Goal: Transaction & Acquisition: Purchase product/service

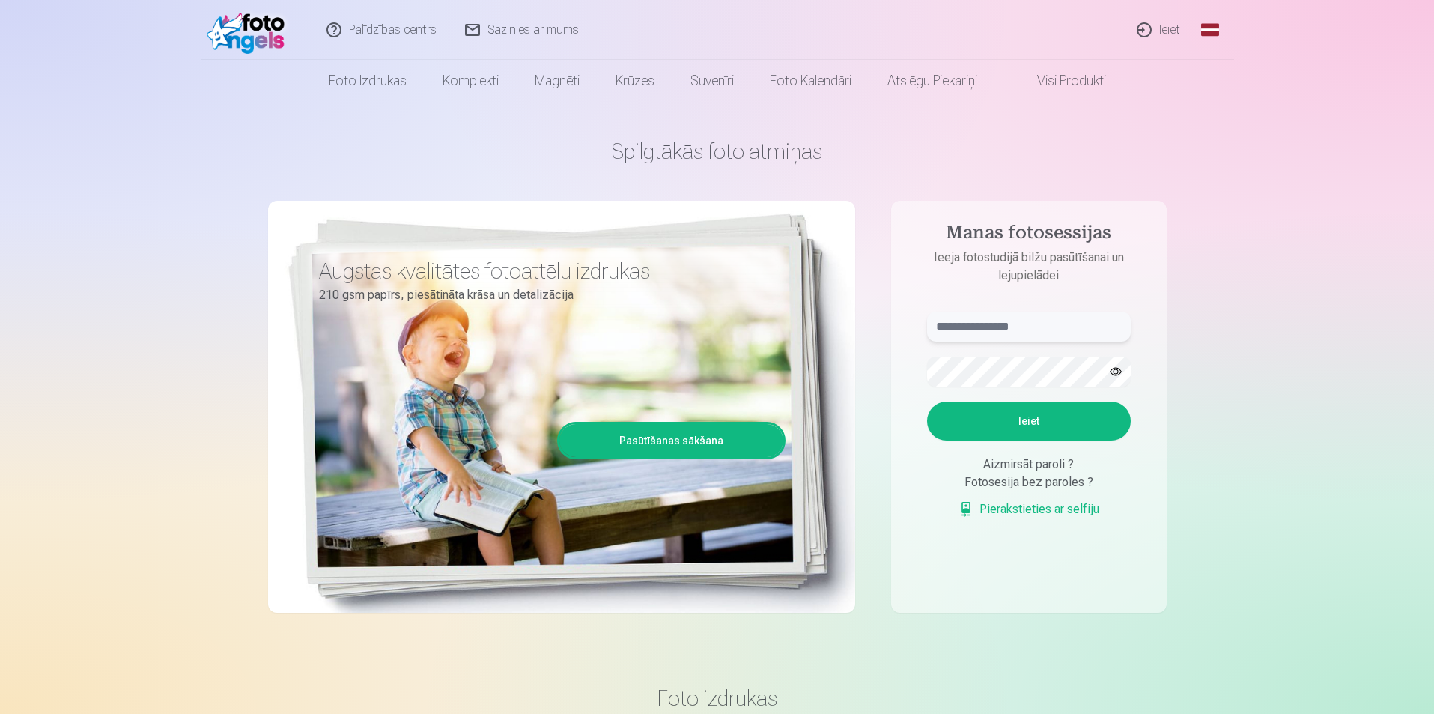
click at [1061, 335] on input "text" at bounding box center [1029, 326] width 204 height 30
paste input "**********"
type input "**********"
click at [982, 422] on button "Ieiet" at bounding box center [1029, 420] width 204 height 39
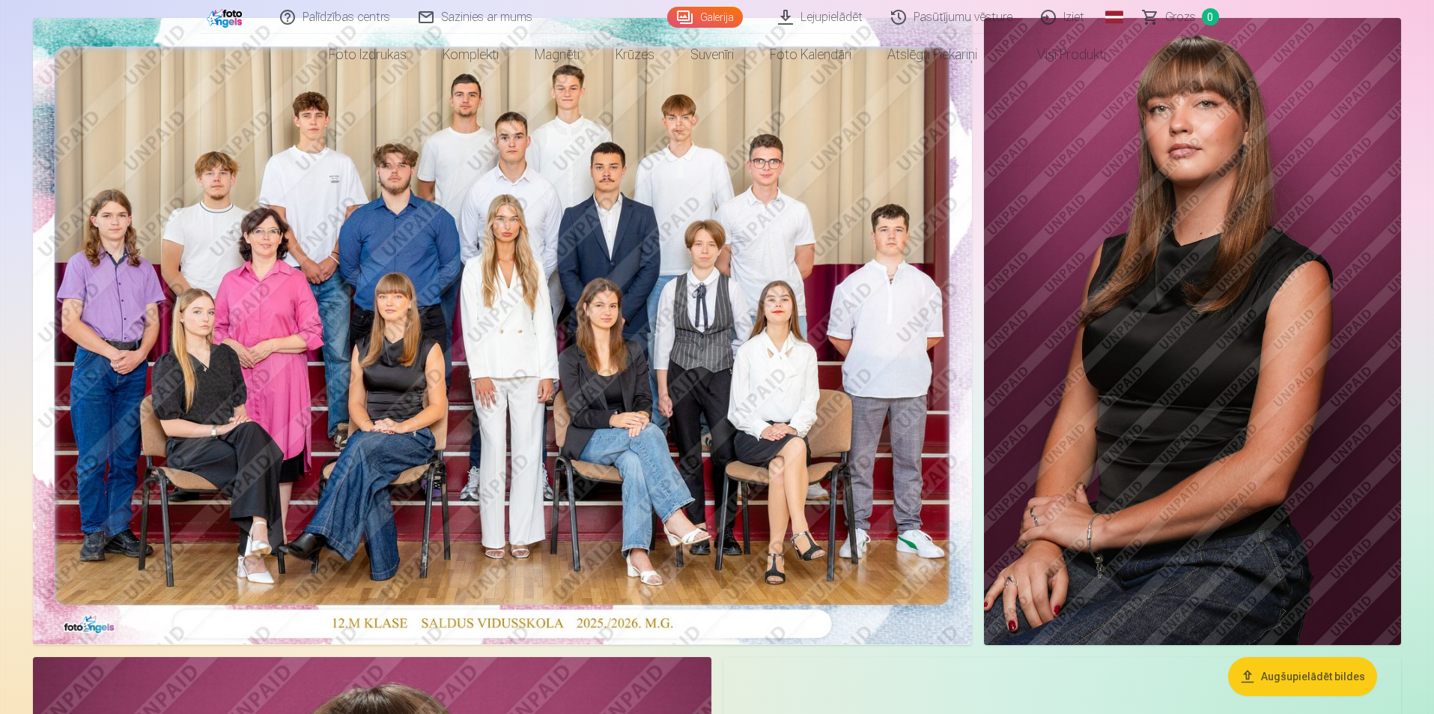
scroll to position [150, 0]
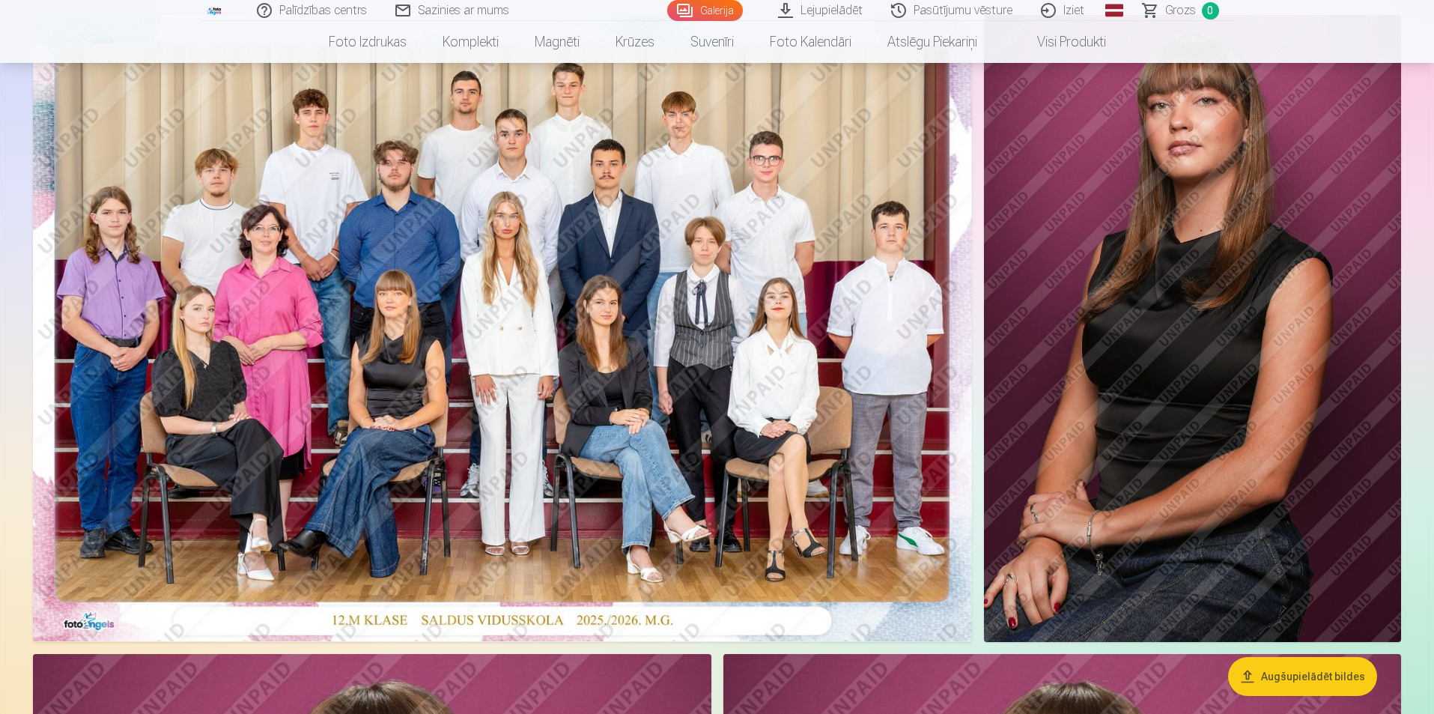
click at [505, 571] on img at bounding box center [502, 328] width 939 height 626
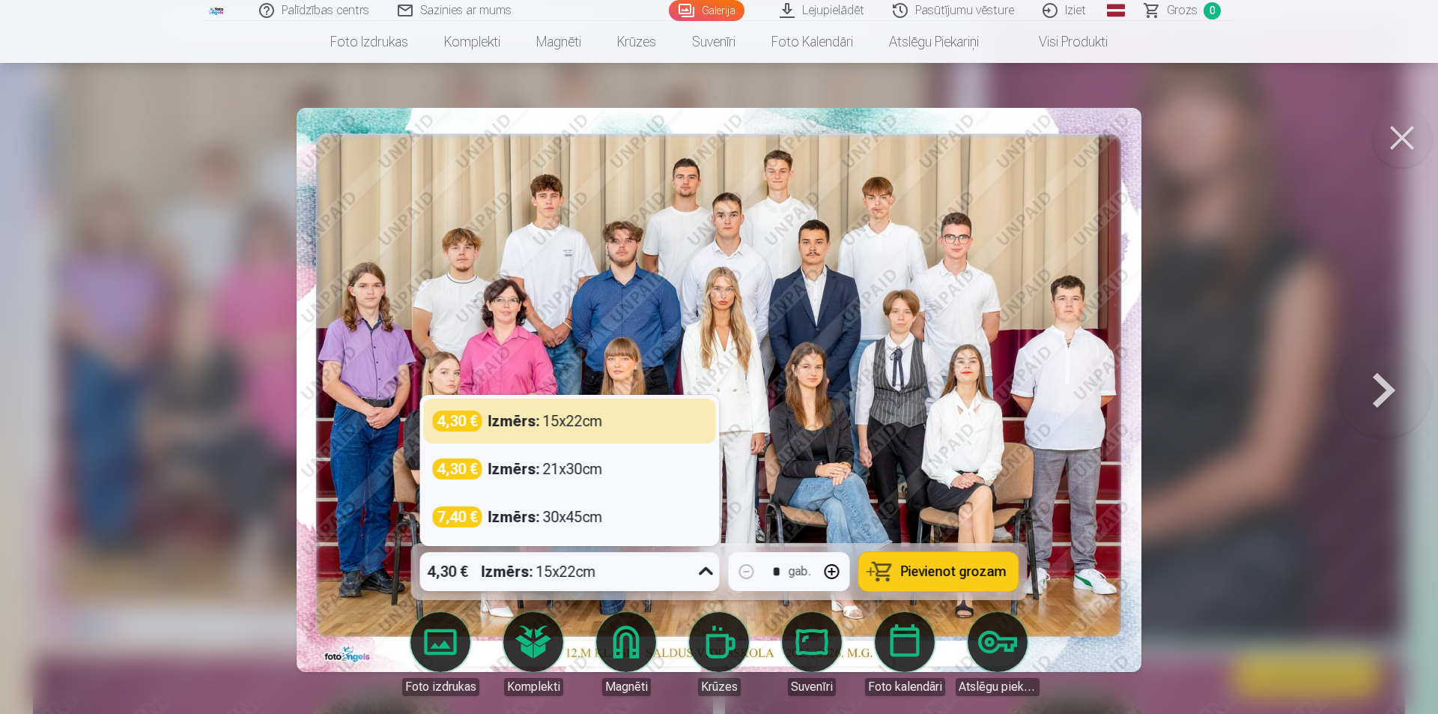
click at [700, 568] on icon at bounding box center [706, 571] width 24 height 24
click at [955, 495] on img at bounding box center [719, 390] width 845 height 564
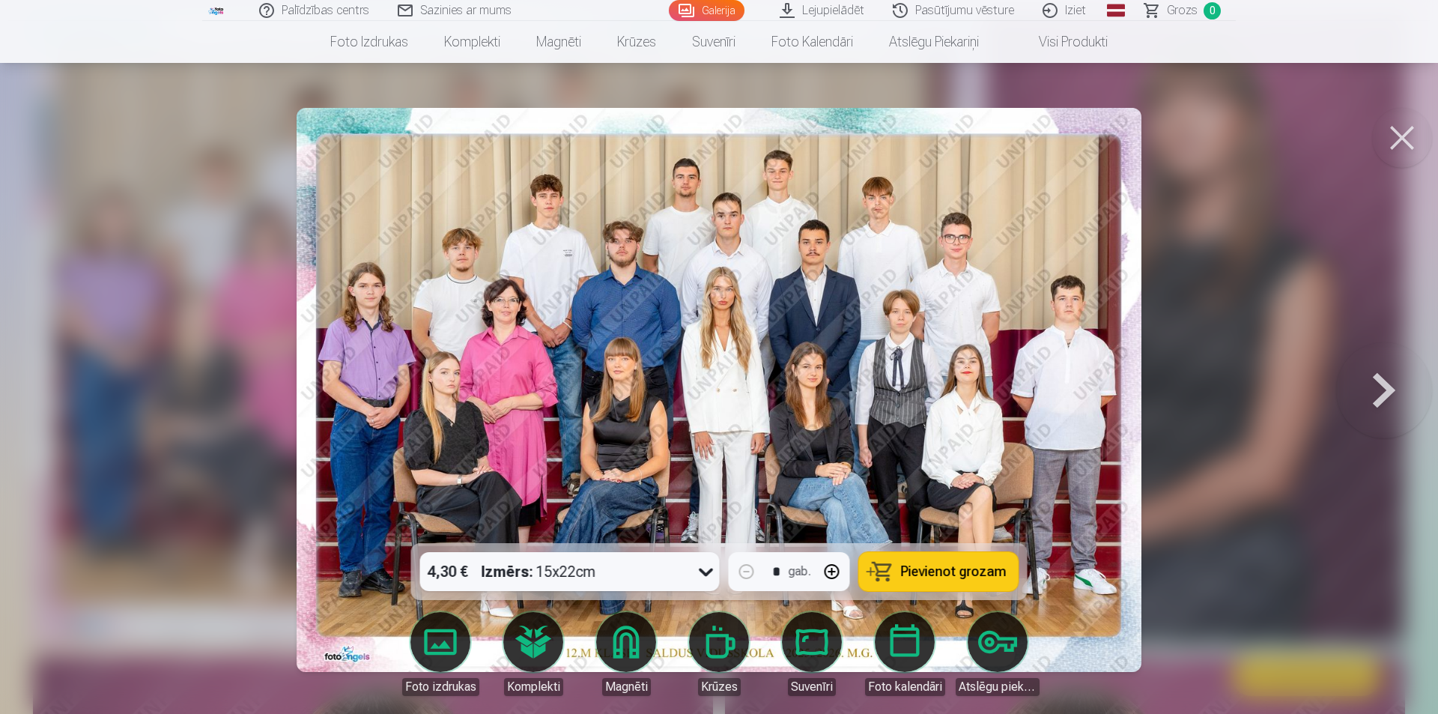
click at [1006, 572] on button "Pievienot grozam" at bounding box center [938, 571] width 159 height 39
click at [1403, 135] on button at bounding box center [1402, 138] width 60 height 60
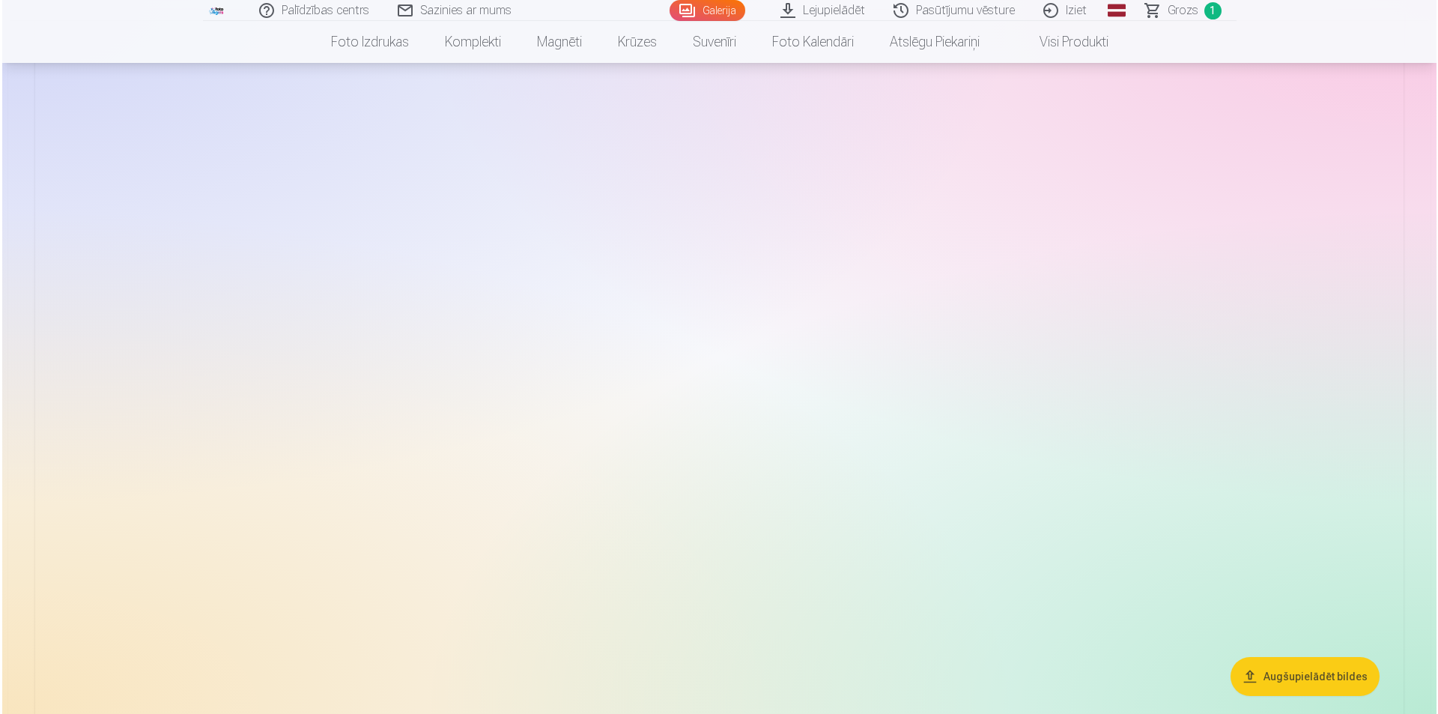
scroll to position [5092, 0]
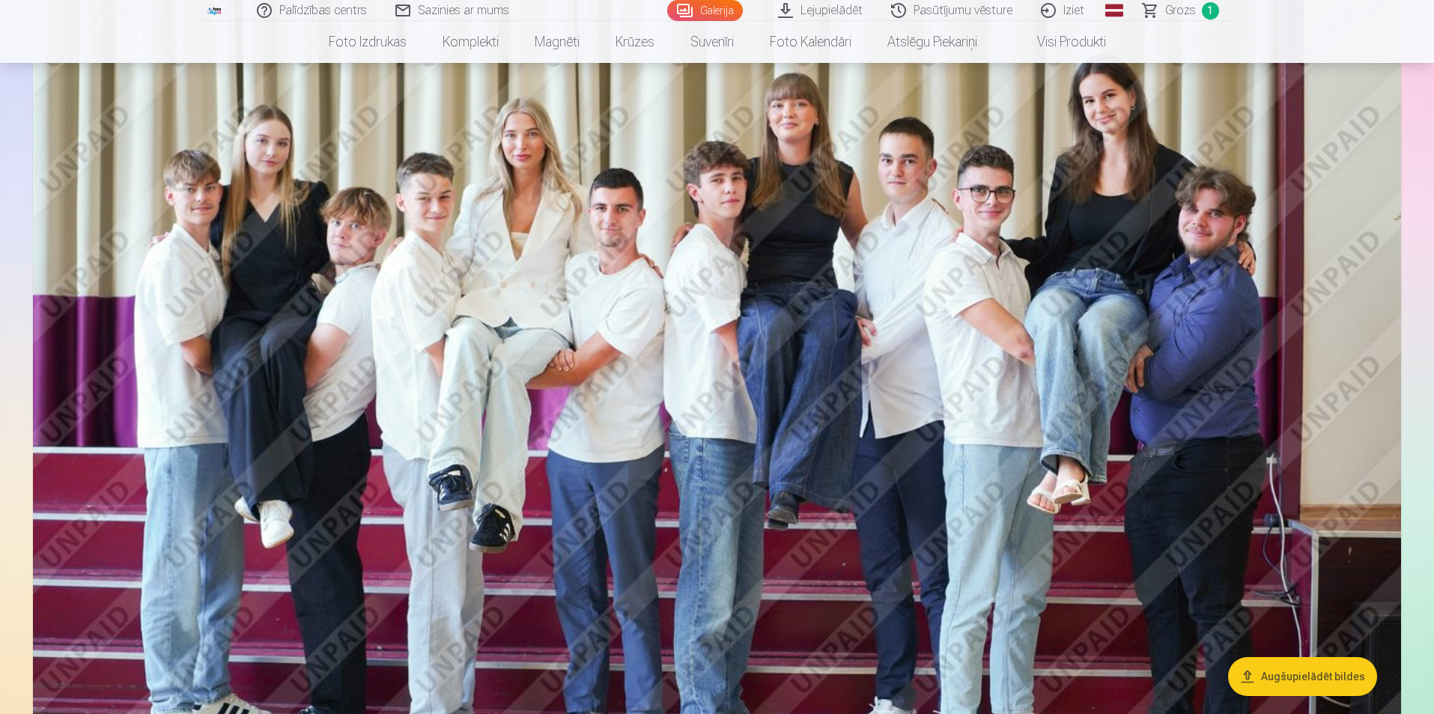
click at [1151, 410] on img at bounding box center [717, 426] width 1368 height 912
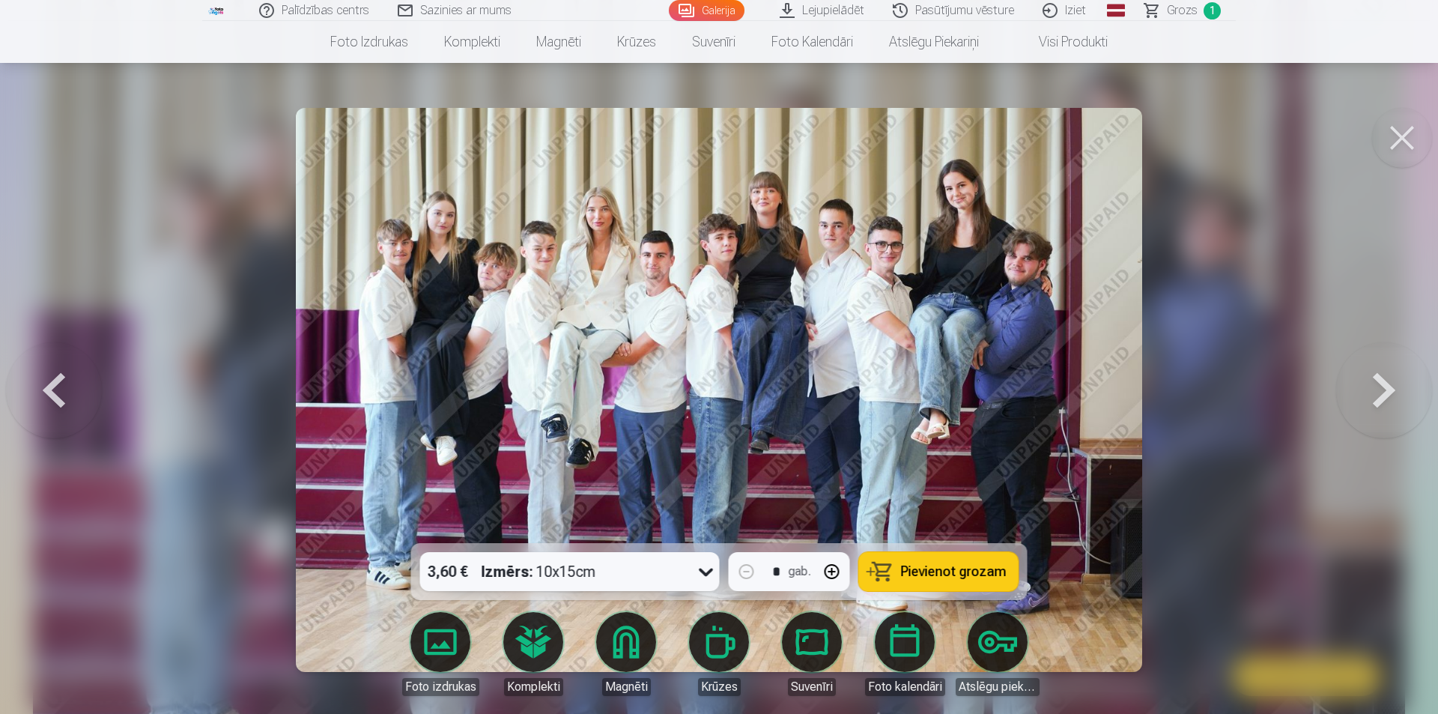
click at [706, 581] on icon at bounding box center [706, 571] width 24 height 24
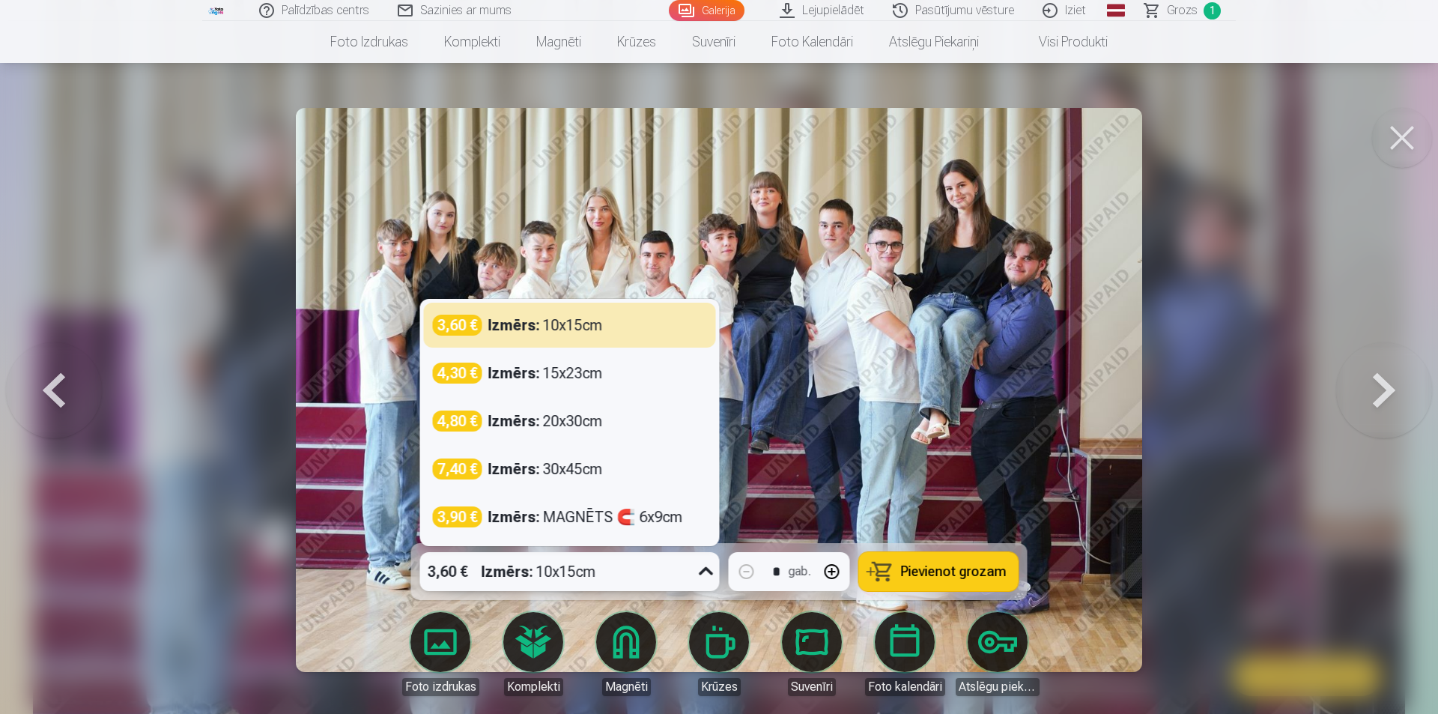
click at [705, 579] on icon at bounding box center [706, 571] width 24 height 24
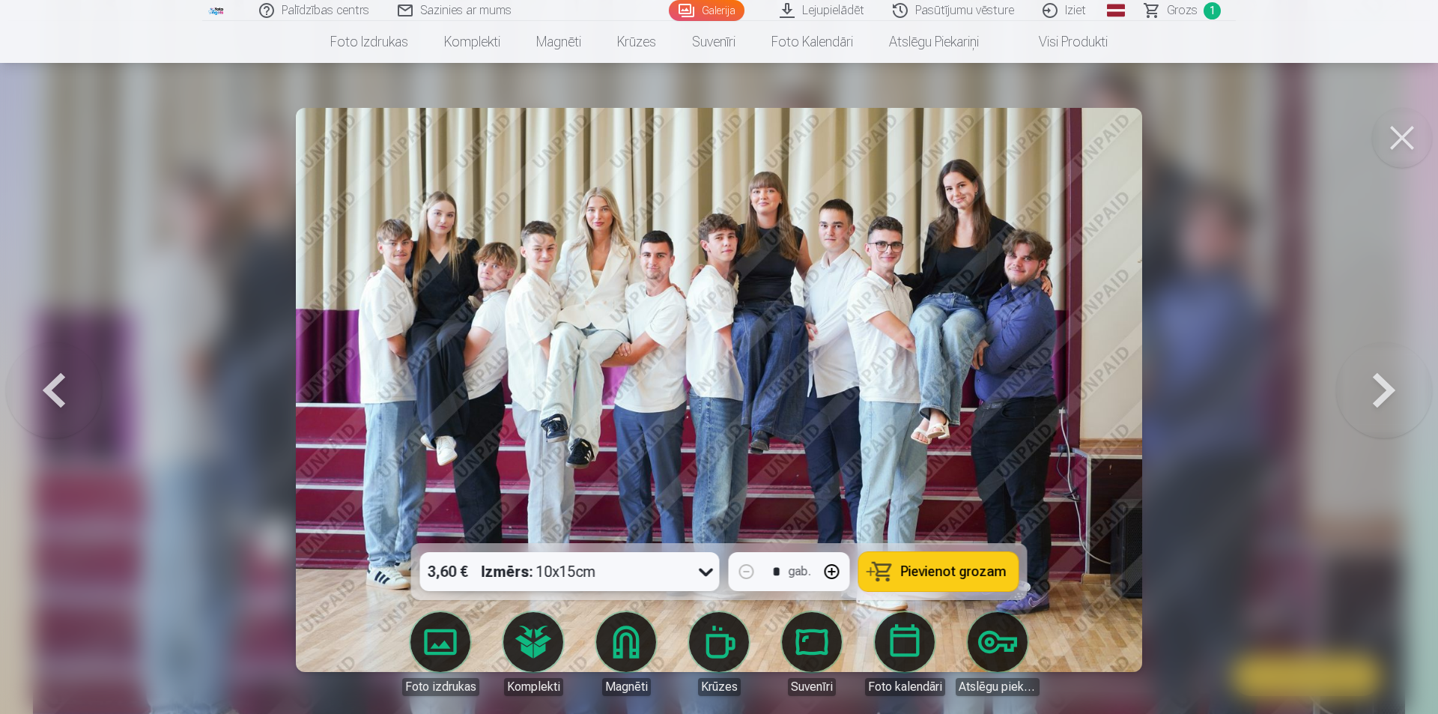
click at [979, 569] on span "Pievienot grozam" at bounding box center [954, 571] width 106 height 13
click at [1392, 146] on button at bounding box center [1402, 138] width 60 height 60
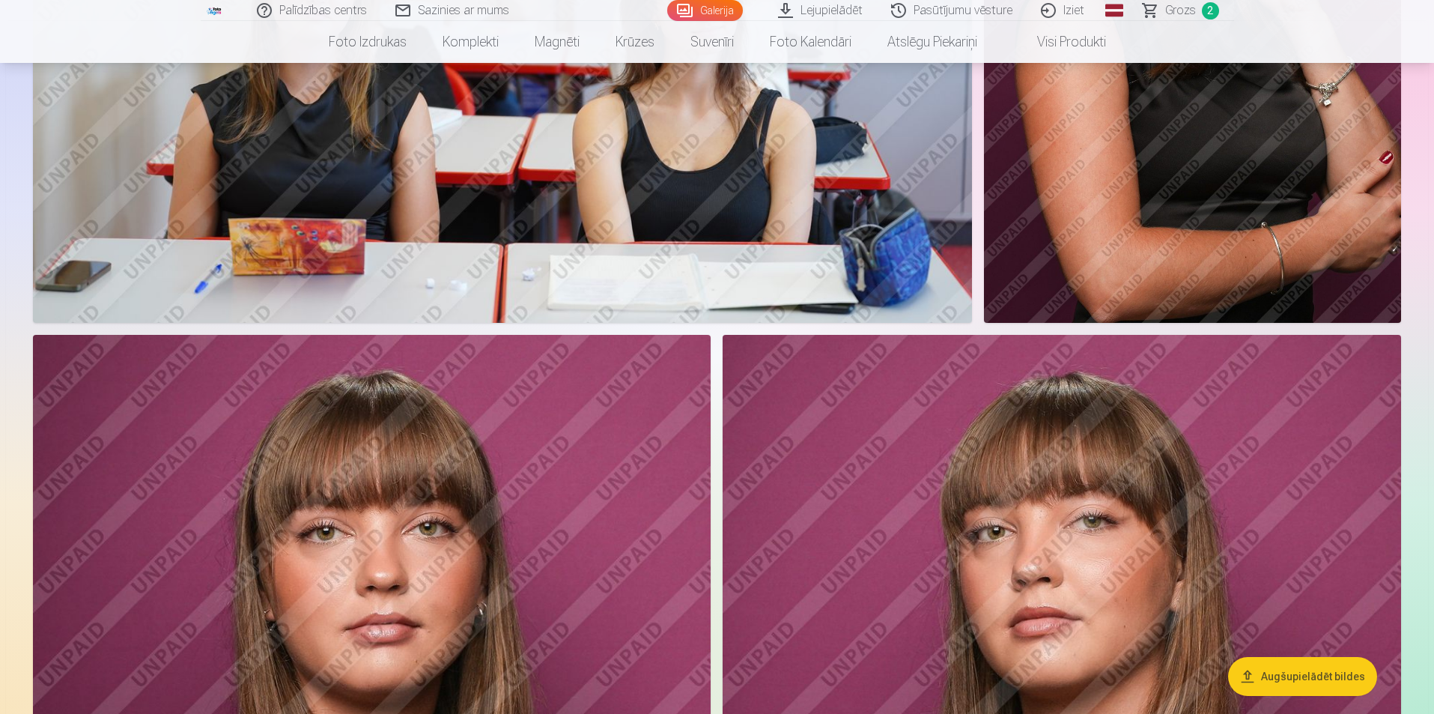
scroll to position [3955, 0]
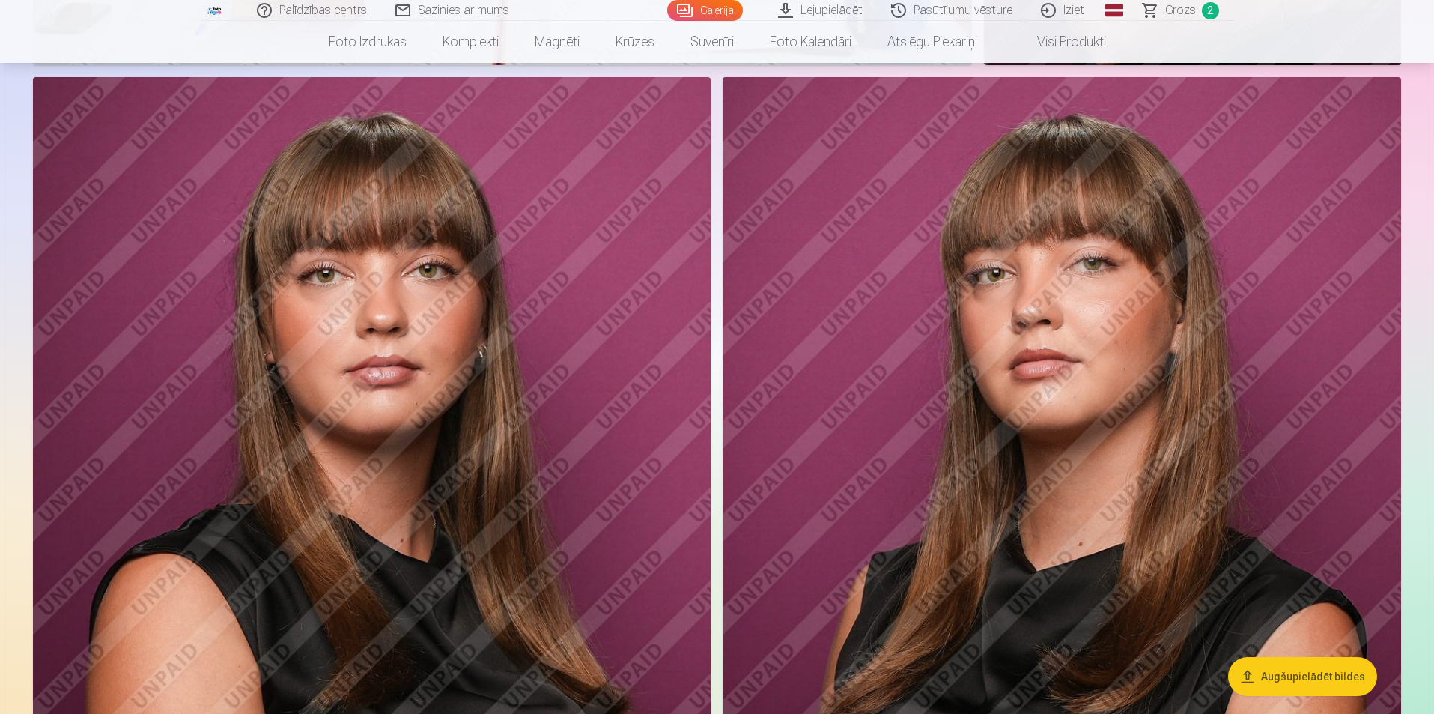
click at [395, 361] on img at bounding box center [372, 586] width 678 height 1018
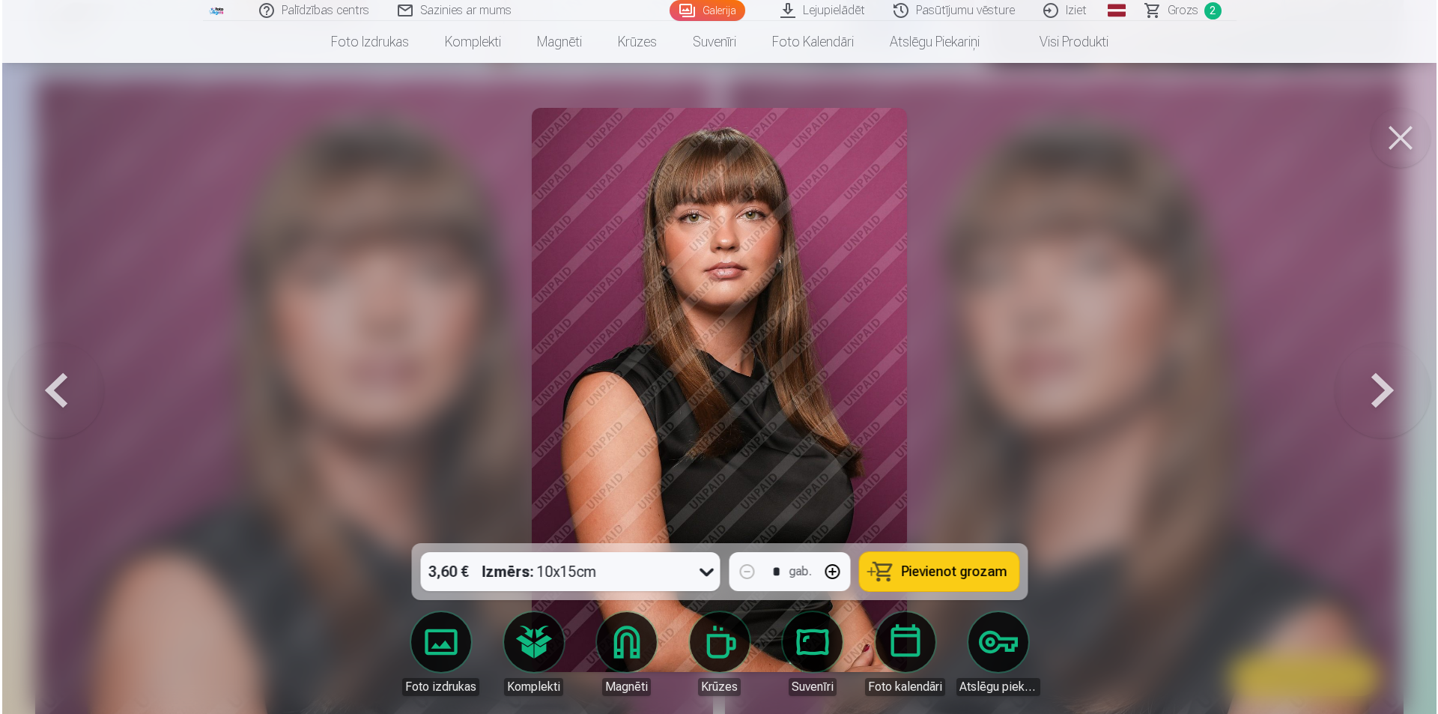
scroll to position [3964, 0]
click at [1395, 390] on button at bounding box center [1384, 390] width 96 height 276
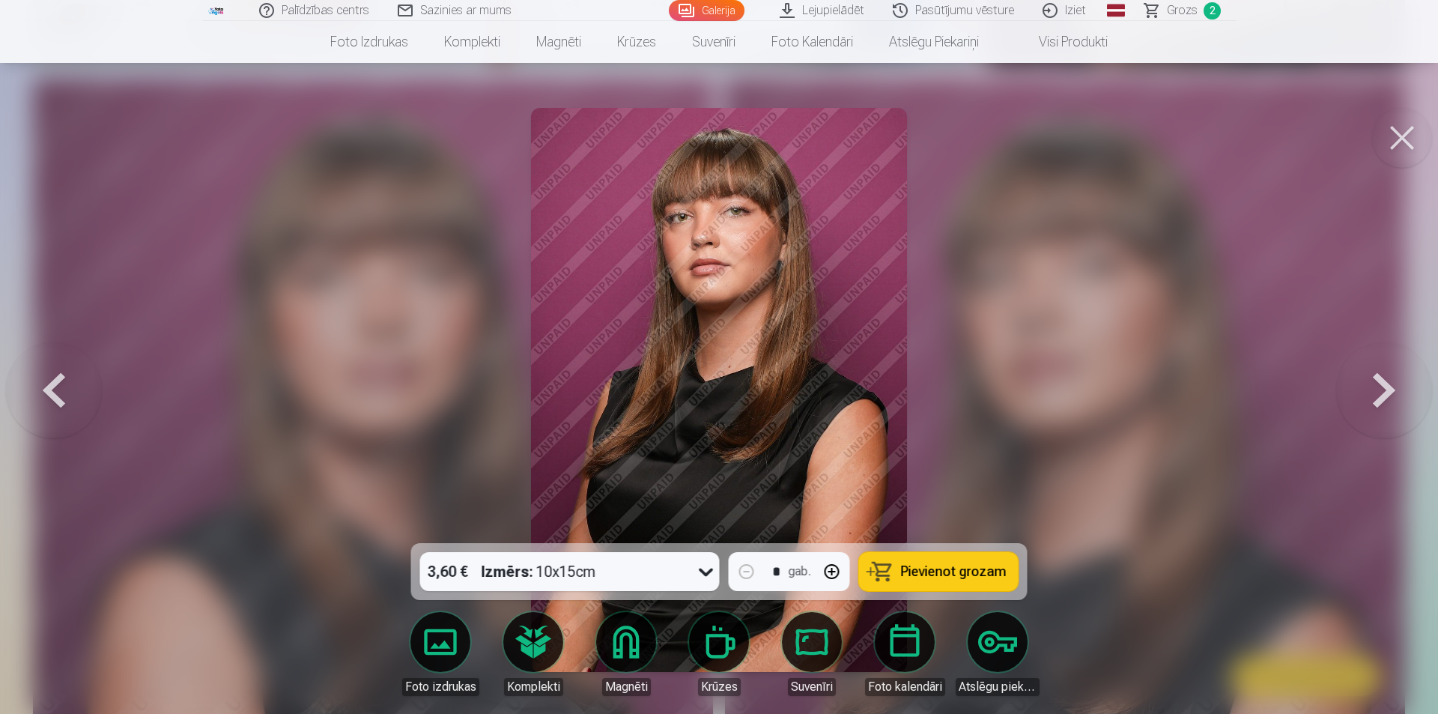
click at [73, 377] on button at bounding box center [54, 390] width 96 height 276
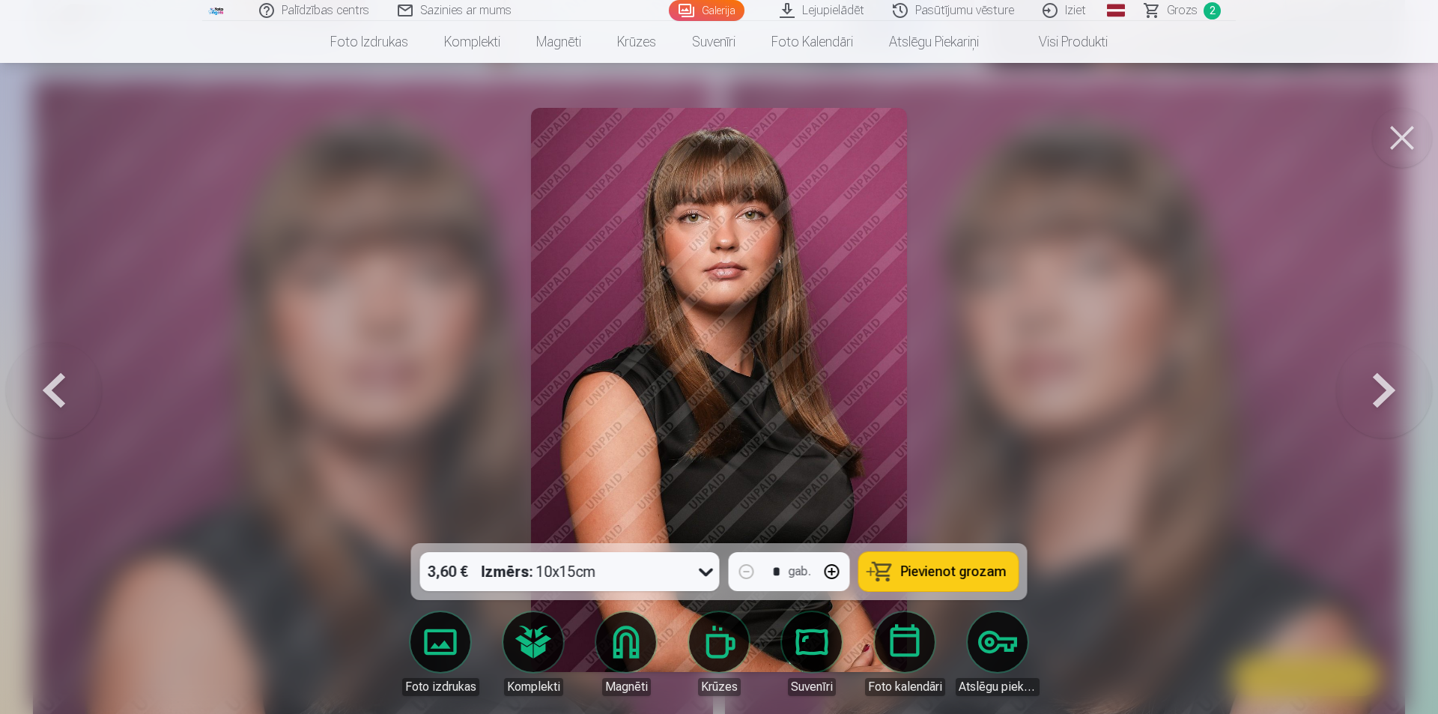
click at [73, 377] on button at bounding box center [54, 390] width 96 height 276
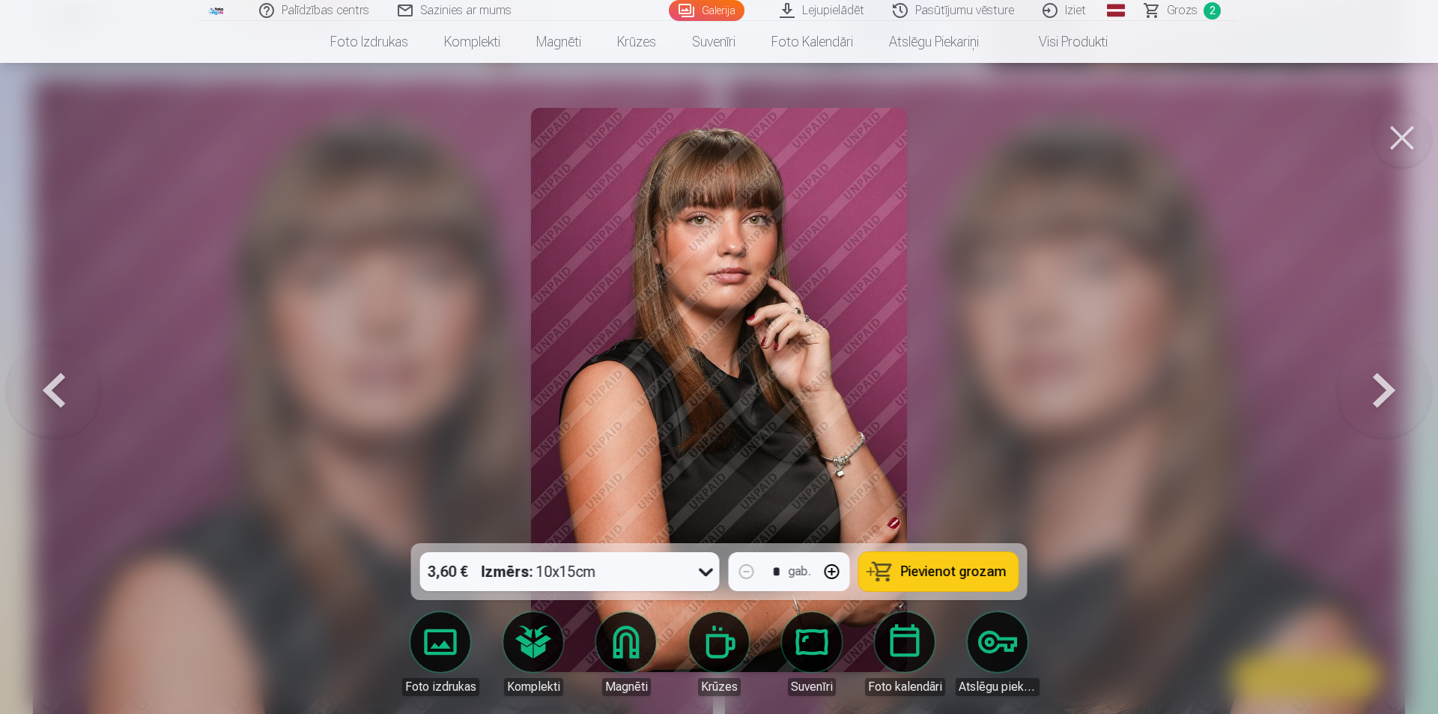
click at [1399, 388] on button at bounding box center [1384, 390] width 96 height 276
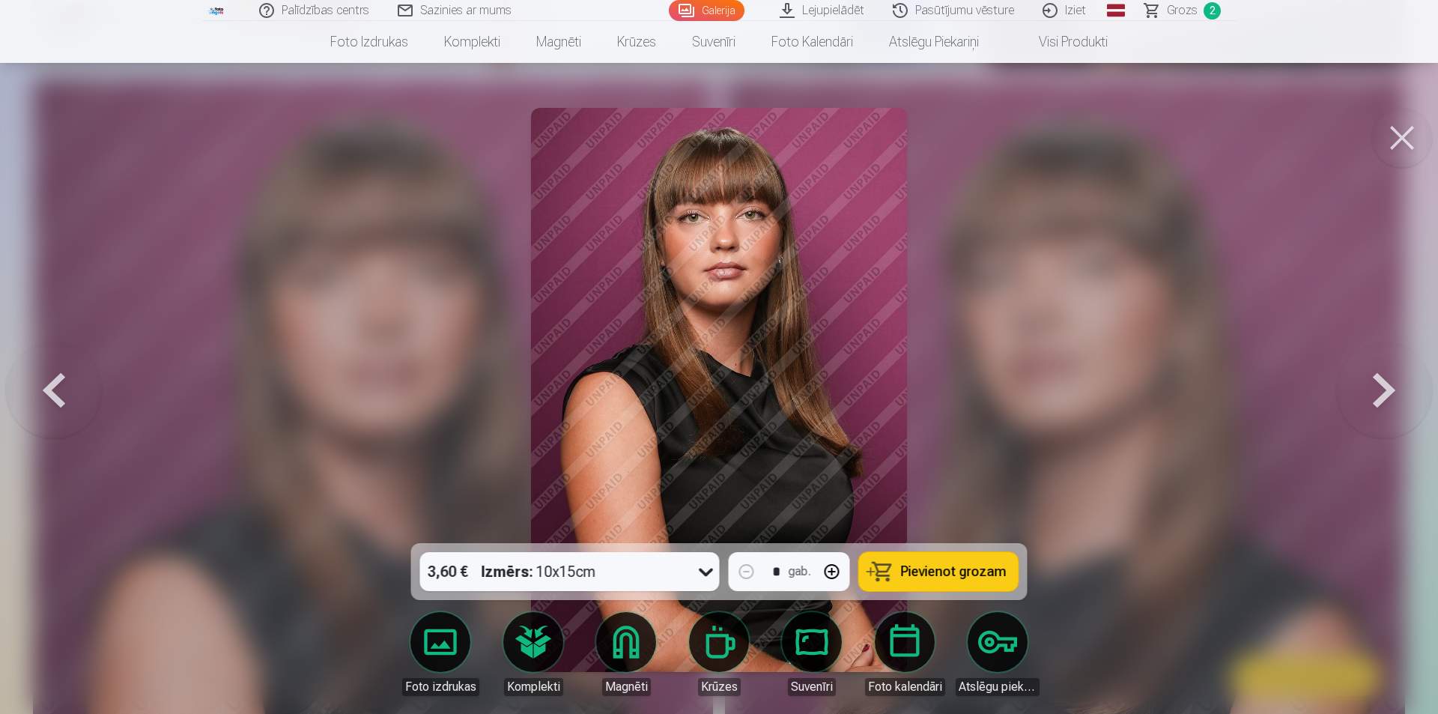
click at [1399, 388] on button at bounding box center [1384, 390] width 96 height 276
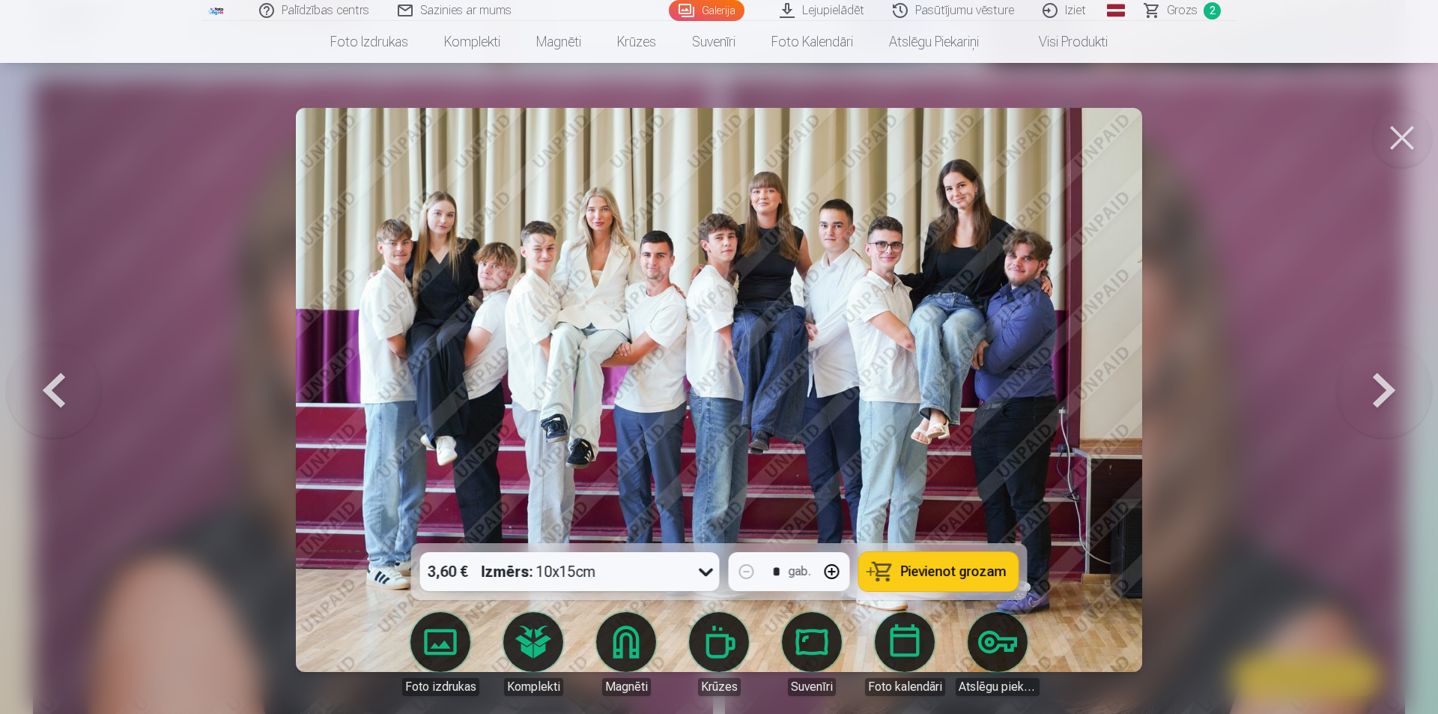
click at [1400, 388] on button at bounding box center [1384, 390] width 96 height 276
click at [1401, 388] on button at bounding box center [1384, 390] width 96 height 276
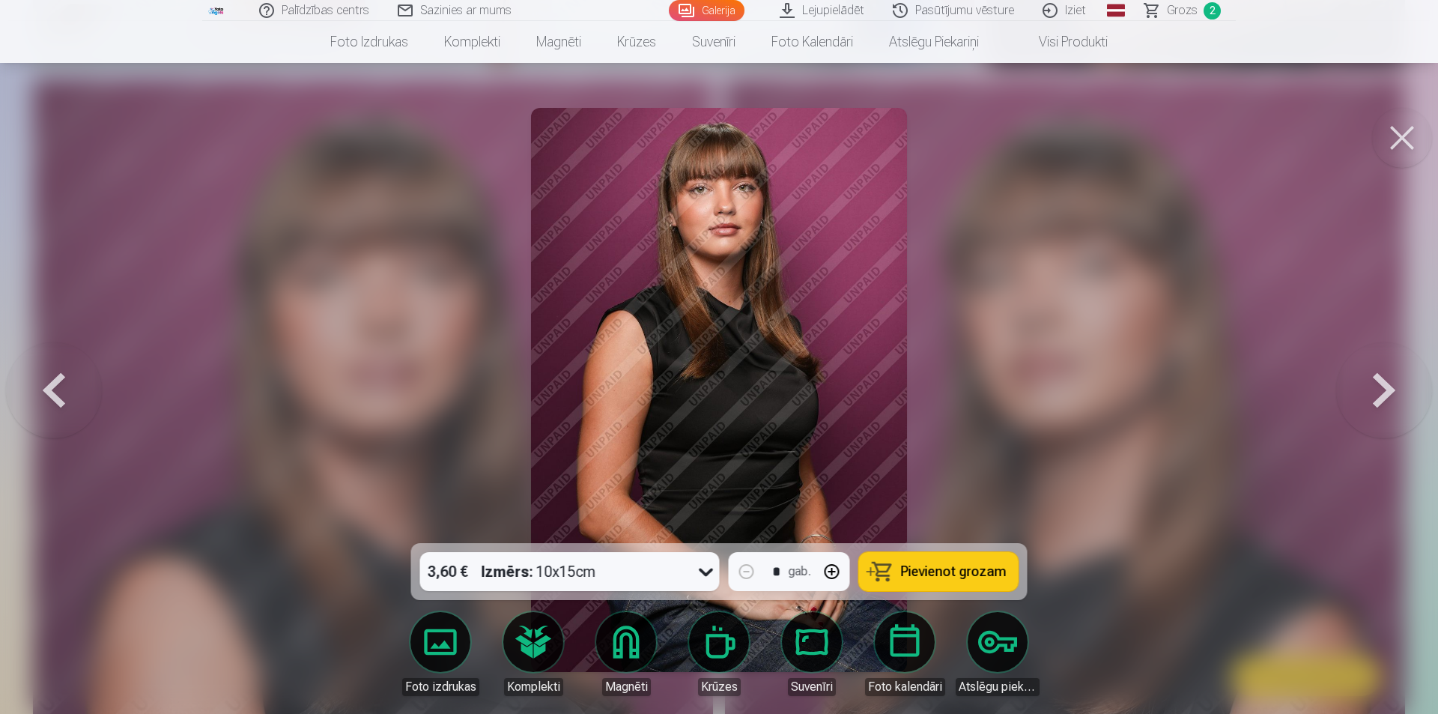
click at [1401, 388] on button at bounding box center [1384, 390] width 96 height 276
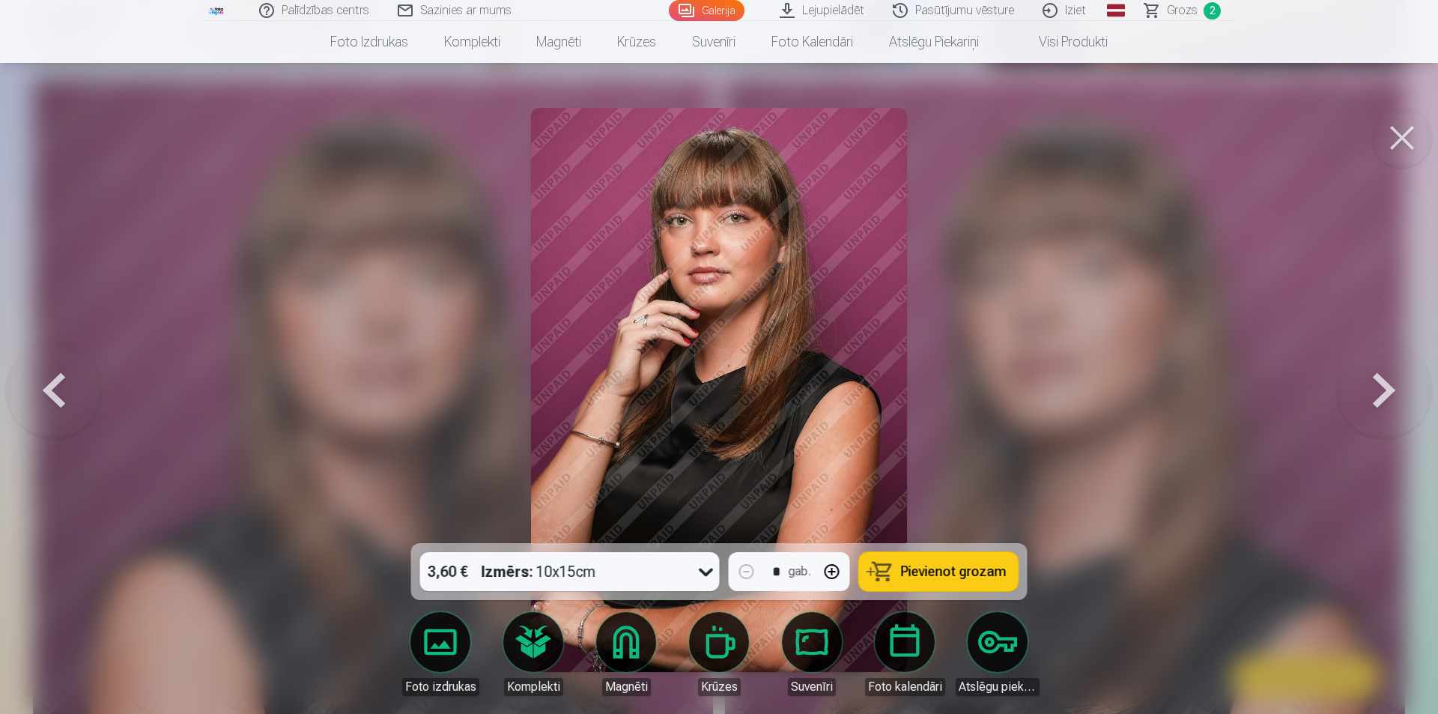
click at [1401, 388] on button at bounding box center [1384, 390] width 96 height 276
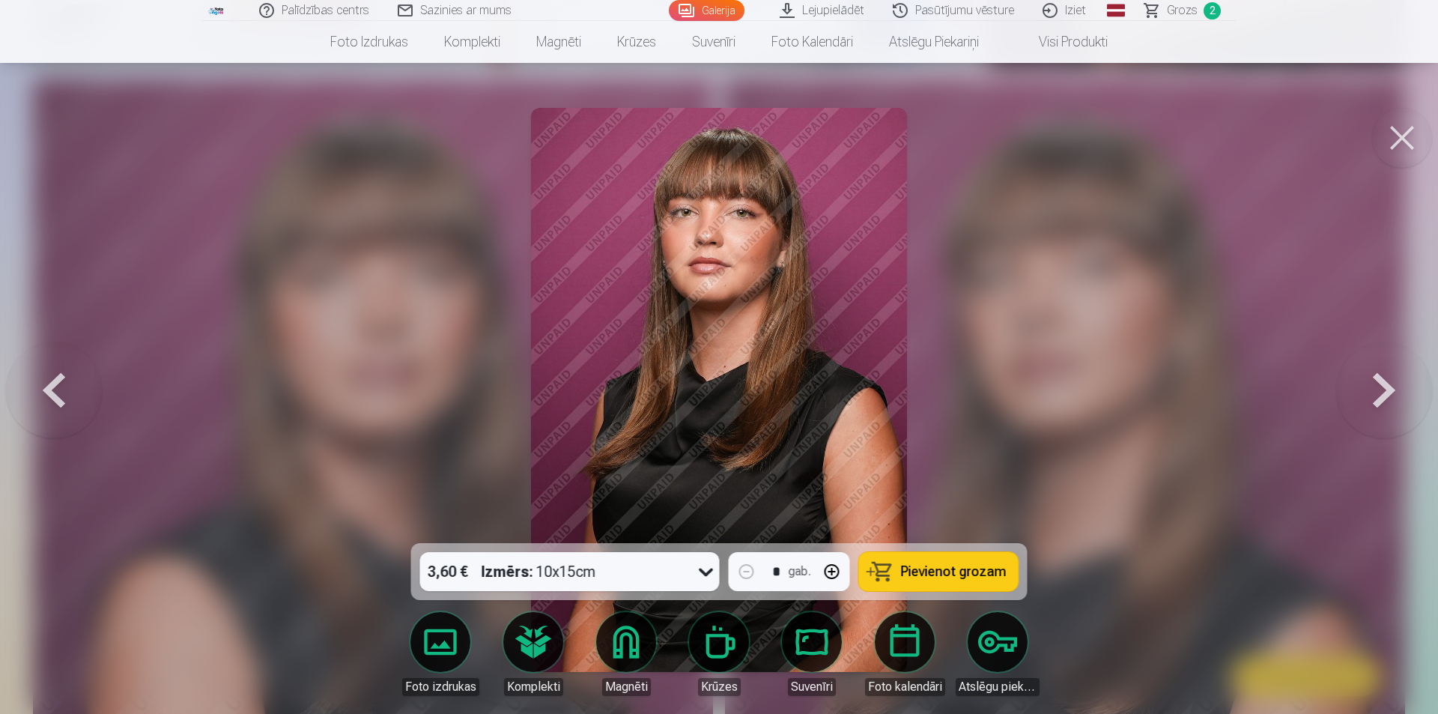
click at [1401, 388] on button at bounding box center [1384, 390] width 96 height 276
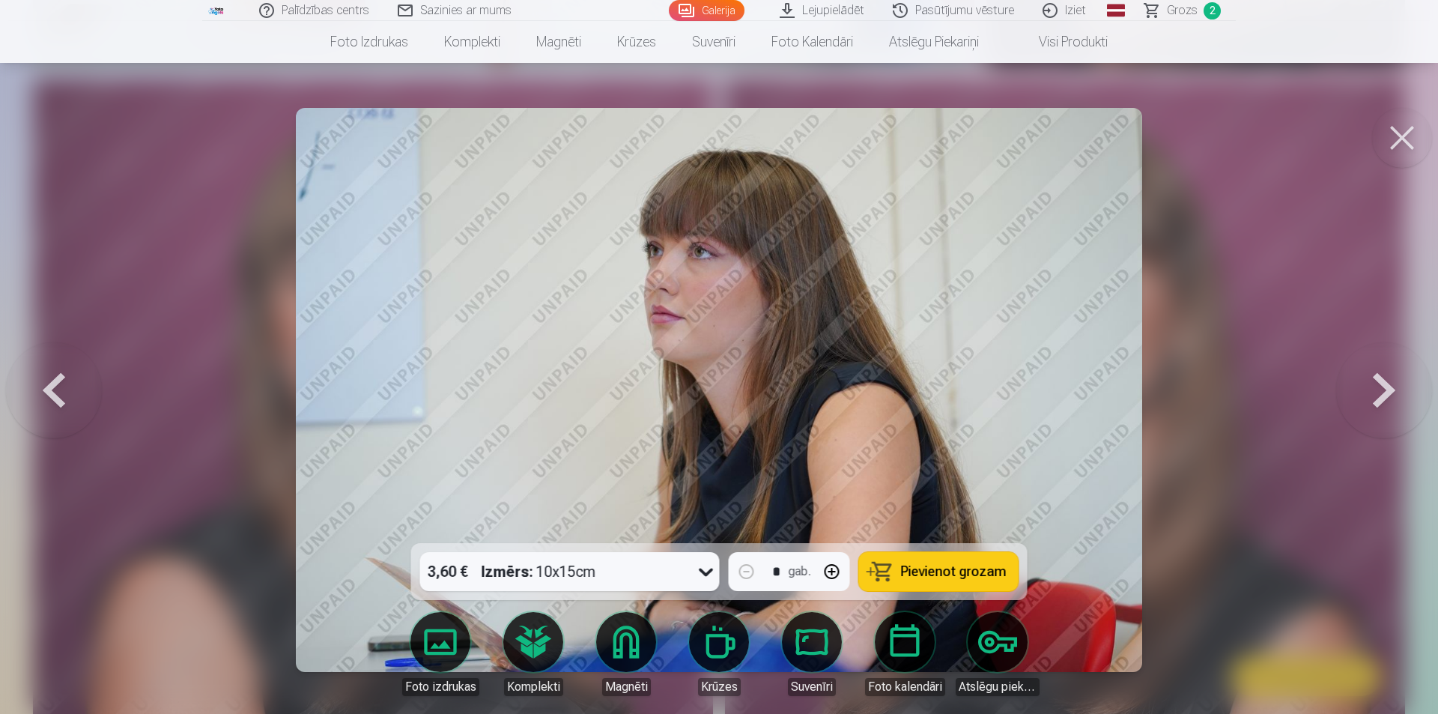
click at [1401, 388] on button at bounding box center [1384, 390] width 96 height 276
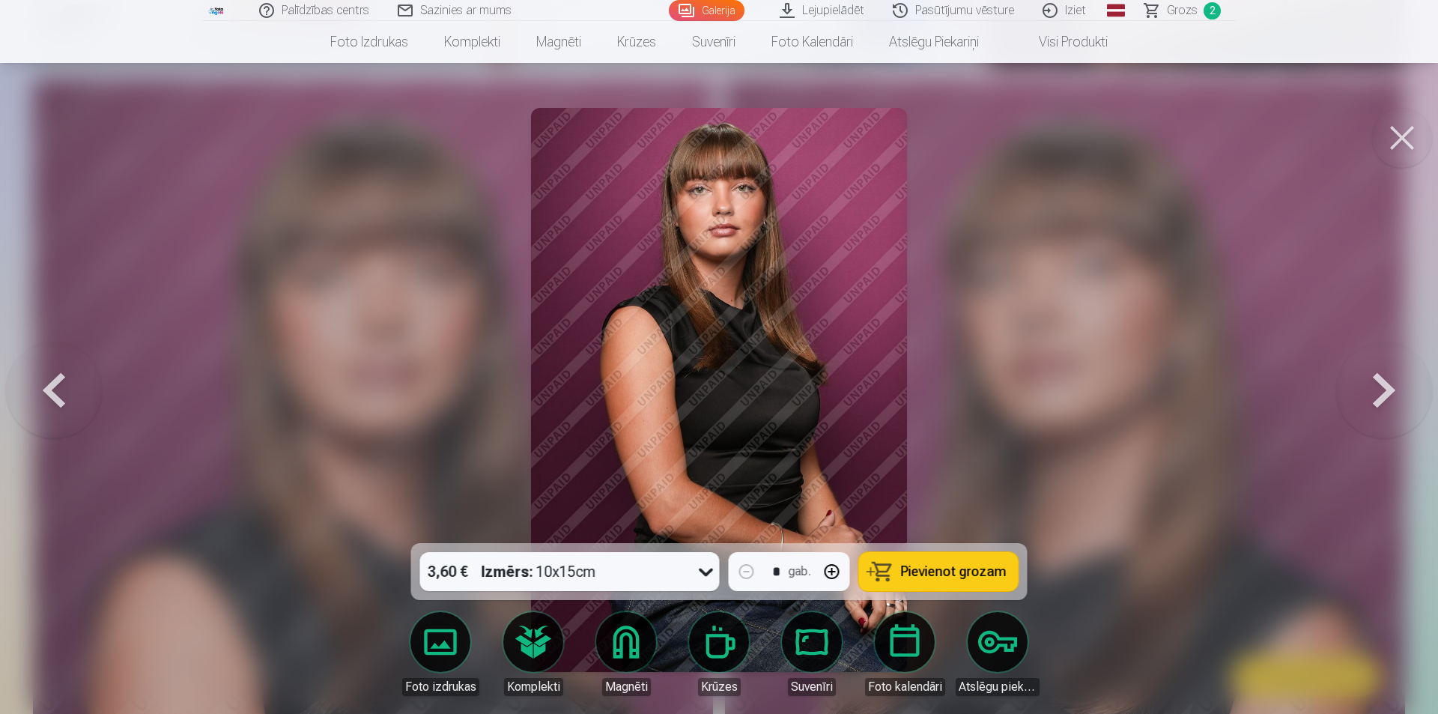
click at [1401, 388] on button at bounding box center [1384, 390] width 96 height 276
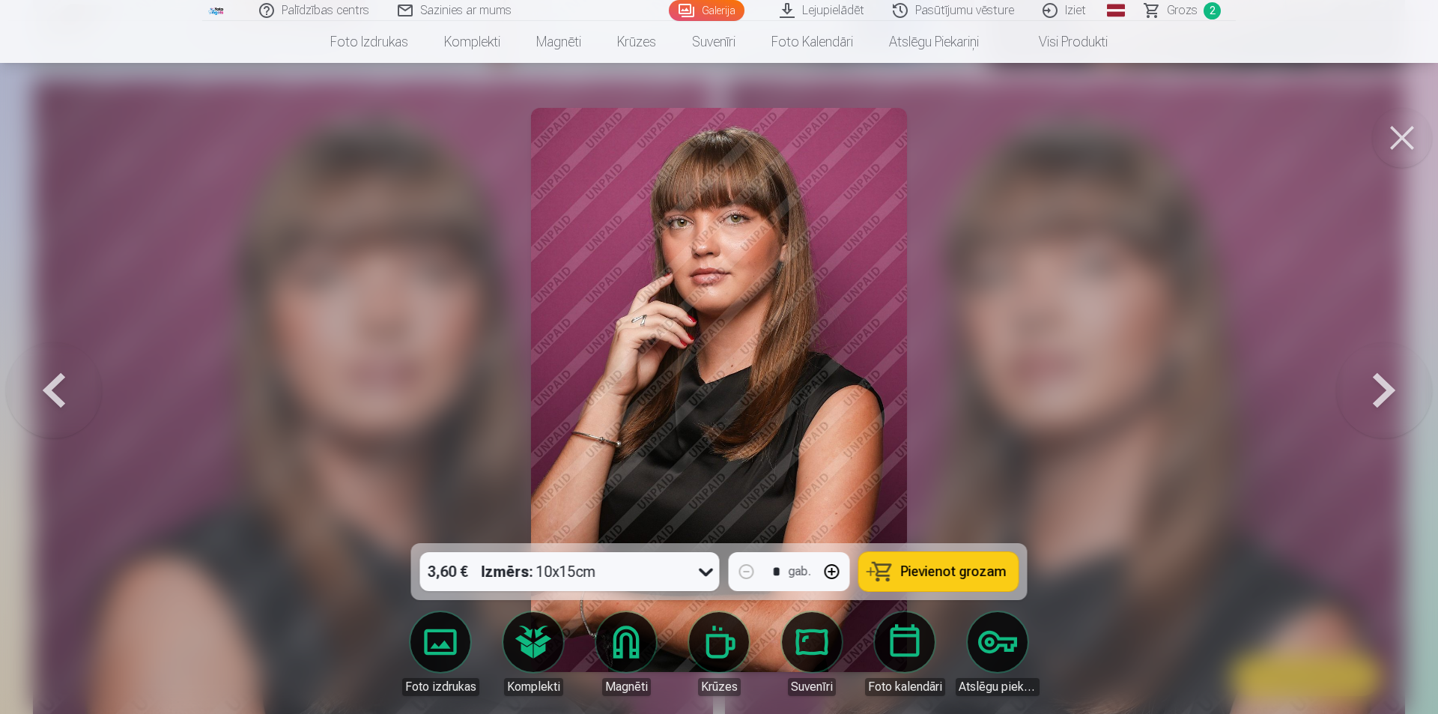
click at [1401, 388] on button at bounding box center [1384, 390] width 96 height 276
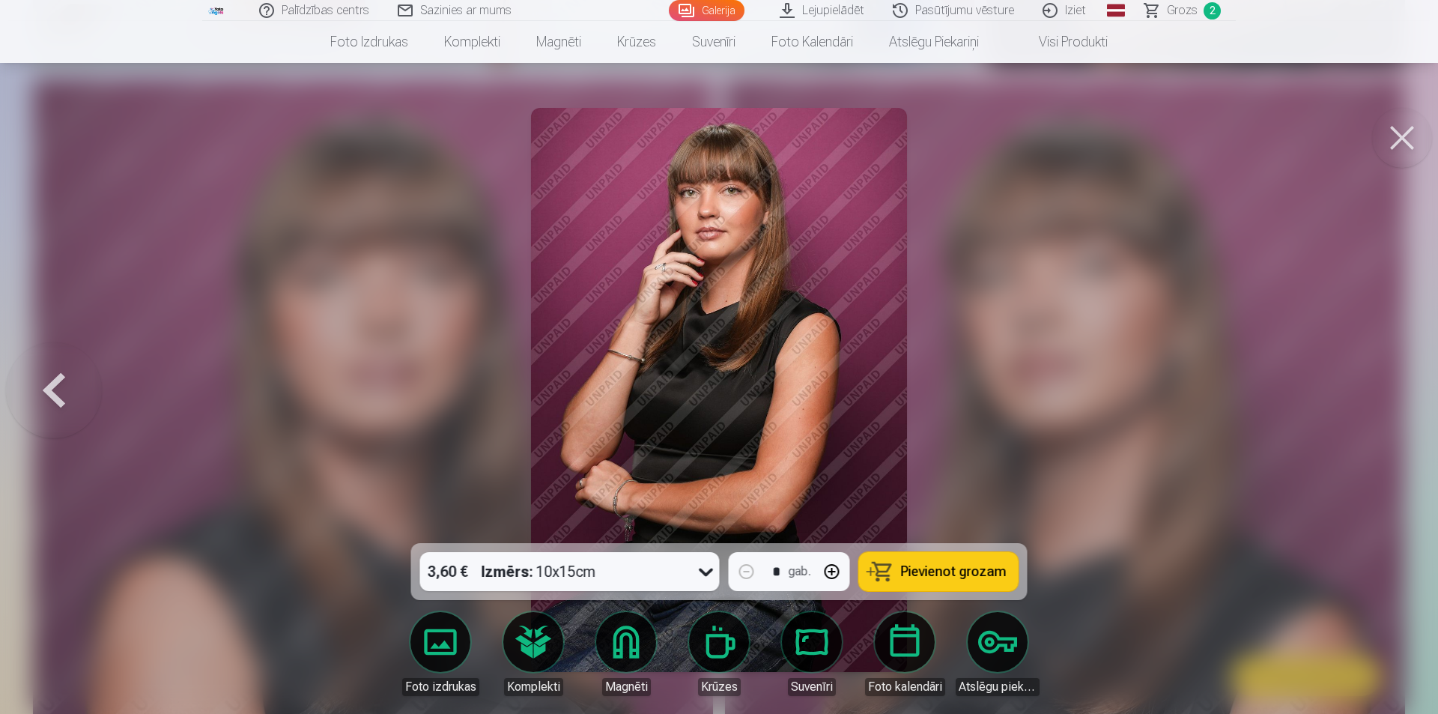
click at [52, 380] on button at bounding box center [54, 390] width 96 height 276
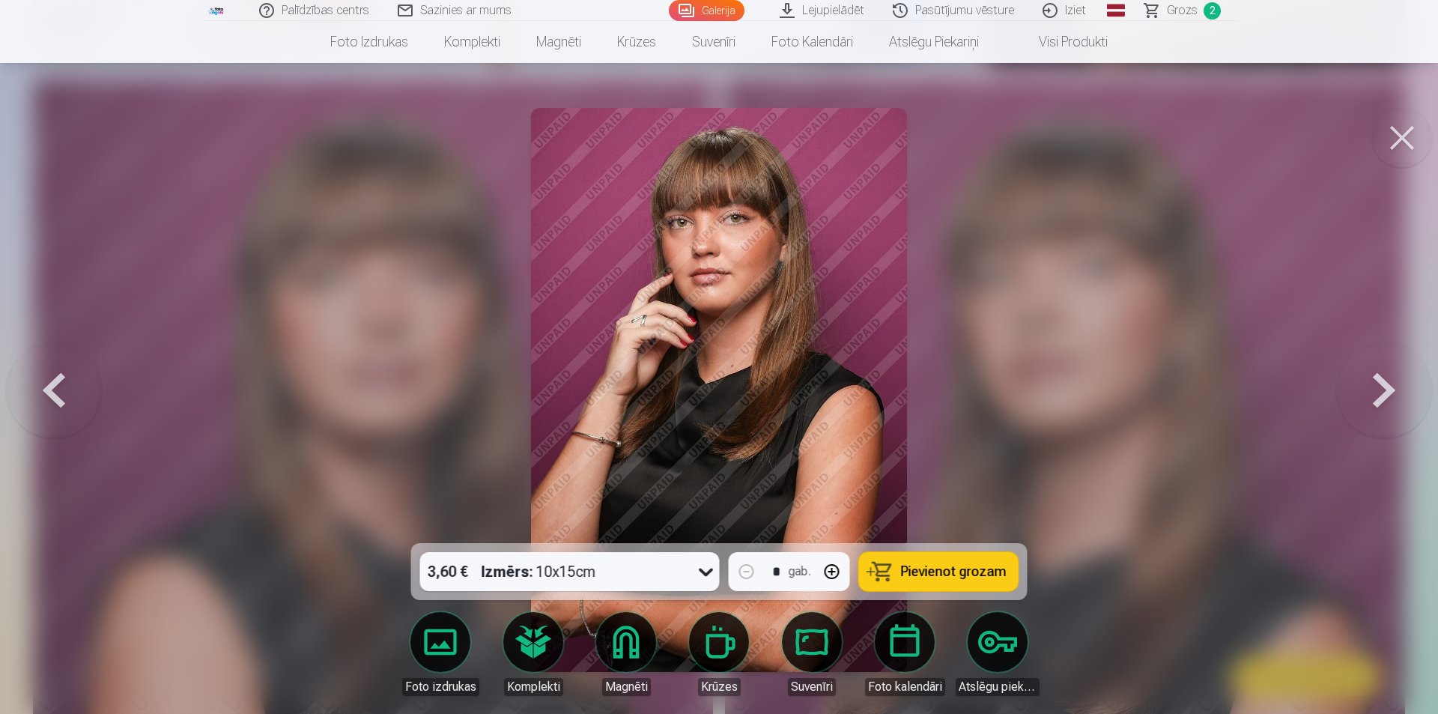
click at [52, 380] on button at bounding box center [54, 390] width 96 height 276
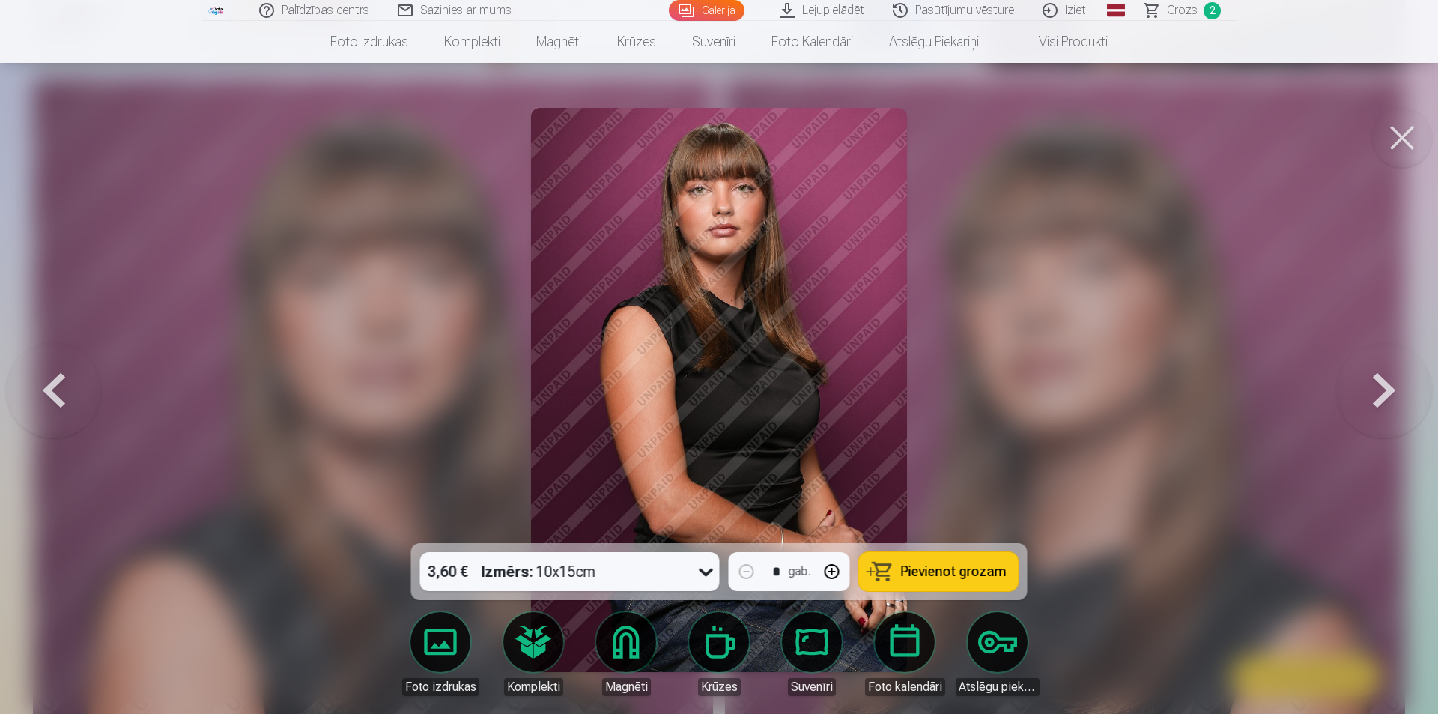
click at [52, 380] on button at bounding box center [54, 390] width 96 height 276
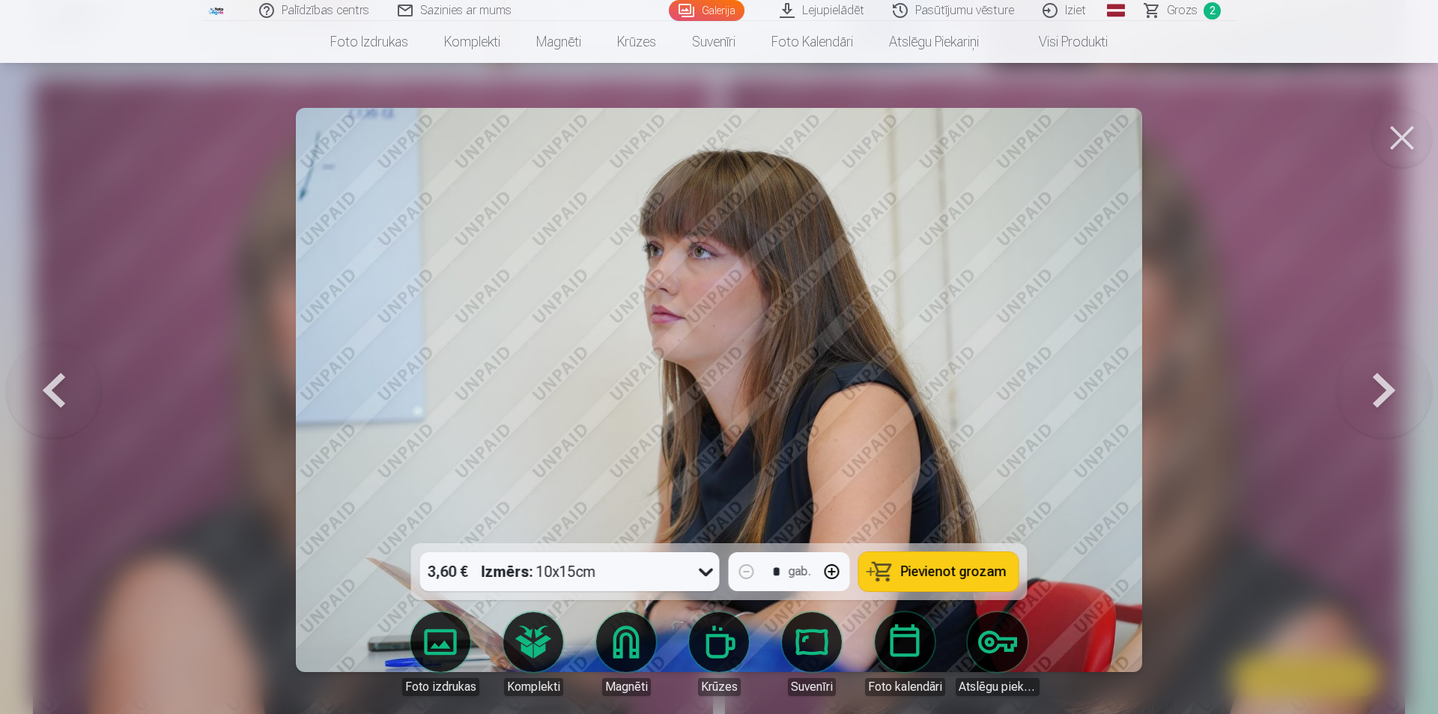
click at [52, 380] on button at bounding box center [54, 390] width 96 height 276
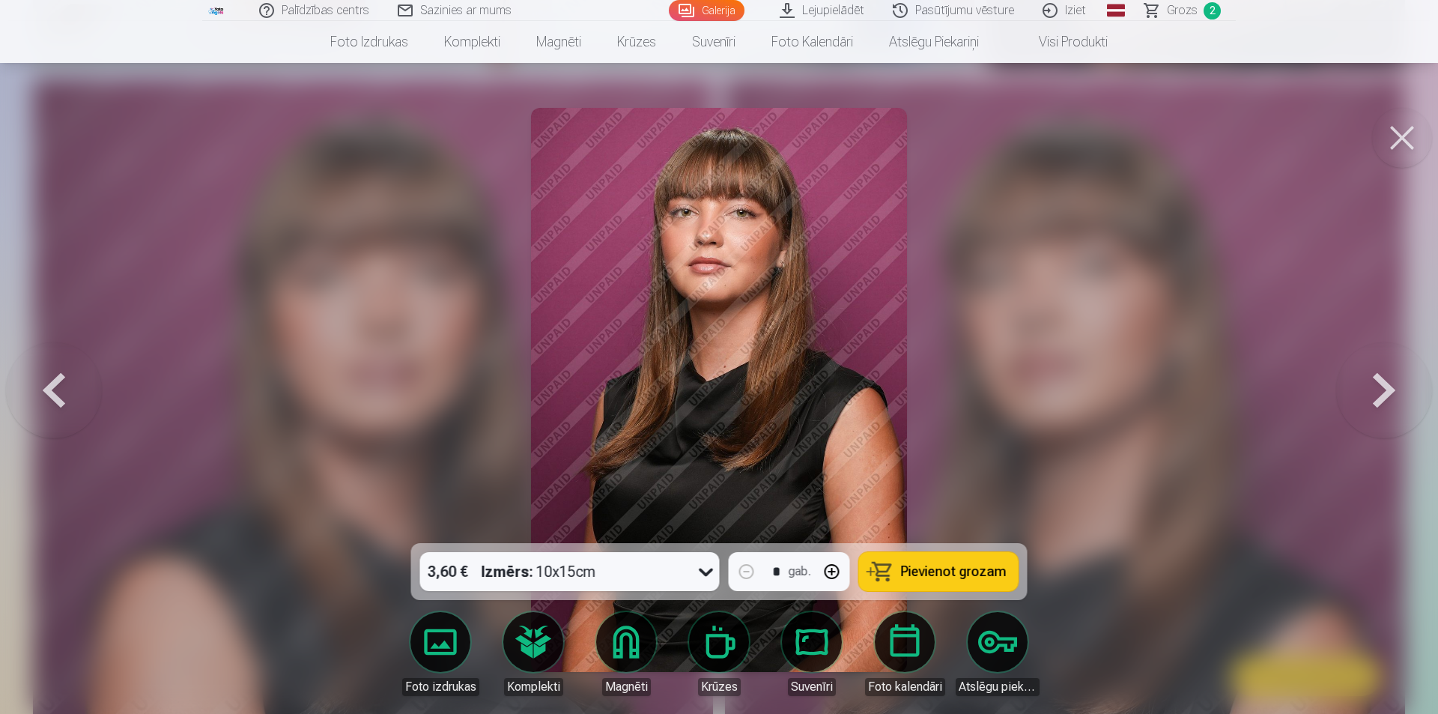
click at [52, 380] on button at bounding box center [54, 390] width 96 height 276
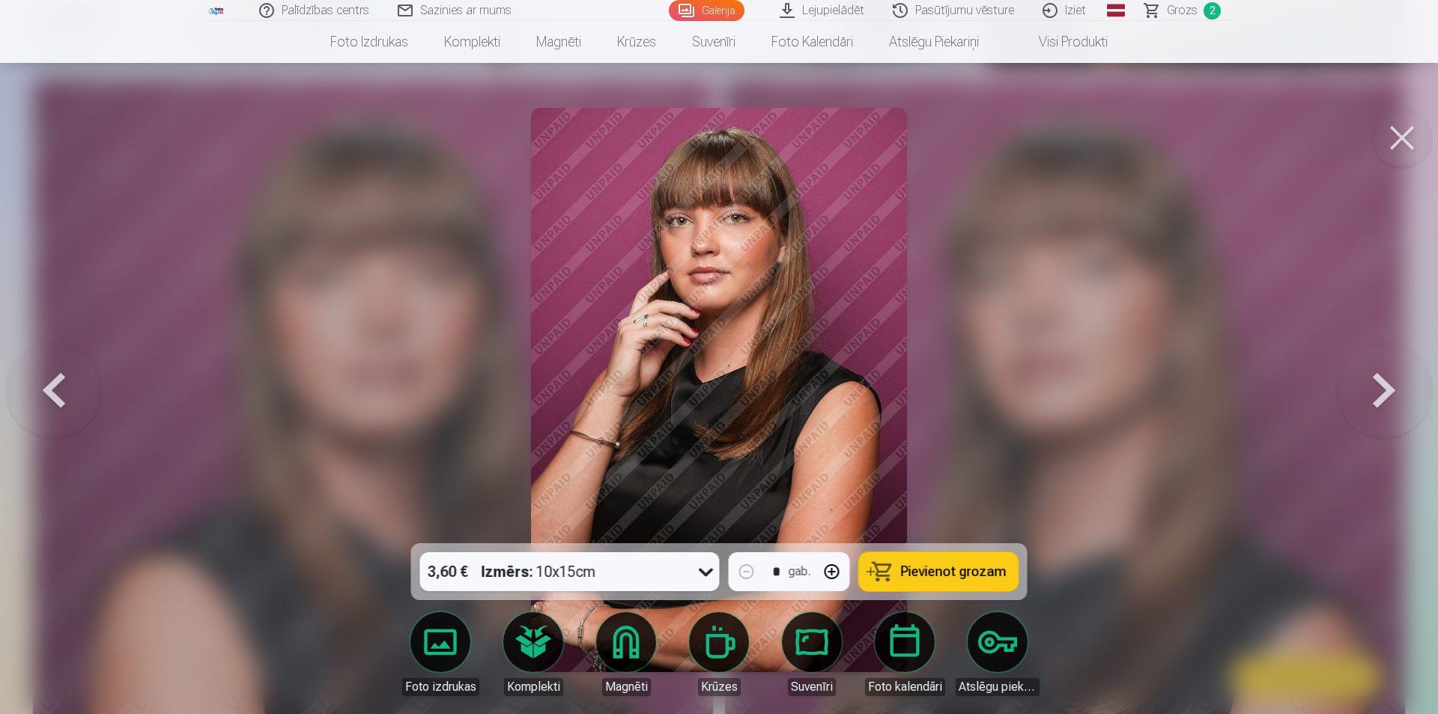
click at [1387, 371] on button at bounding box center [1384, 390] width 96 height 276
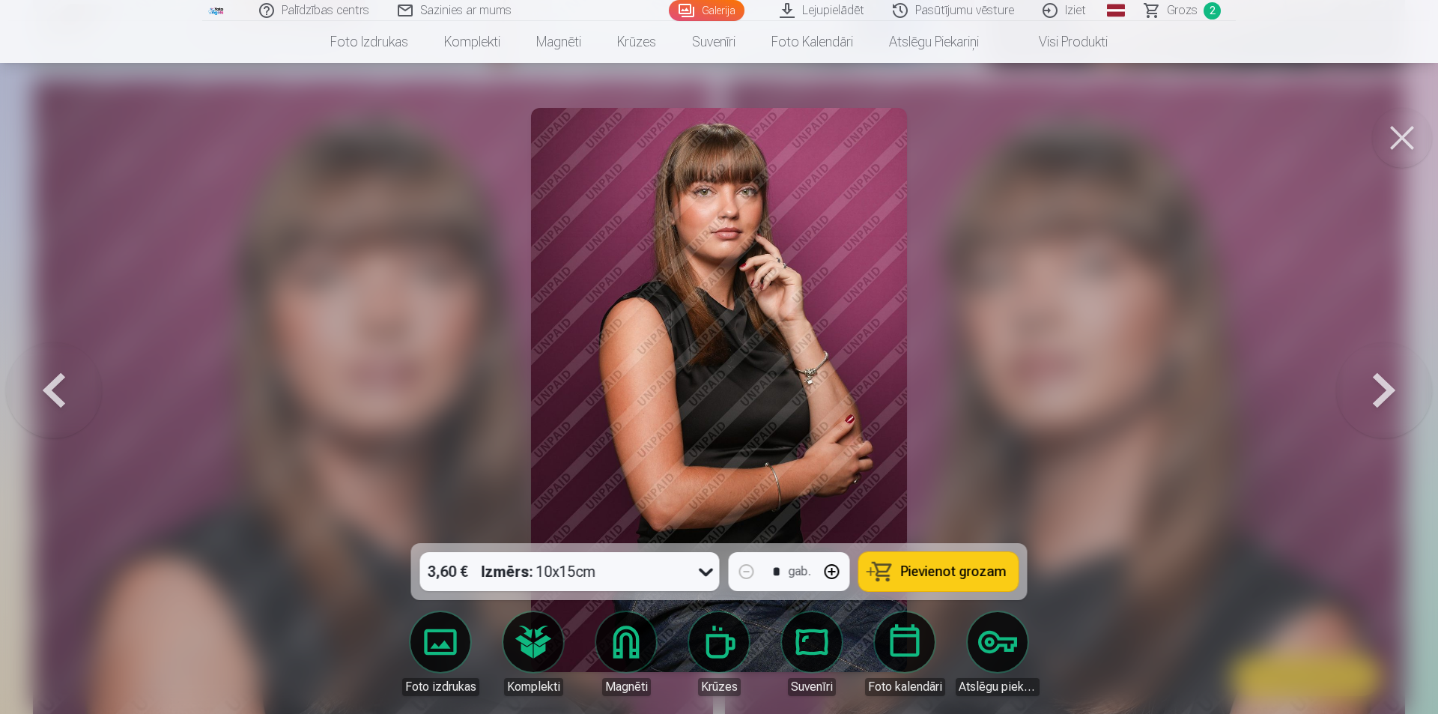
click at [1387, 371] on button at bounding box center [1384, 390] width 96 height 276
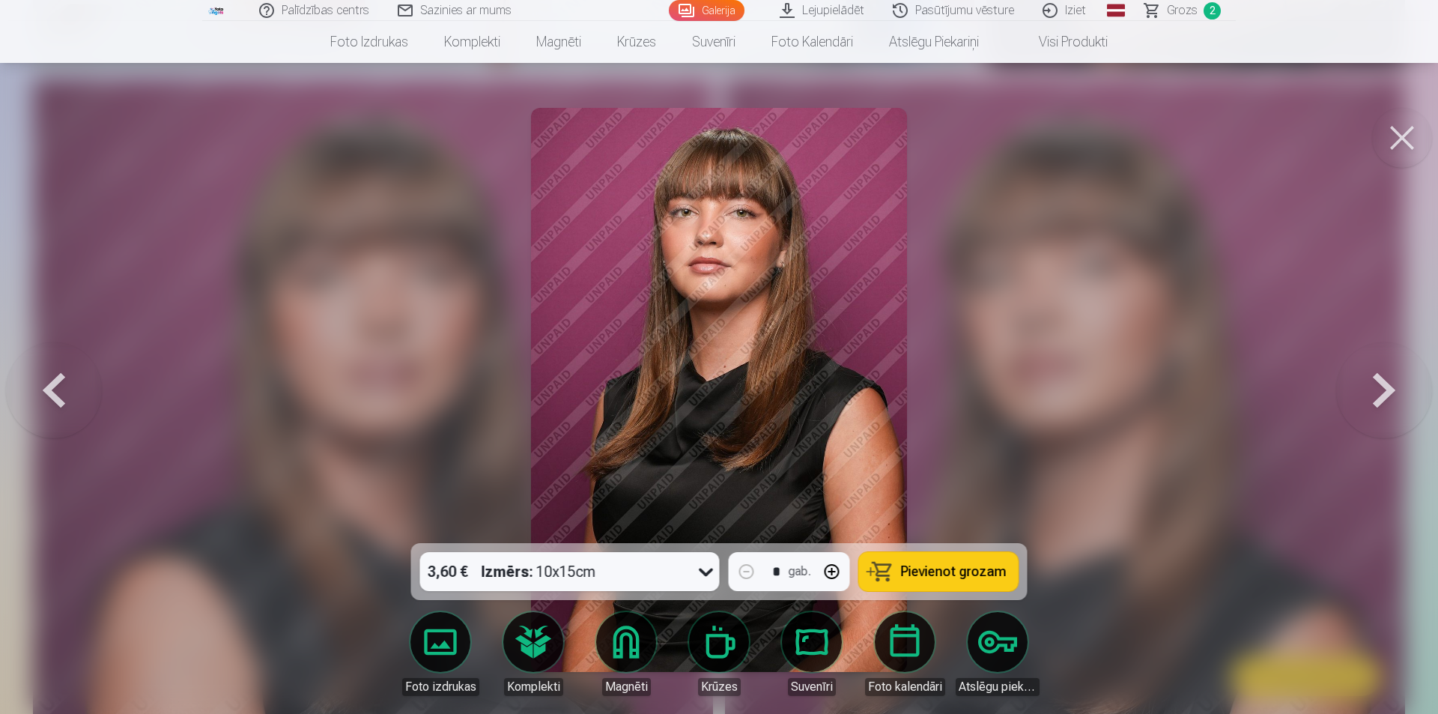
click at [16, 388] on button at bounding box center [54, 390] width 96 height 276
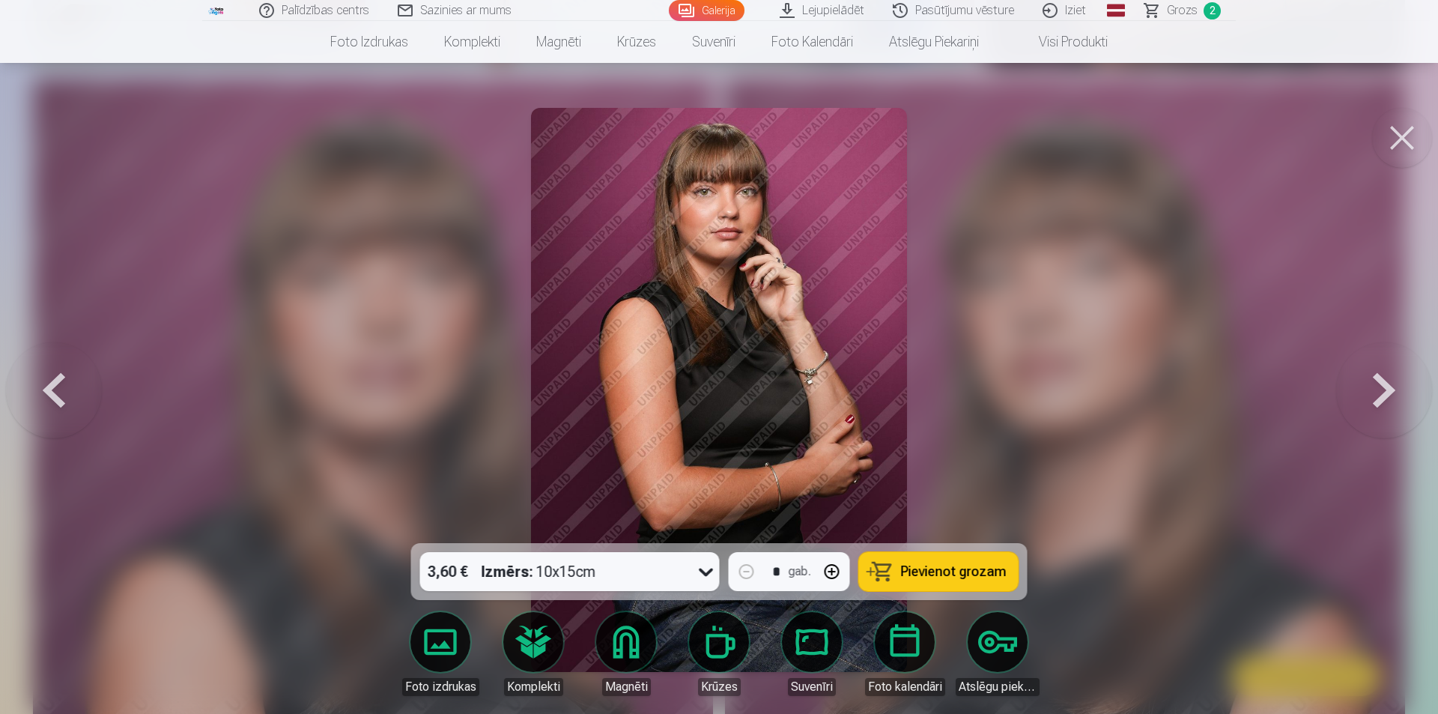
click at [16, 388] on button at bounding box center [54, 390] width 96 height 276
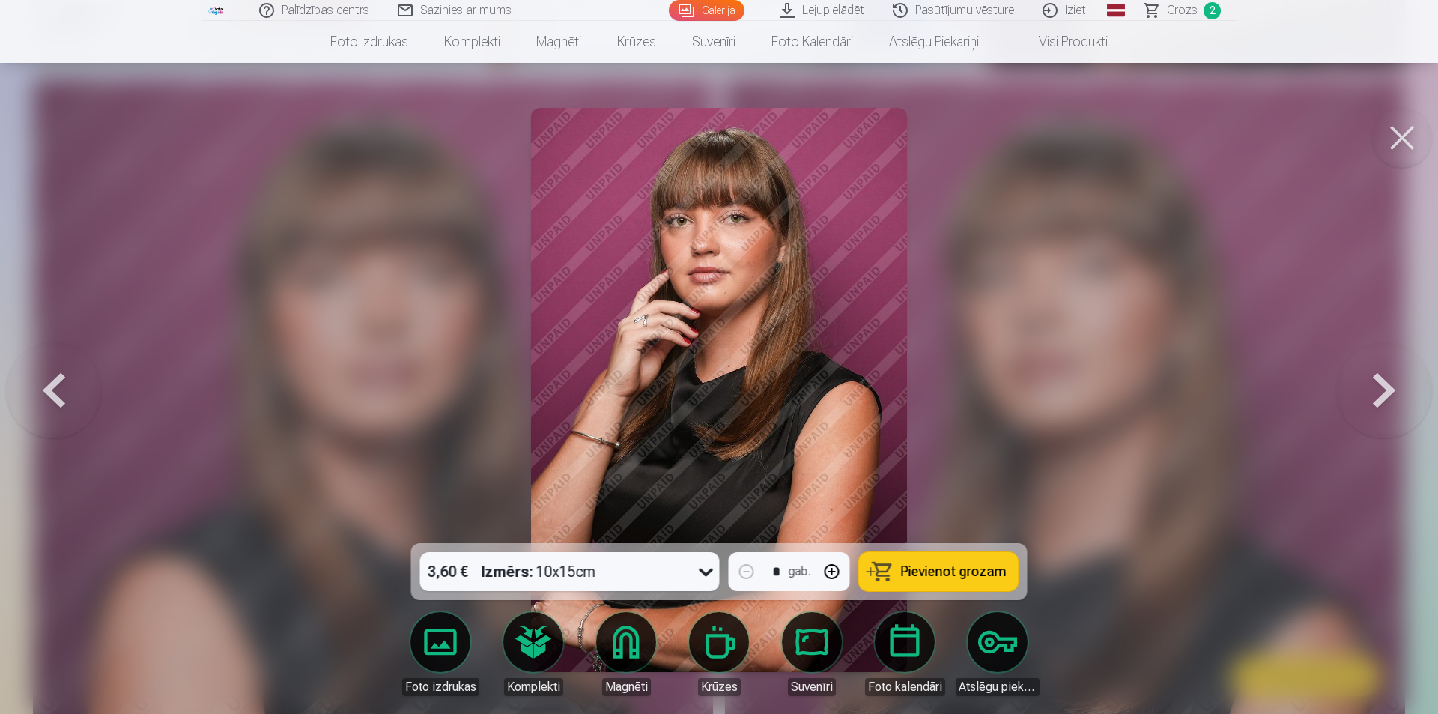
click at [16, 388] on button at bounding box center [54, 390] width 96 height 276
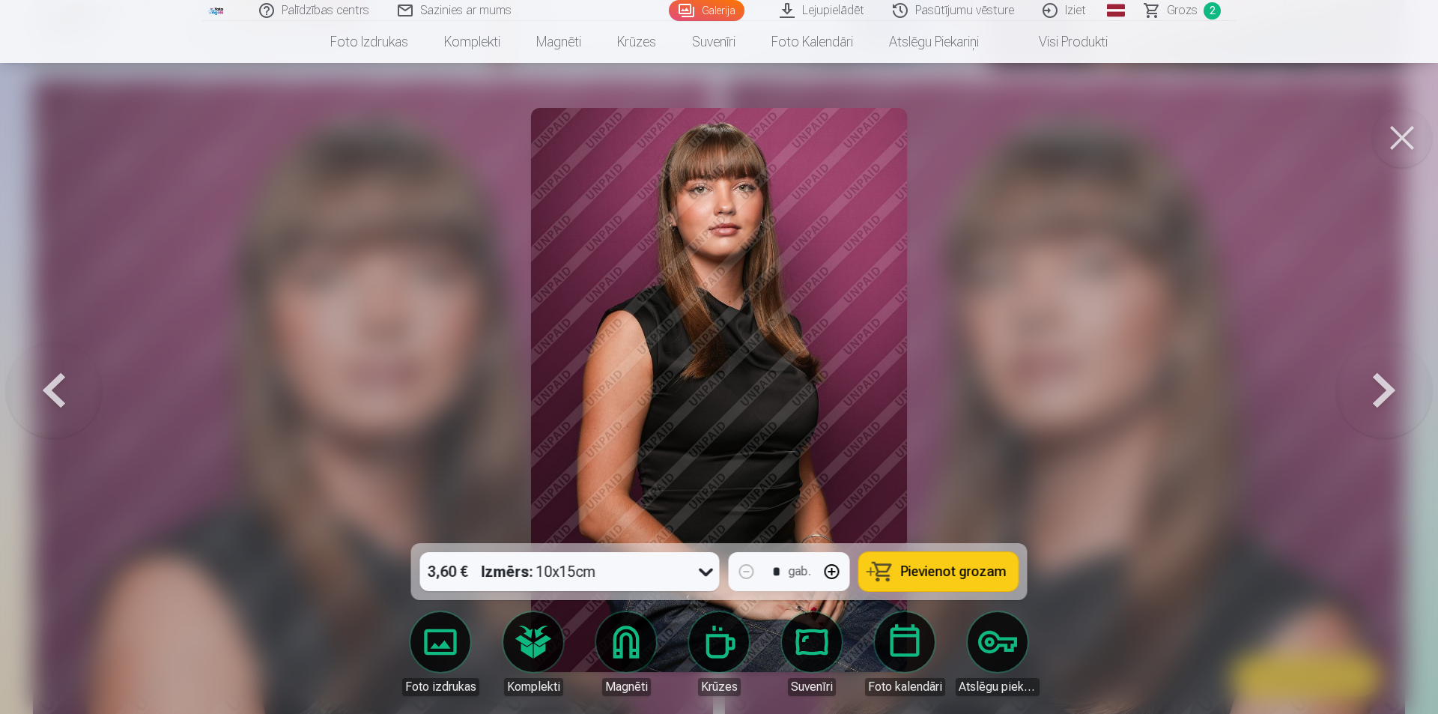
click at [16, 388] on button at bounding box center [54, 390] width 96 height 276
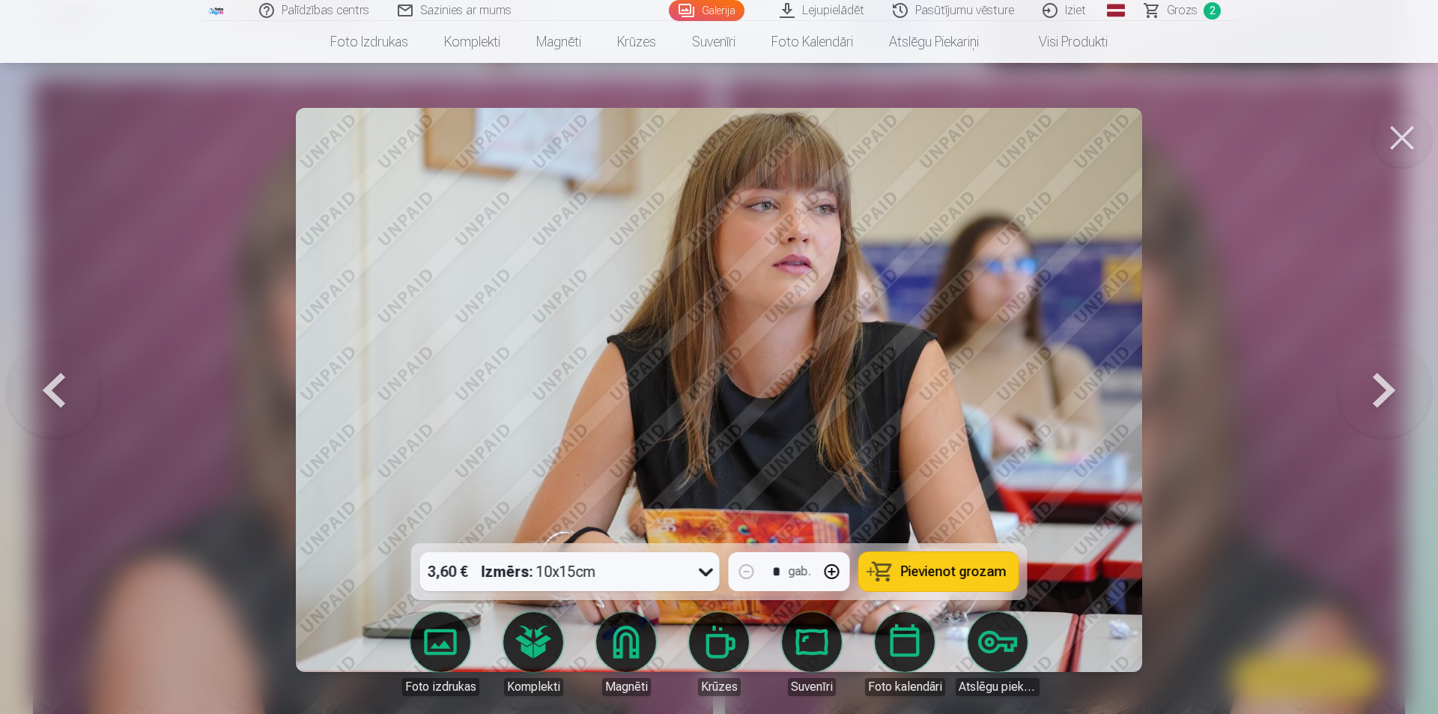
click at [16, 388] on button at bounding box center [54, 390] width 96 height 276
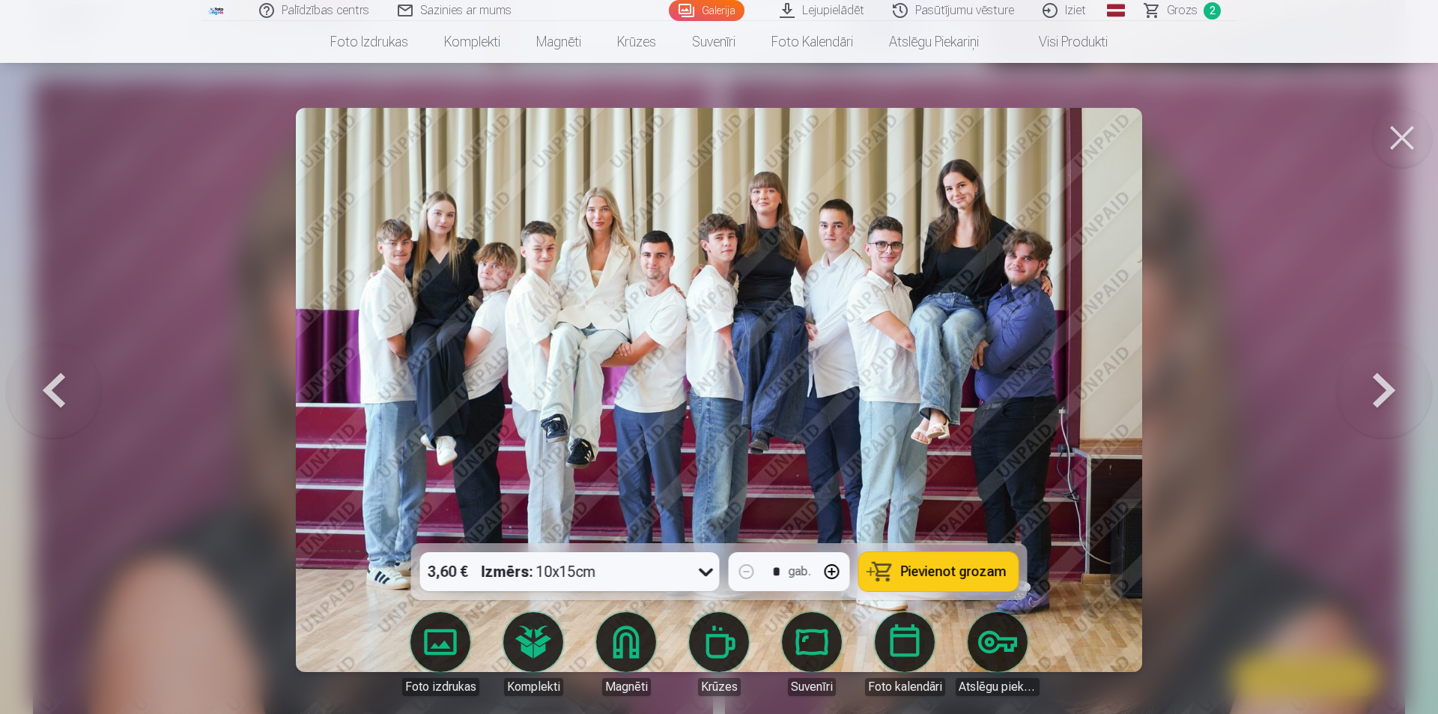
click at [16, 388] on button at bounding box center [54, 390] width 96 height 276
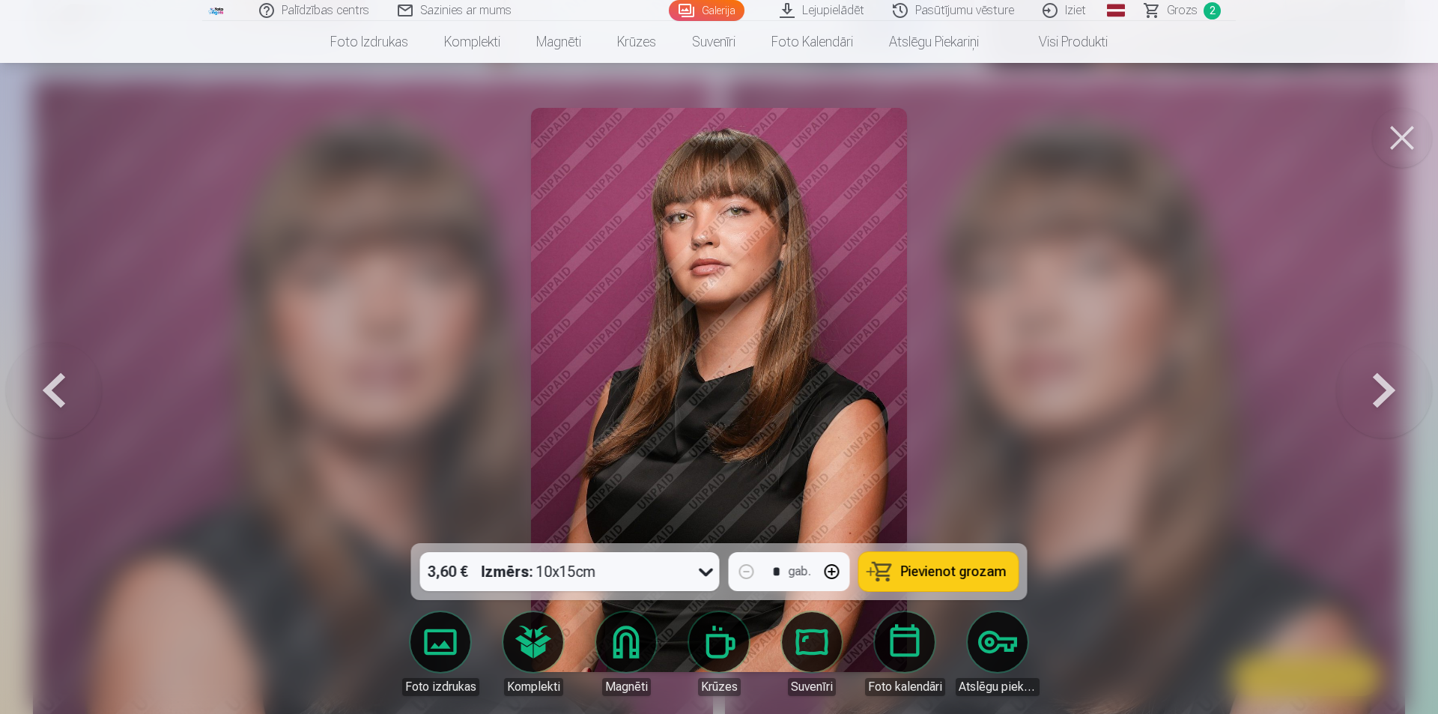
click at [16, 388] on button at bounding box center [54, 390] width 96 height 276
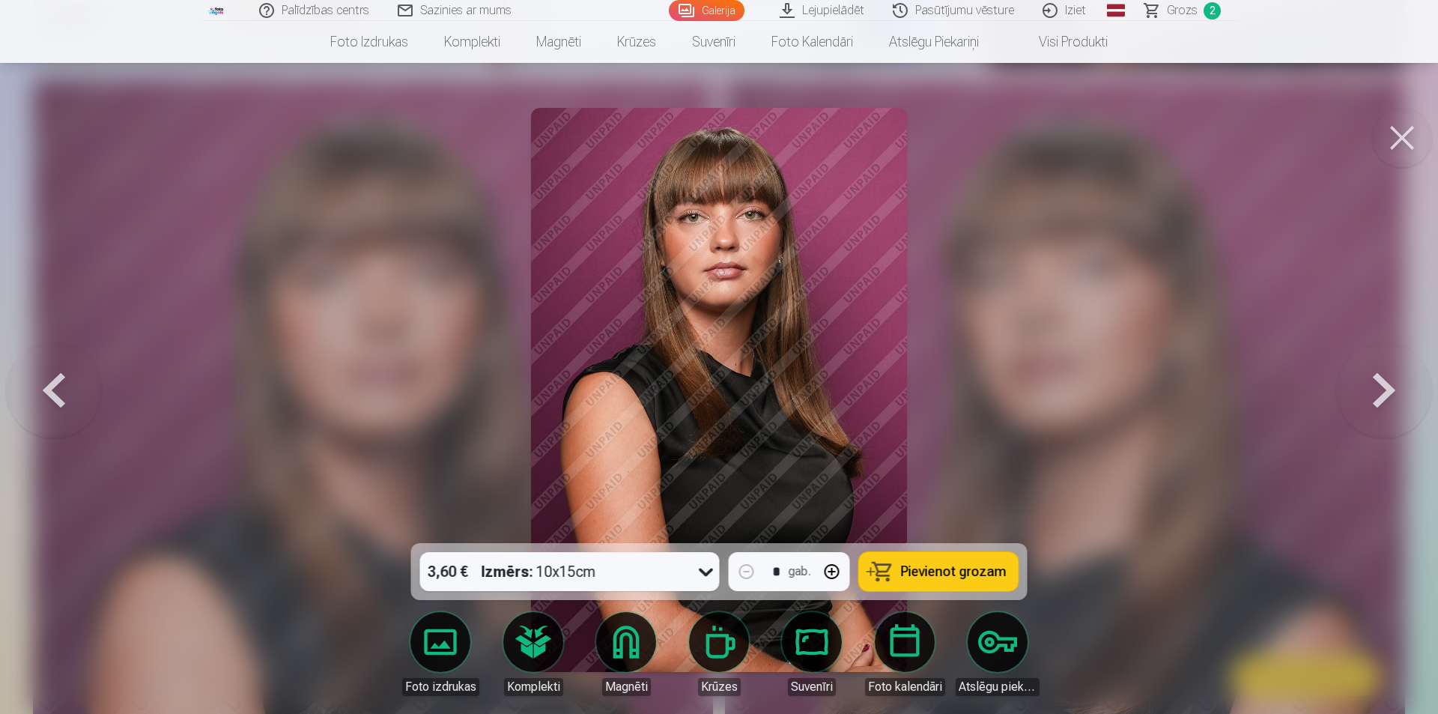
click at [16, 388] on button at bounding box center [54, 390] width 96 height 276
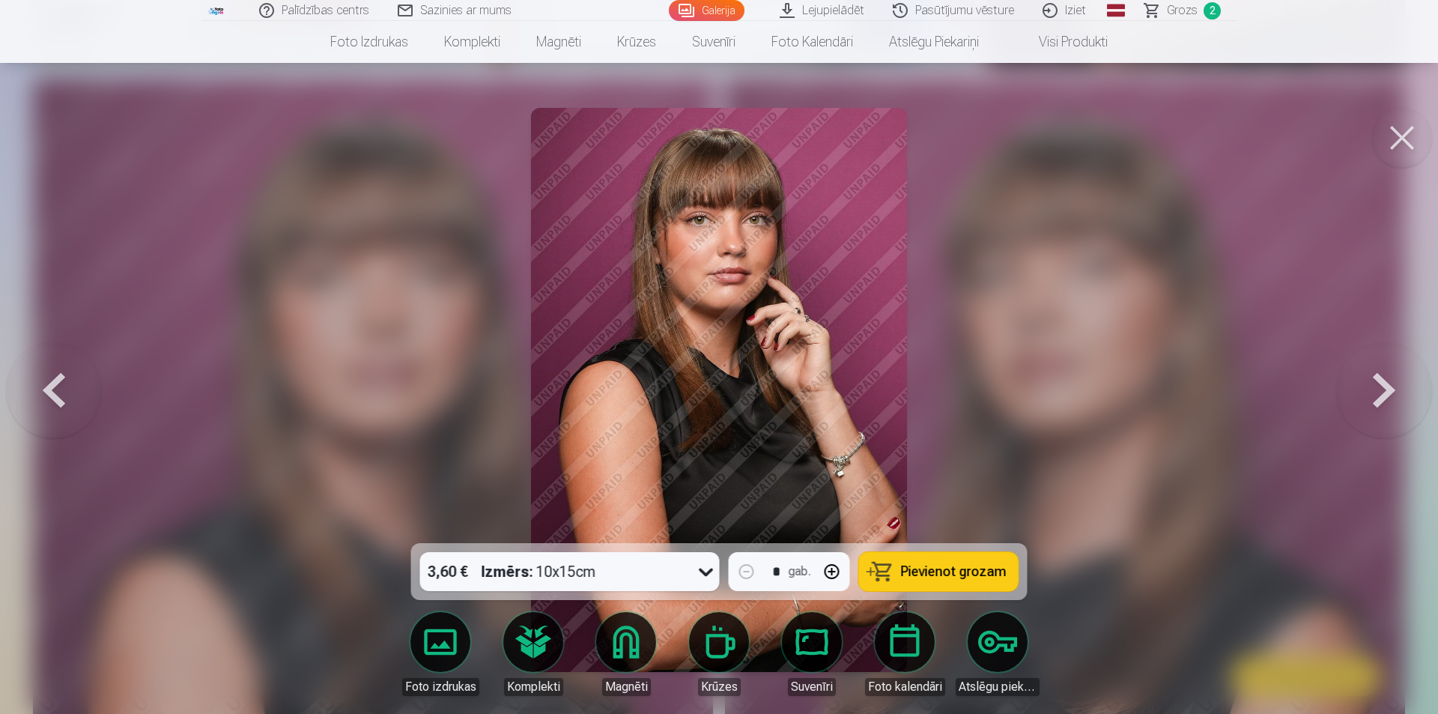
click at [1337, 398] on button at bounding box center [1384, 390] width 96 height 276
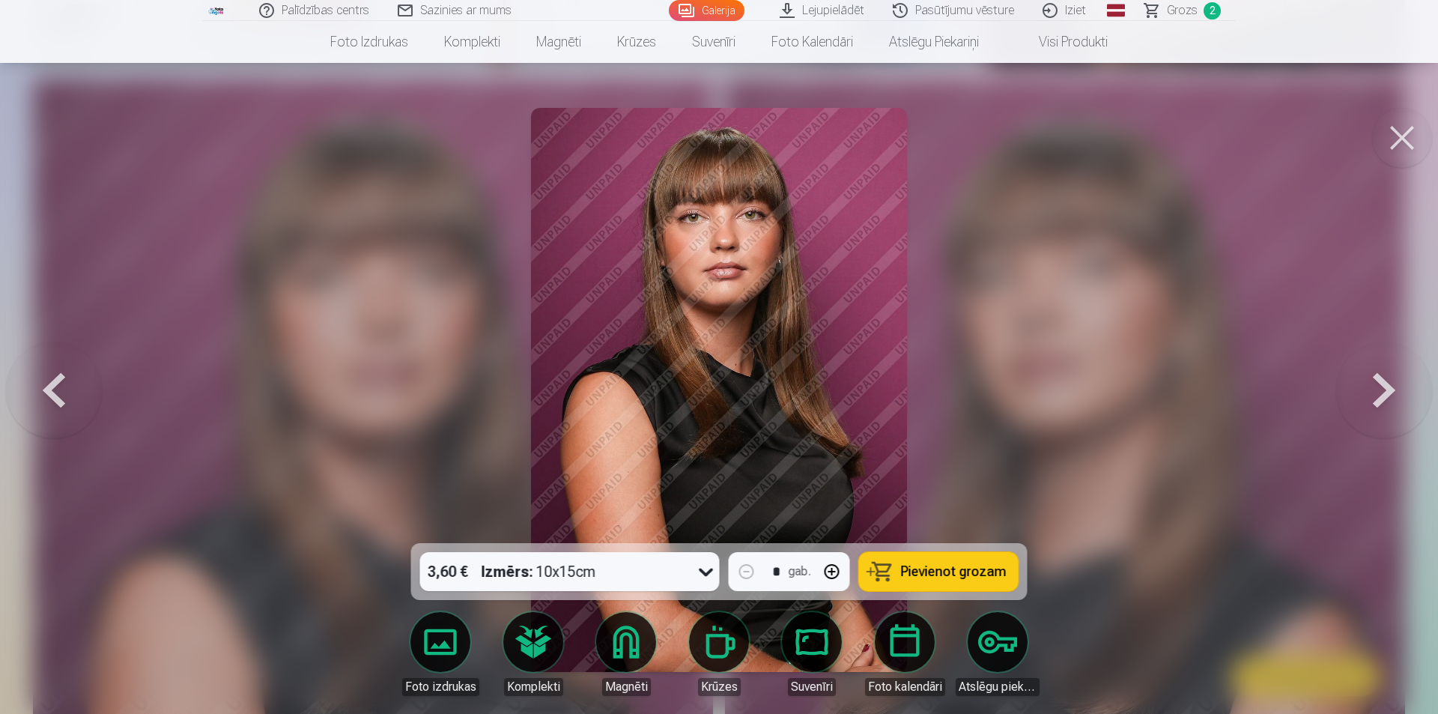
click at [1361, 388] on button at bounding box center [1384, 390] width 96 height 276
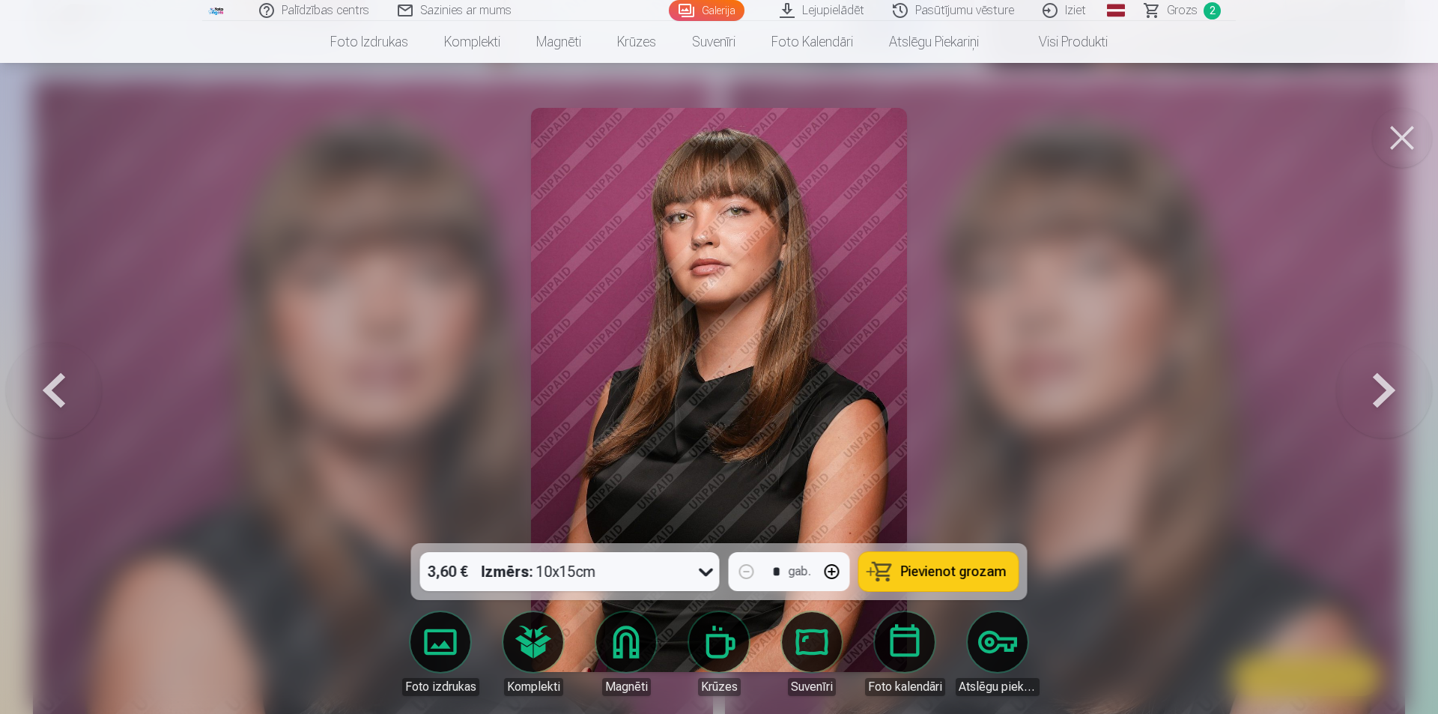
click at [41, 359] on button at bounding box center [54, 390] width 96 height 276
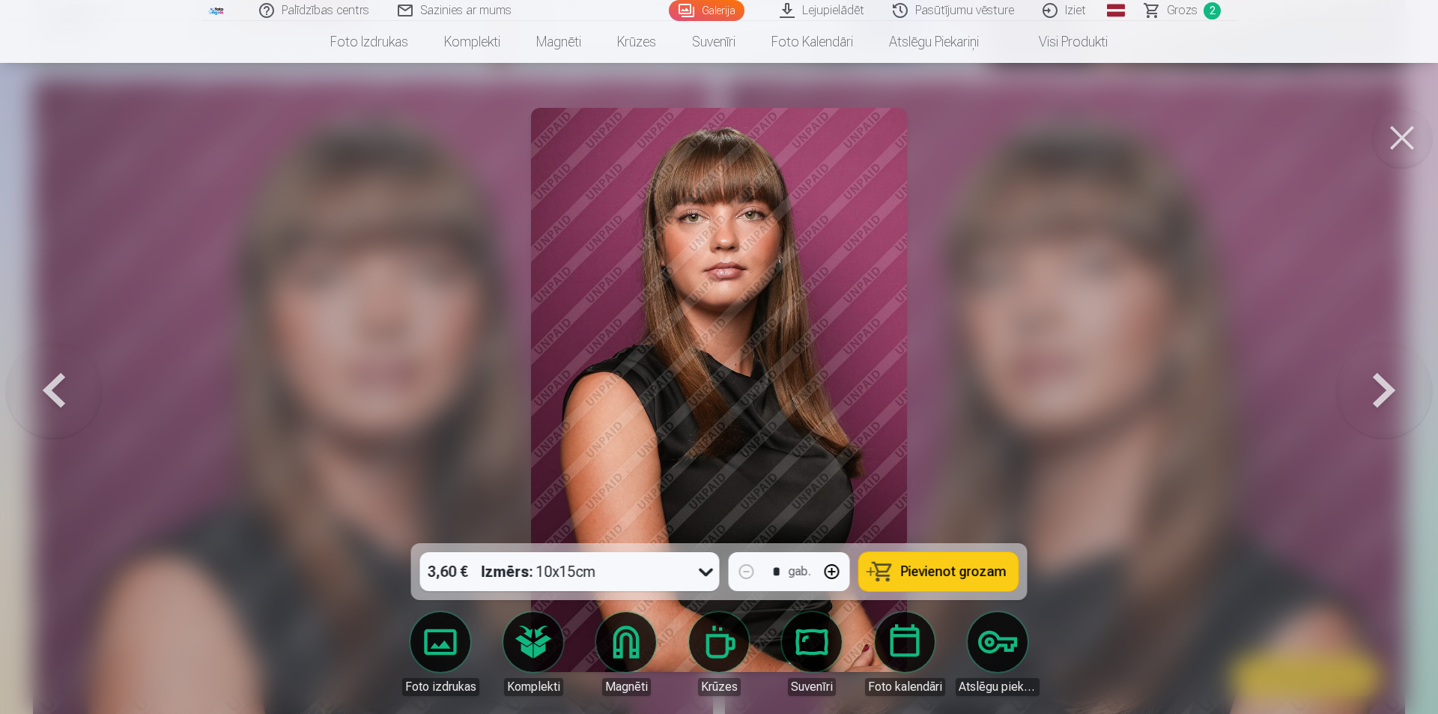
click at [1387, 406] on button at bounding box center [1384, 390] width 96 height 276
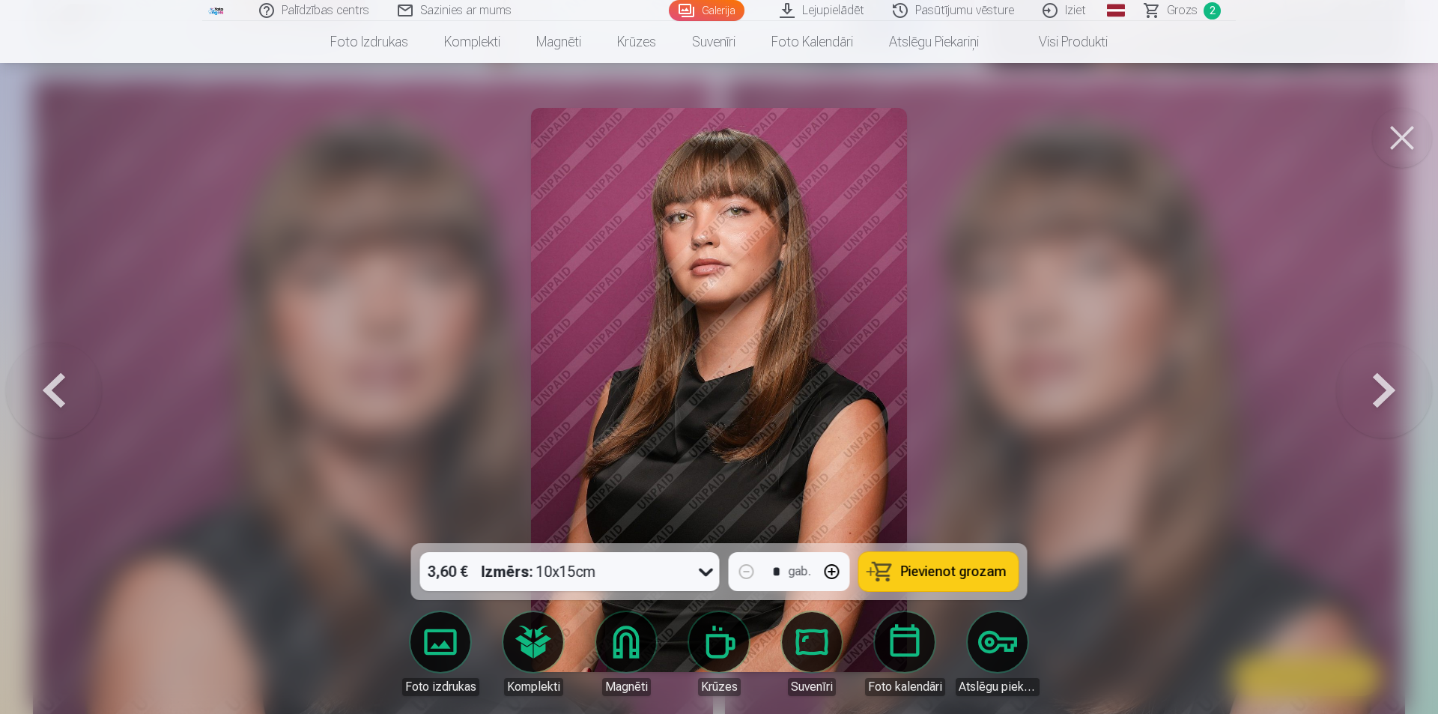
click at [58, 381] on button at bounding box center [54, 390] width 96 height 276
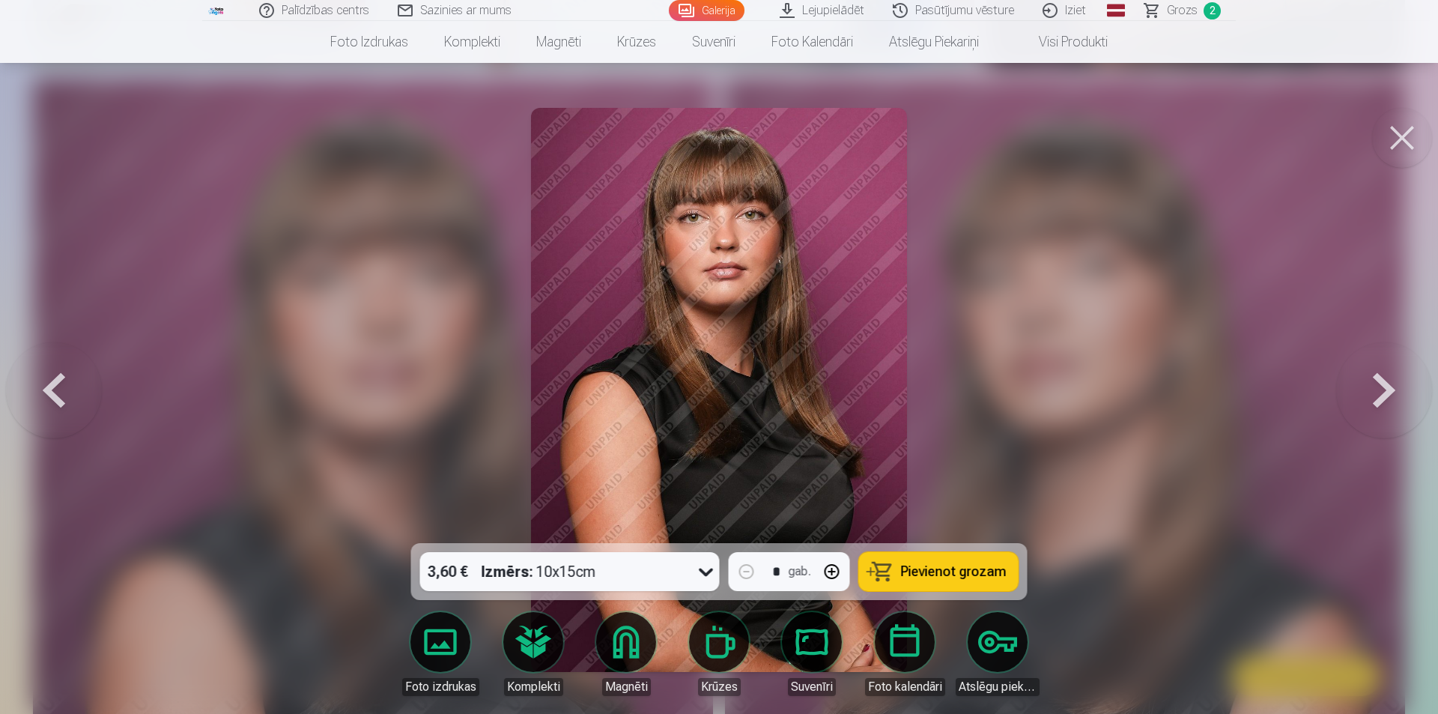
click at [58, 381] on button at bounding box center [54, 390] width 96 height 276
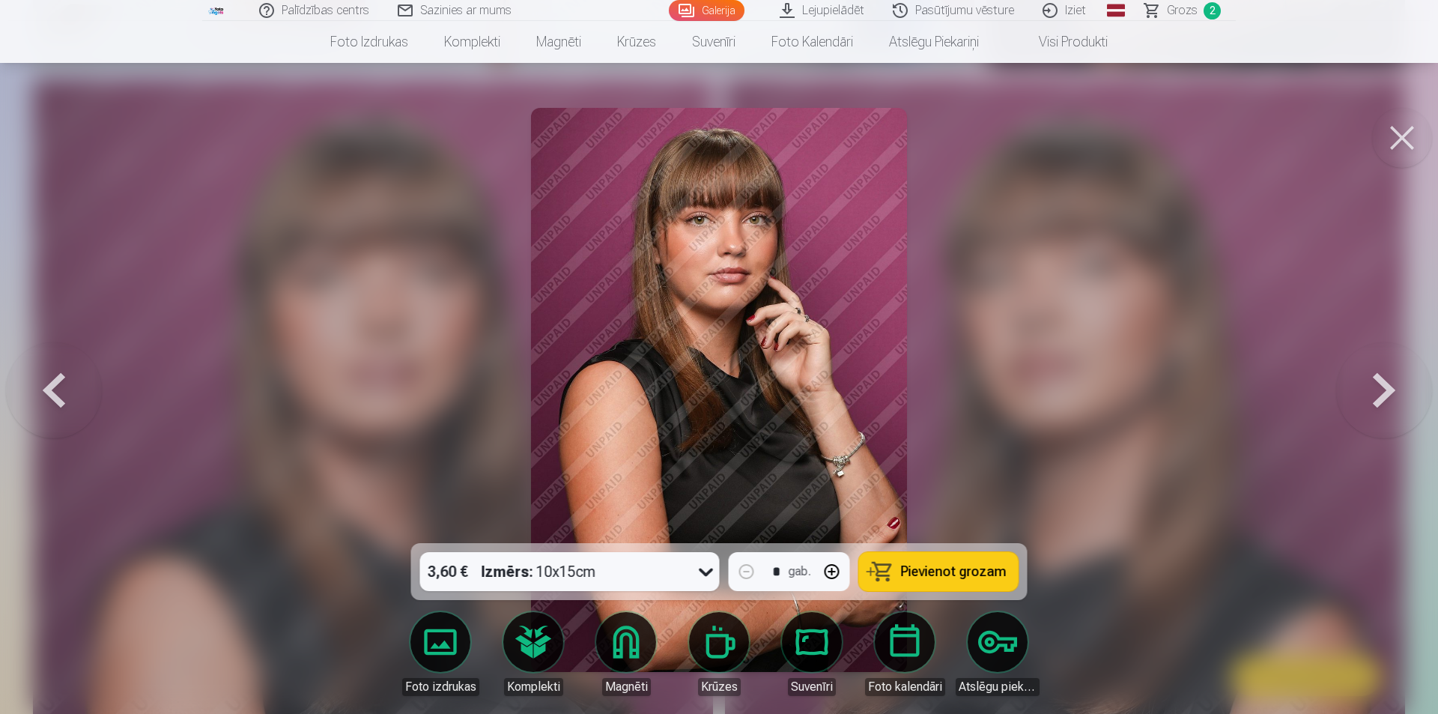
click at [1383, 420] on button at bounding box center [1384, 390] width 96 height 276
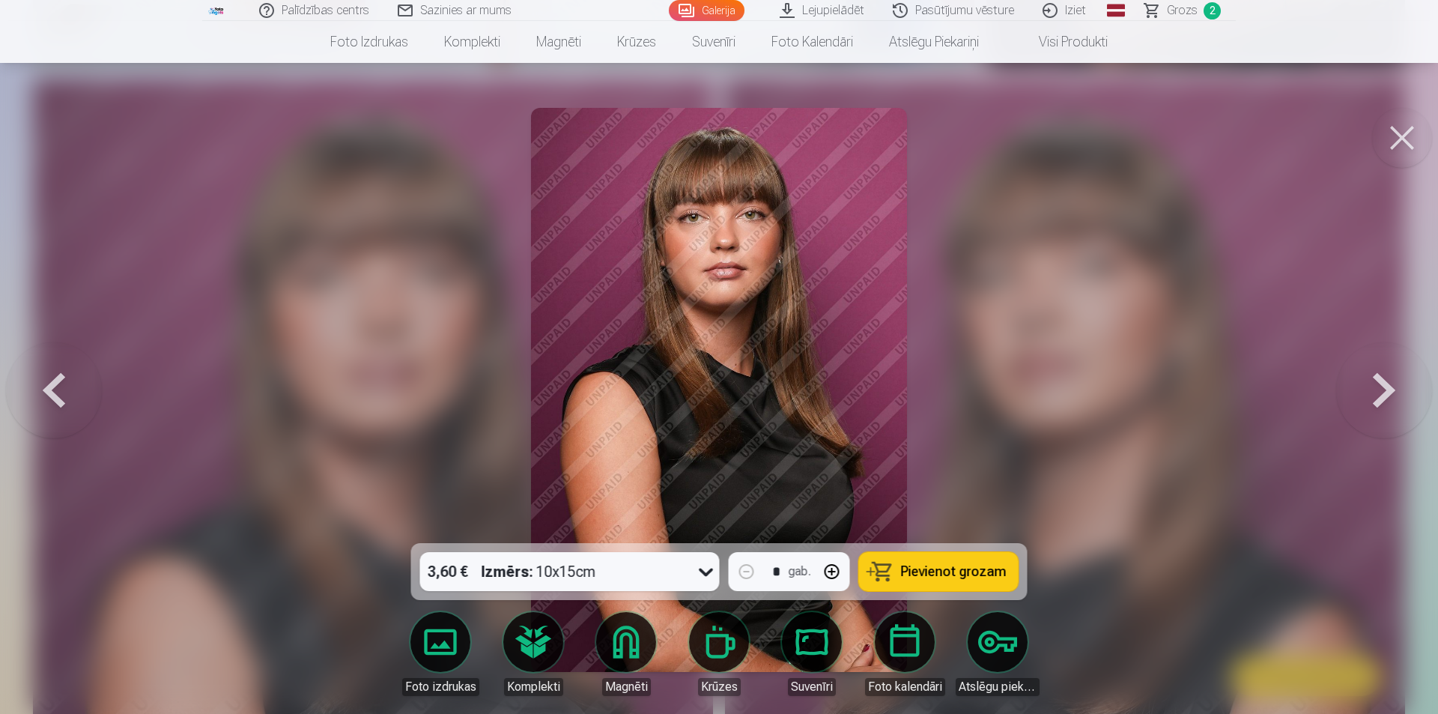
click at [1390, 410] on button at bounding box center [1384, 390] width 96 height 276
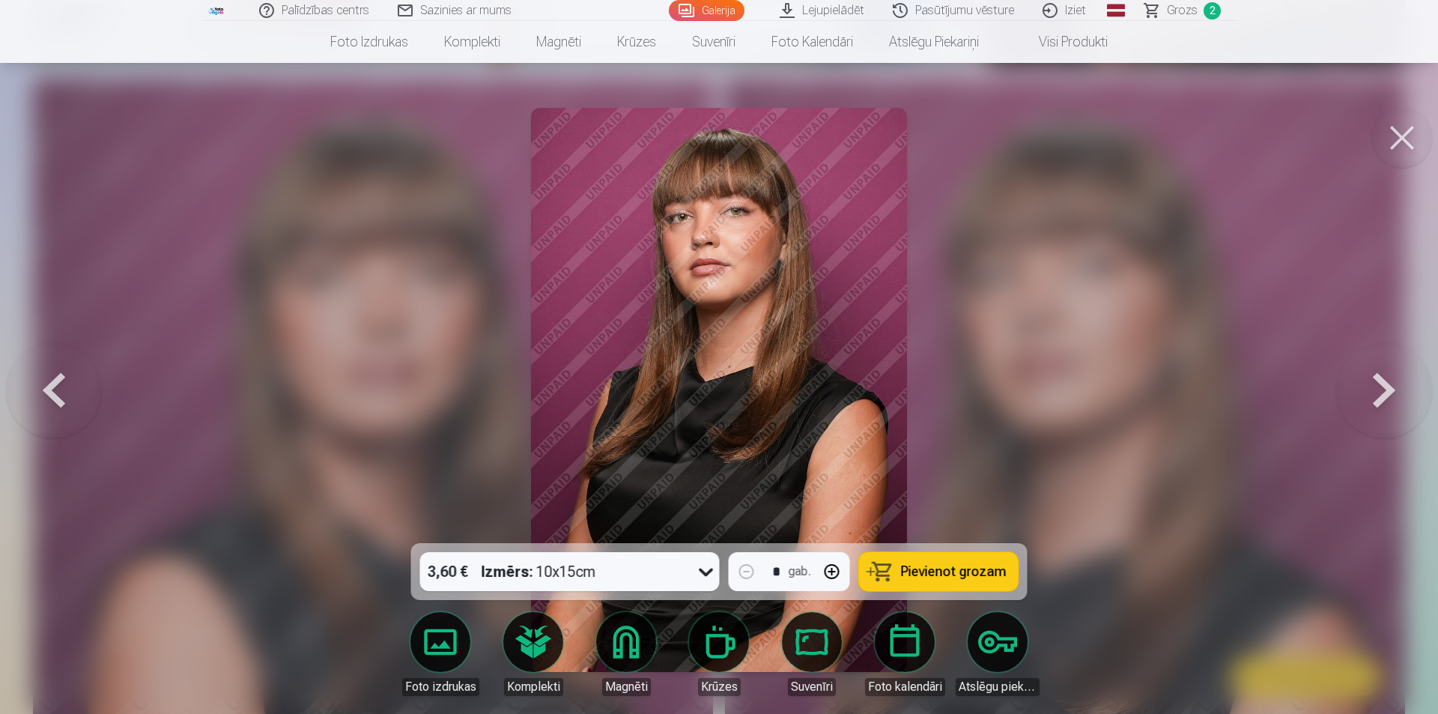
click at [87, 376] on button at bounding box center [54, 390] width 96 height 276
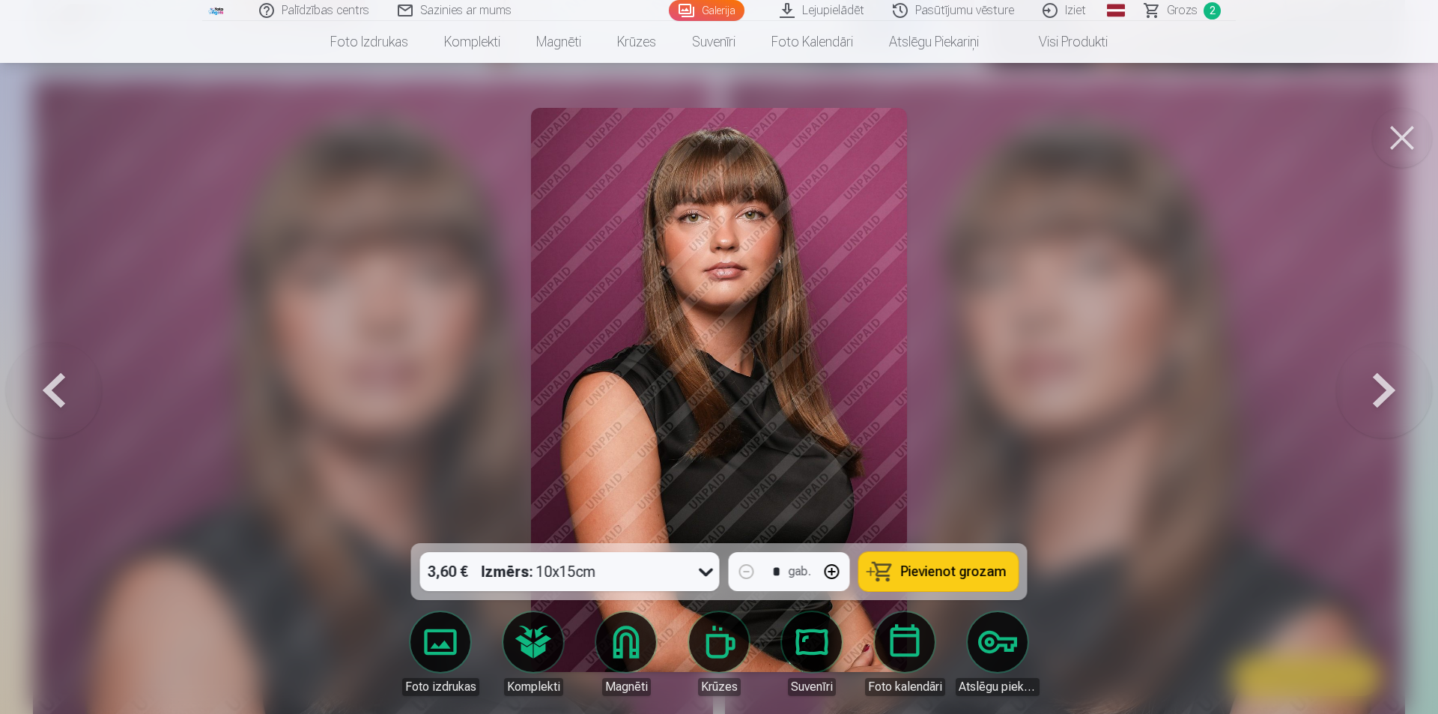
click at [1382, 394] on button at bounding box center [1384, 390] width 96 height 276
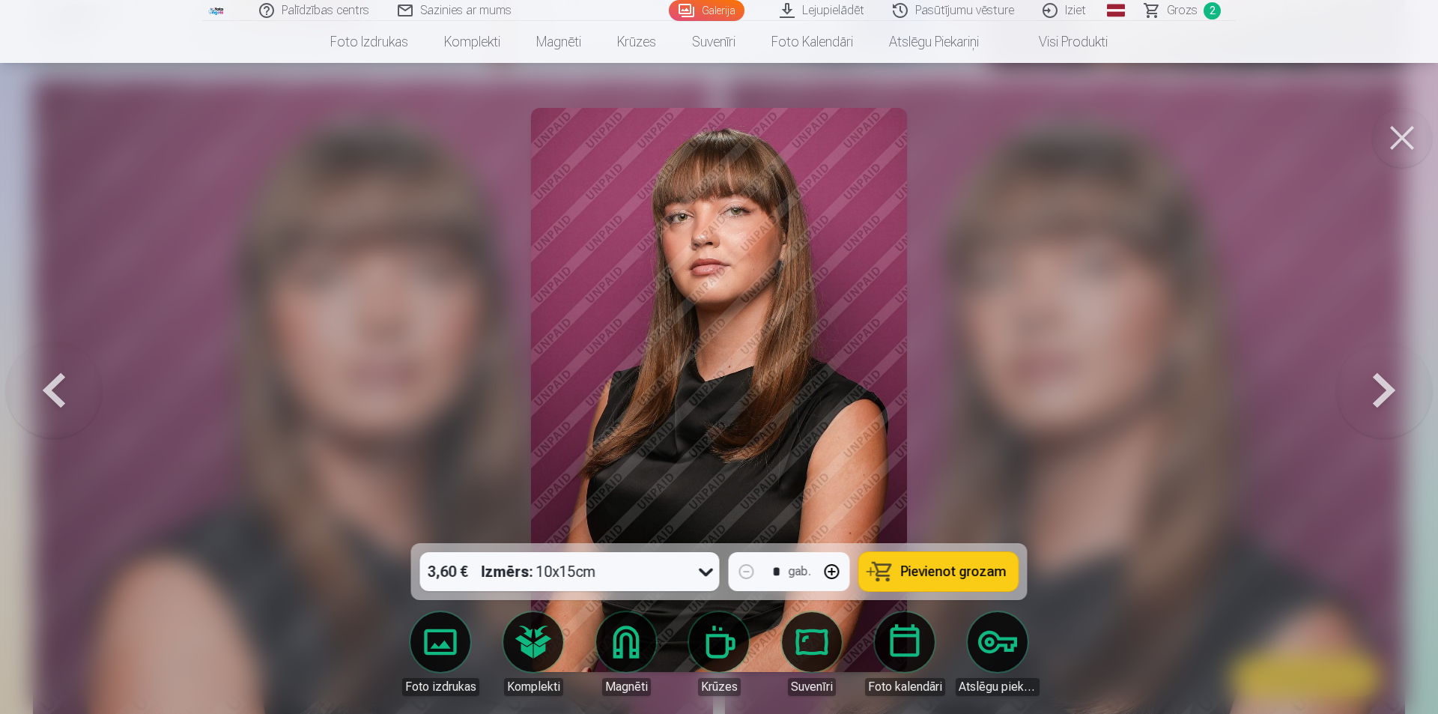
click at [59, 368] on button at bounding box center [54, 390] width 96 height 276
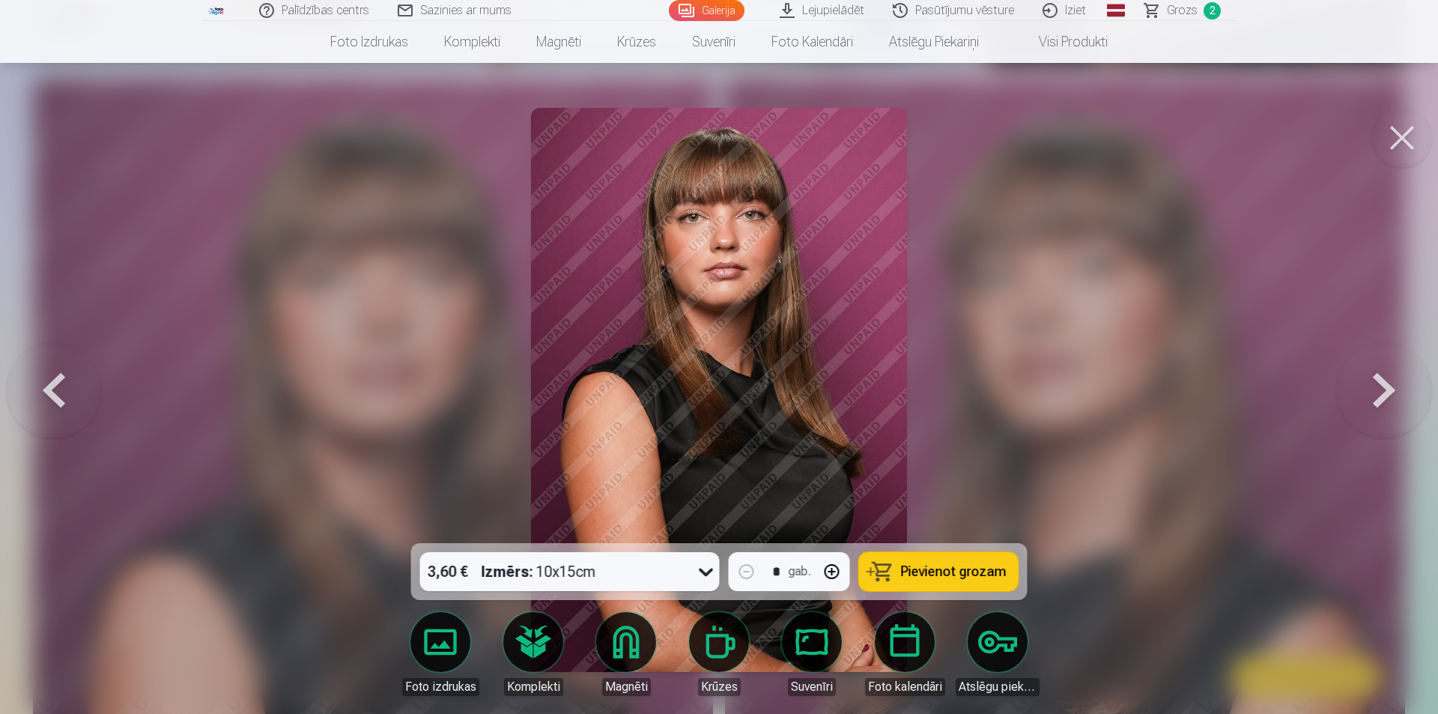
click at [1369, 409] on button at bounding box center [1384, 390] width 96 height 276
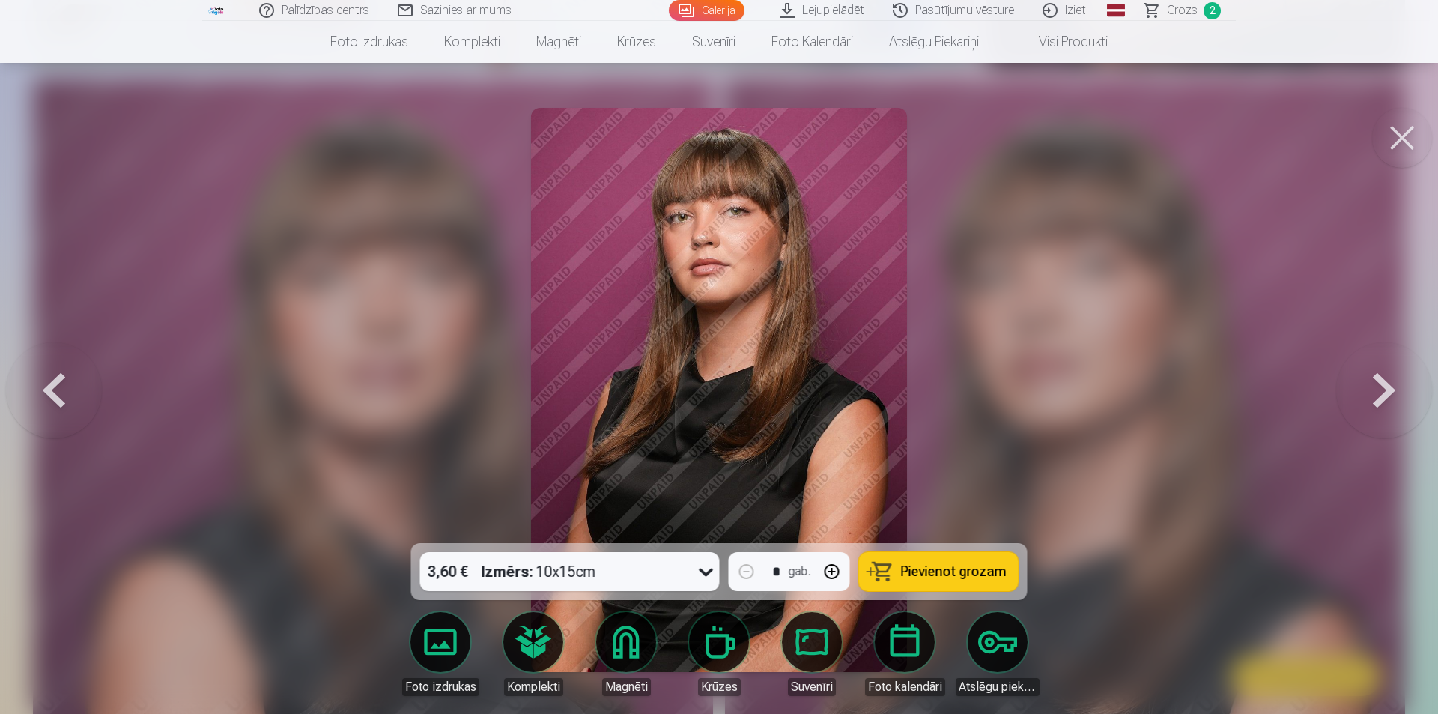
click at [717, 568] on icon at bounding box center [706, 571] width 24 height 24
click at [920, 406] on div at bounding box center [719, 357] width 1438 height 714
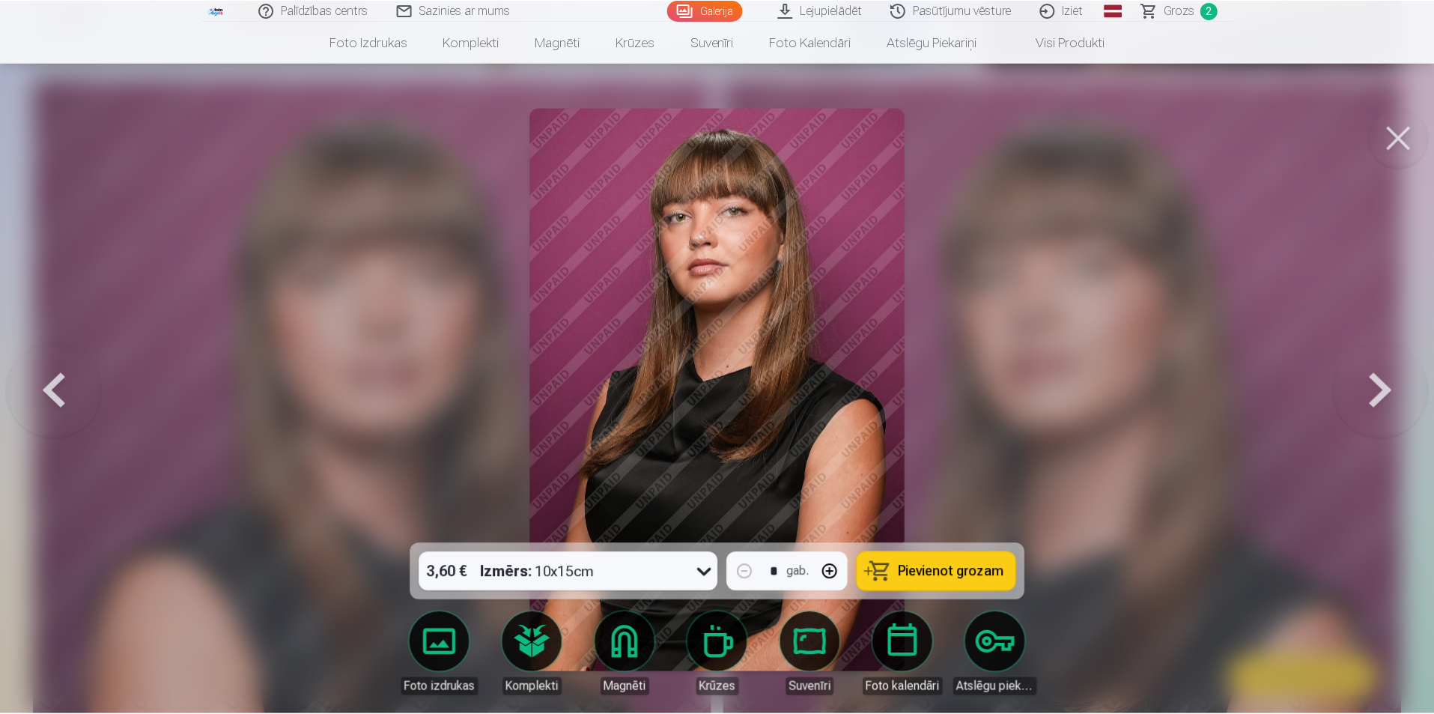
scroll to position [3955, 0]
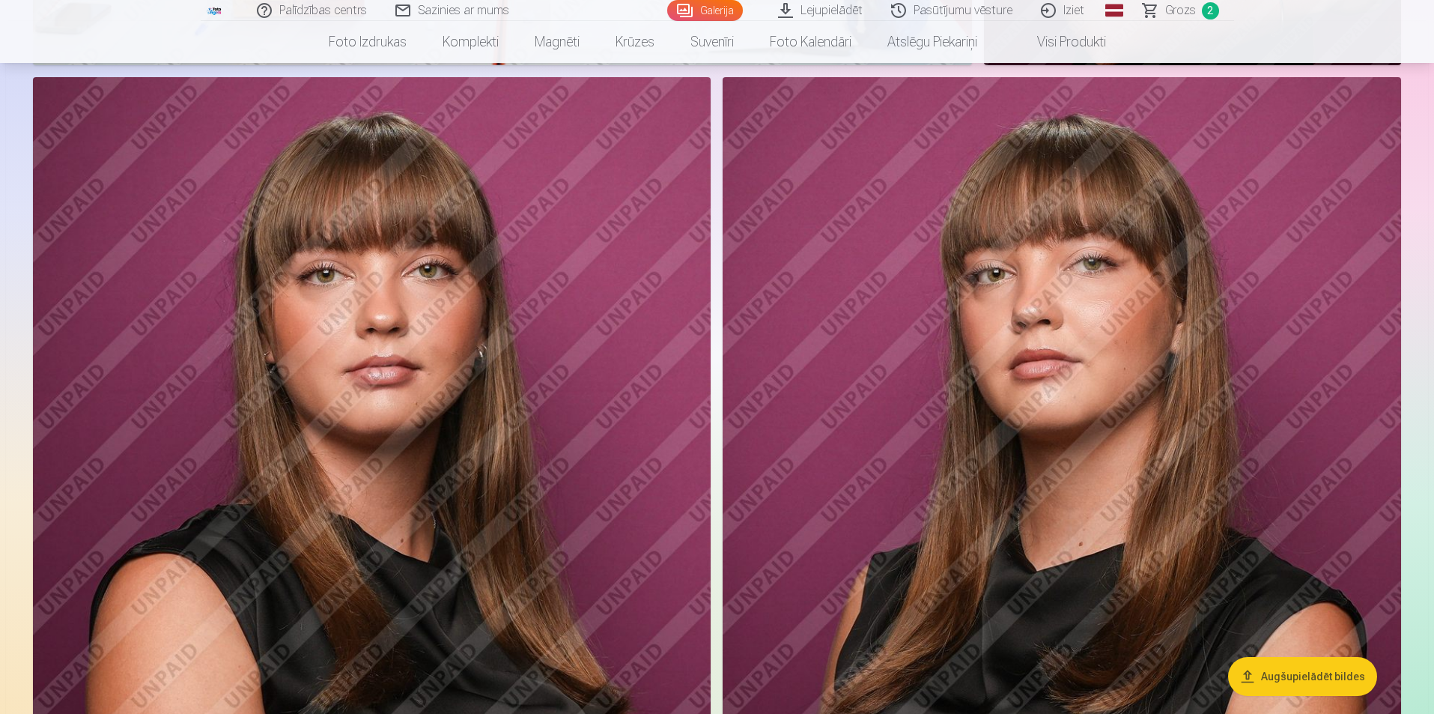
click at [920, 406] on img at bounding box center [1062, 586] width 678 height 1018
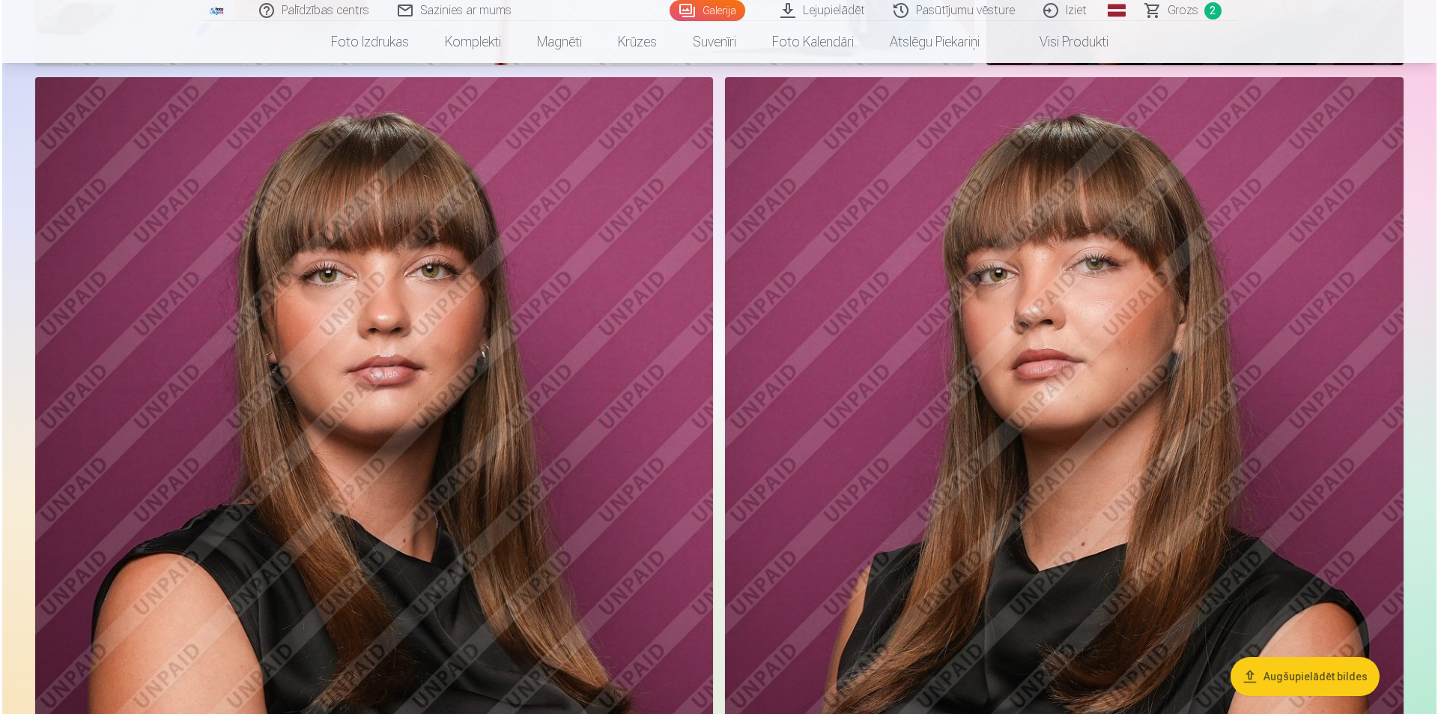
scroll to position [3964, 0]
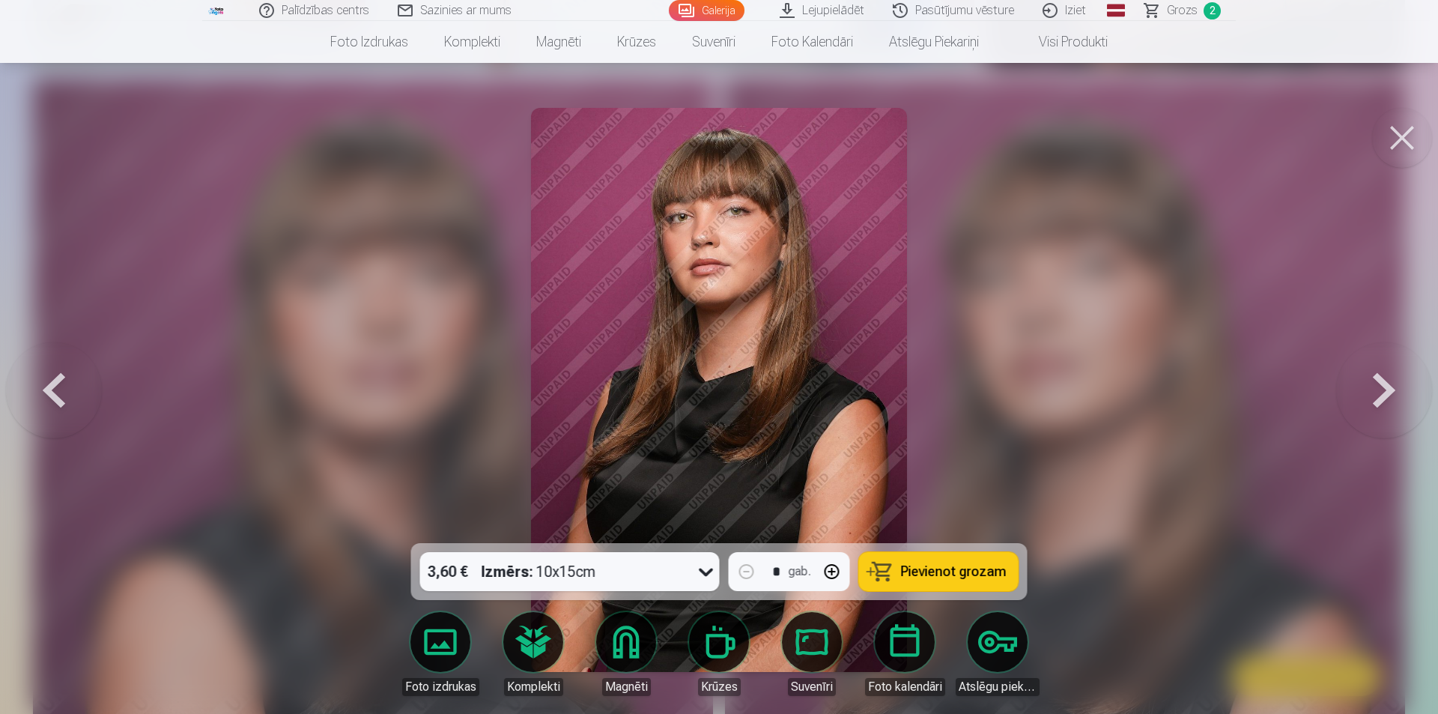
click at [56, 391] on button at bounding box center [54, 390] width 96 height 276
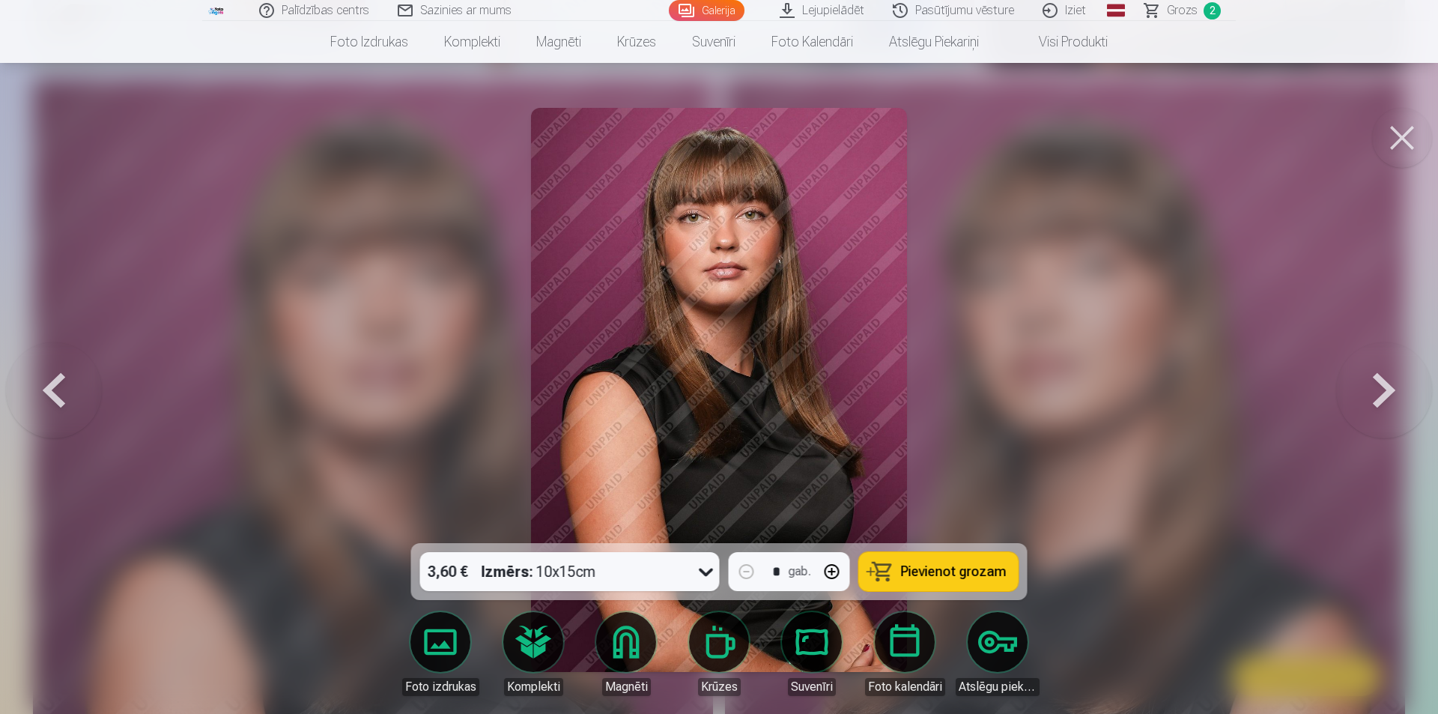
click at [1380, 365] on button at bounding box center [1384, 390] width 96 height 276
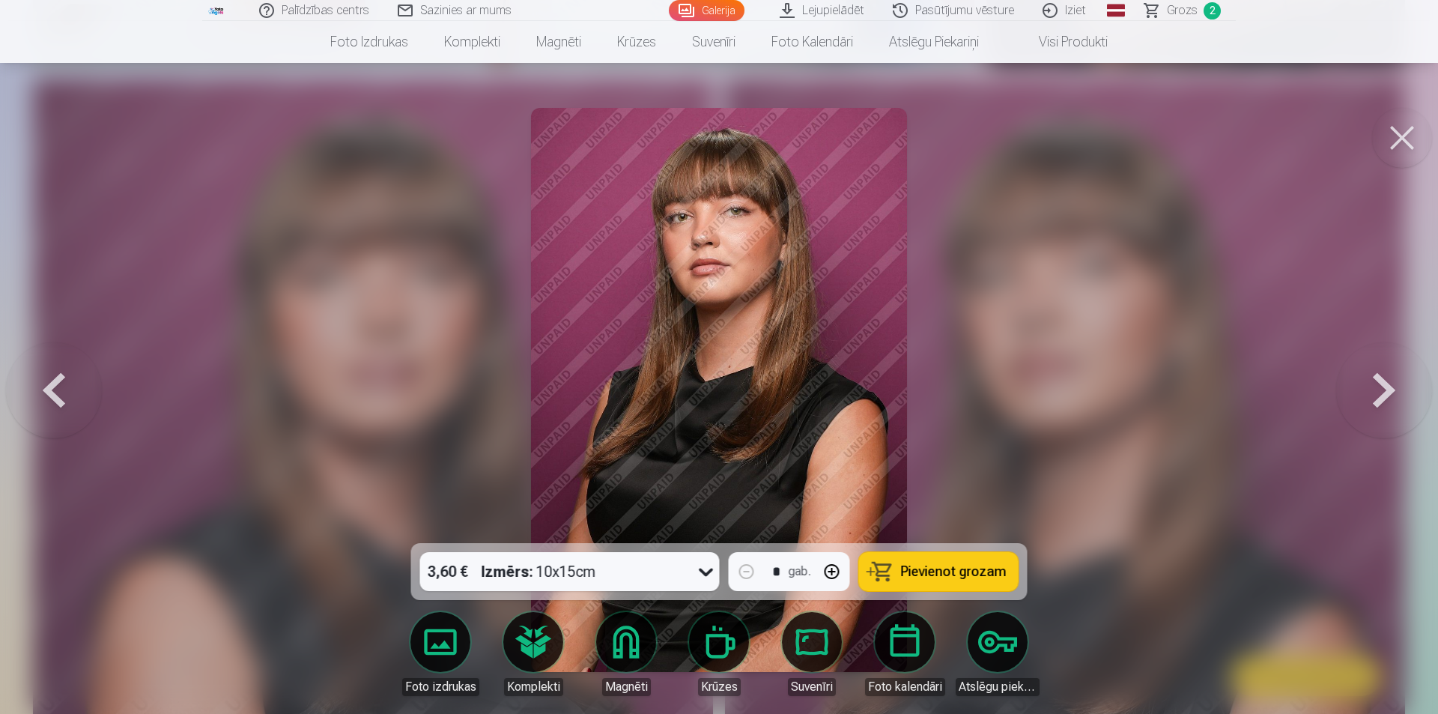
click at [23, 381] on button at bounding box center [54, 390] width 96 height 276
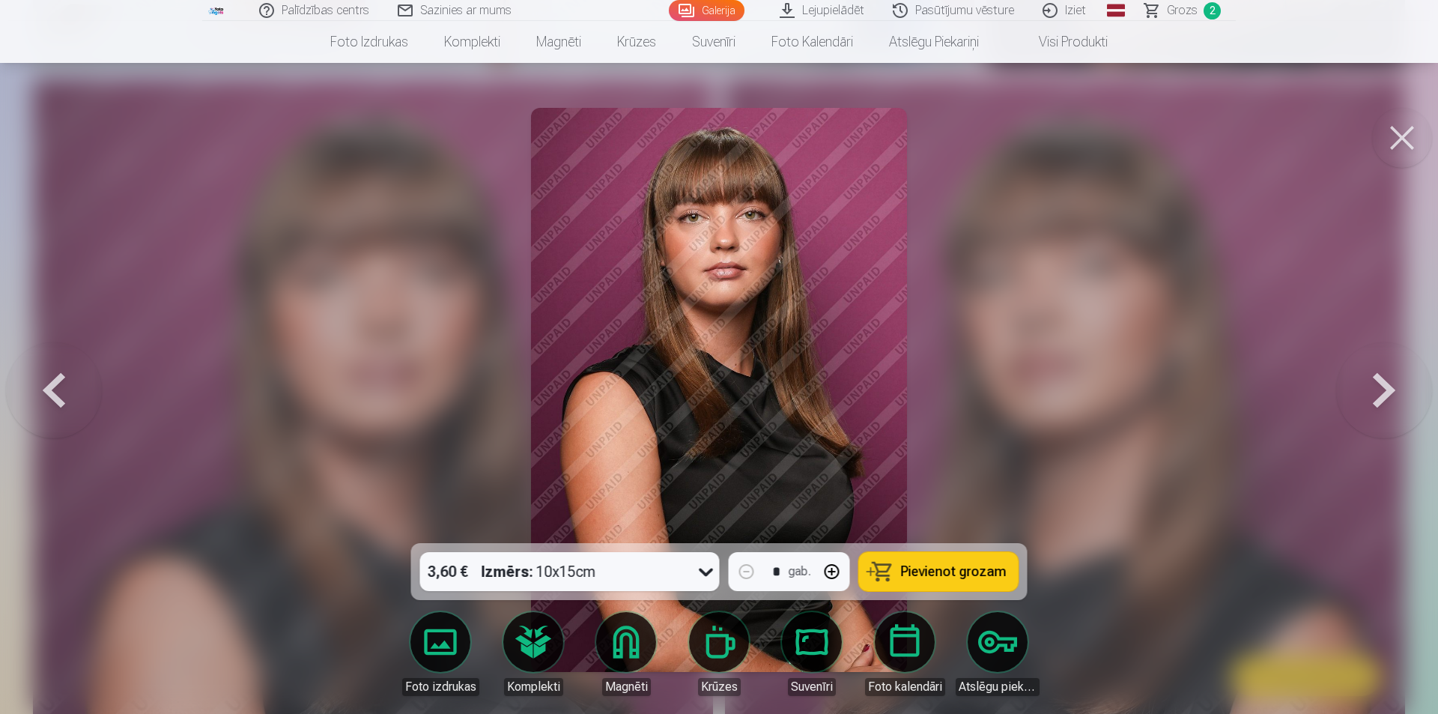
click at [1362, 393] on button at bounding box center [1384, 390] width 96 height 276
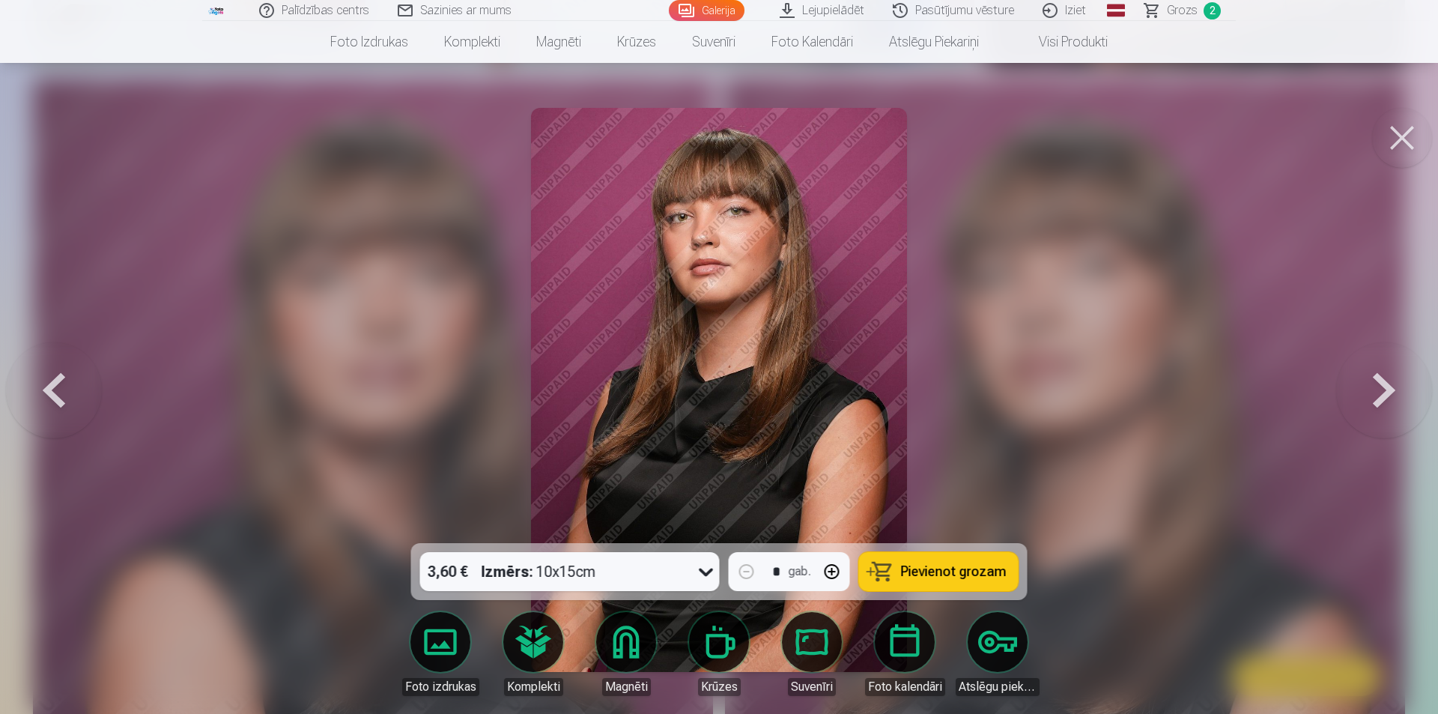
click at [67, 424] on button at bounding box center [54, 390] width 96 height 276
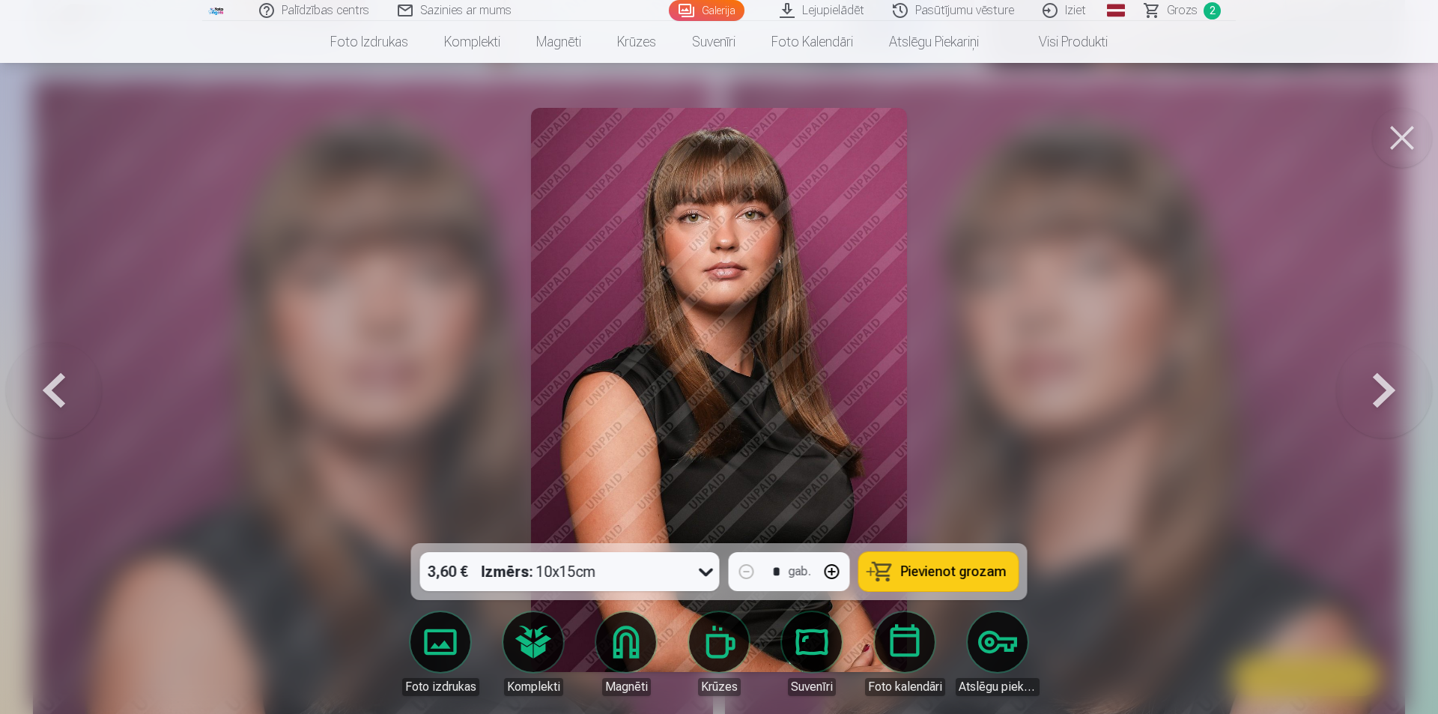
click at [1395, 392] on button at bounding box center [1384, 390] width 96 height 276
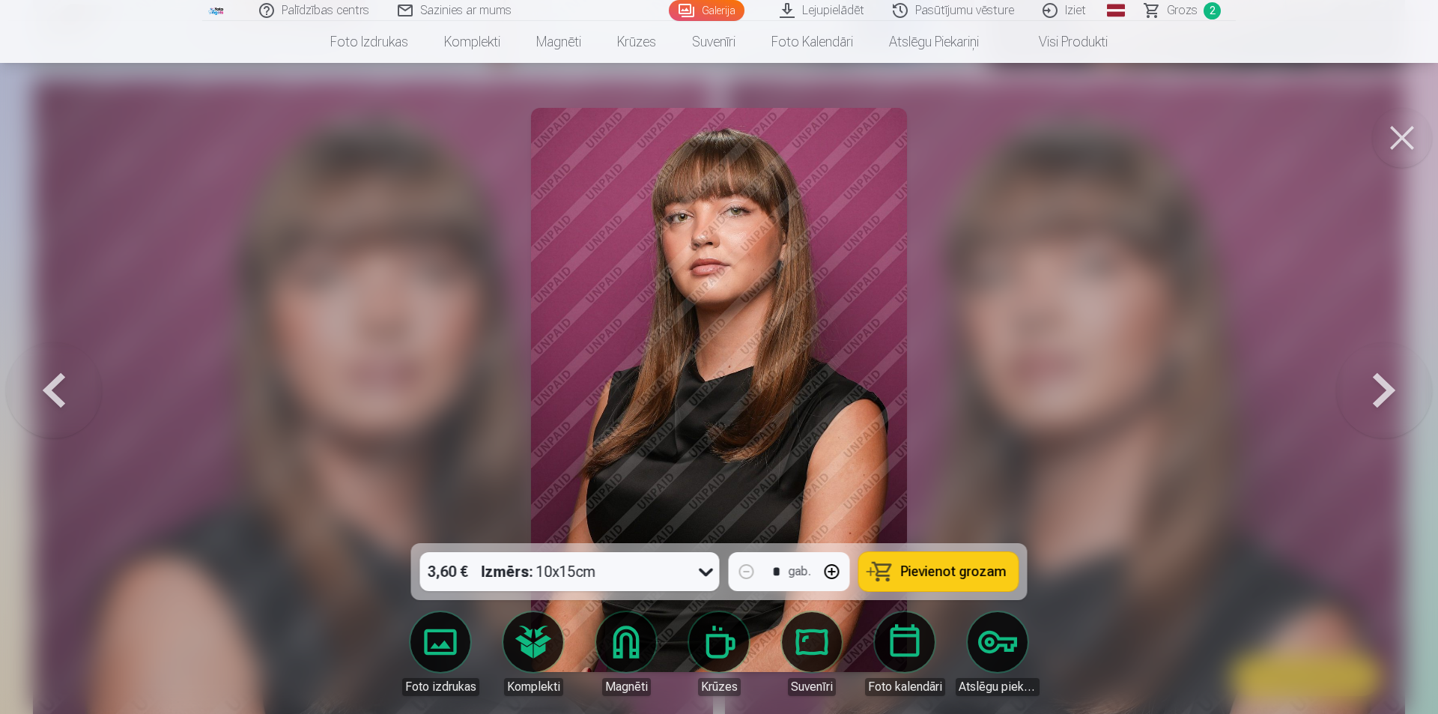
click at [69, 394] on button at bounding box center [54, 390] width 96 height 276
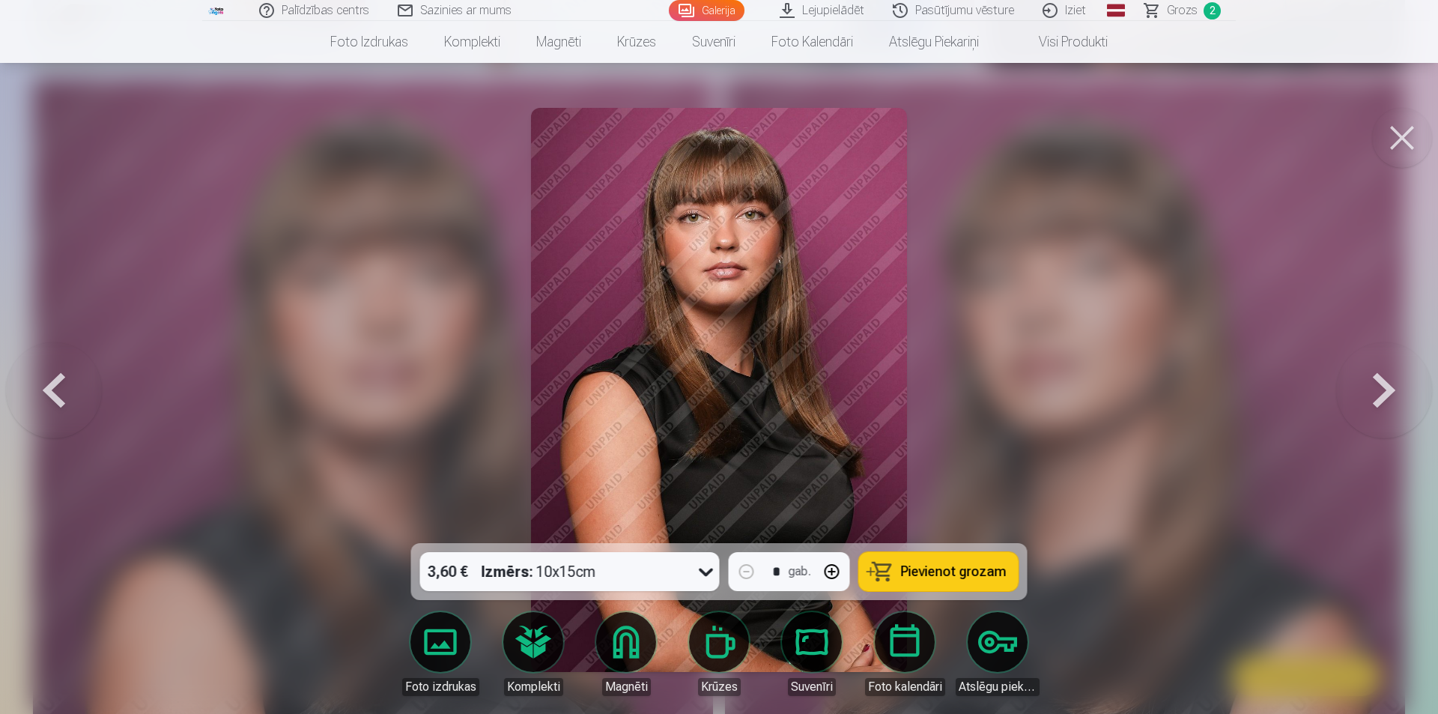
click at [1375, 396] on button at bounding box center [1384, 390] width 96 height 276
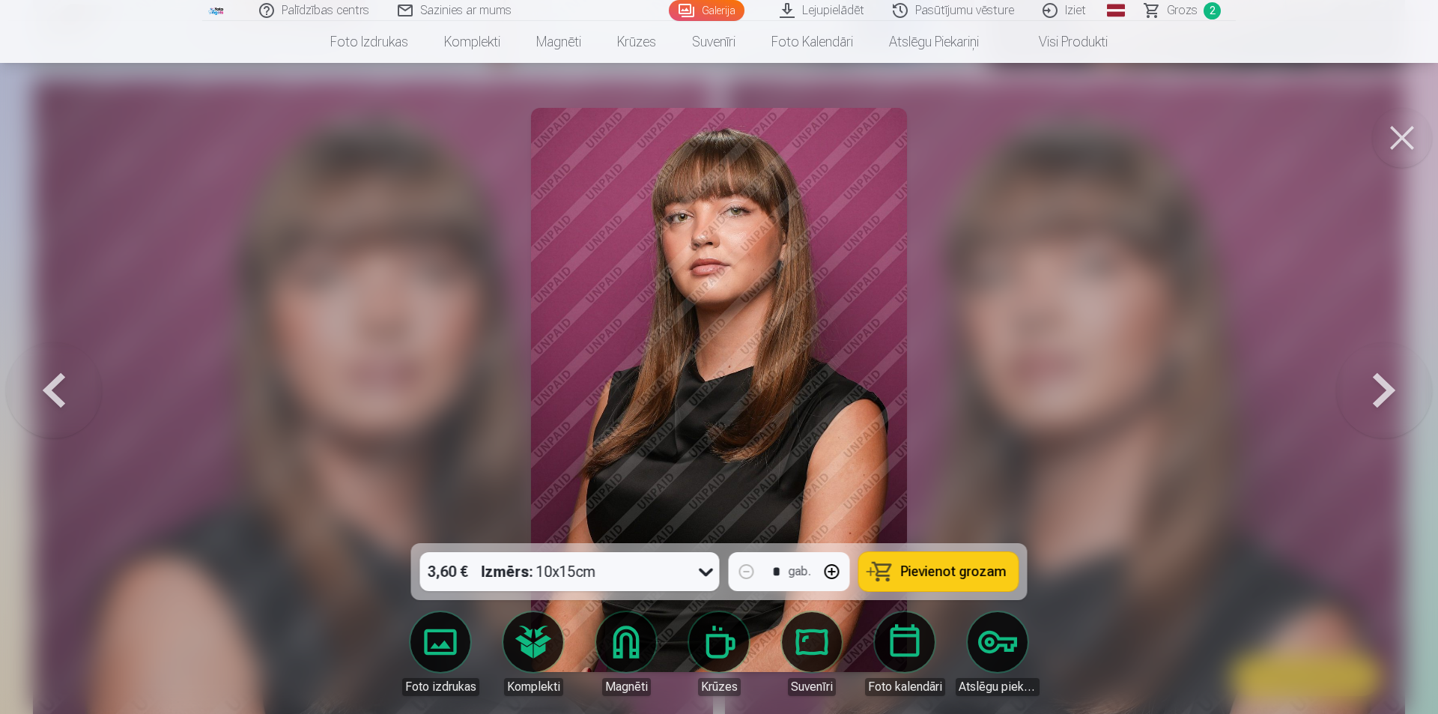
click at [97, 379] on button at bounding box center [54, 390] width 96 height 276
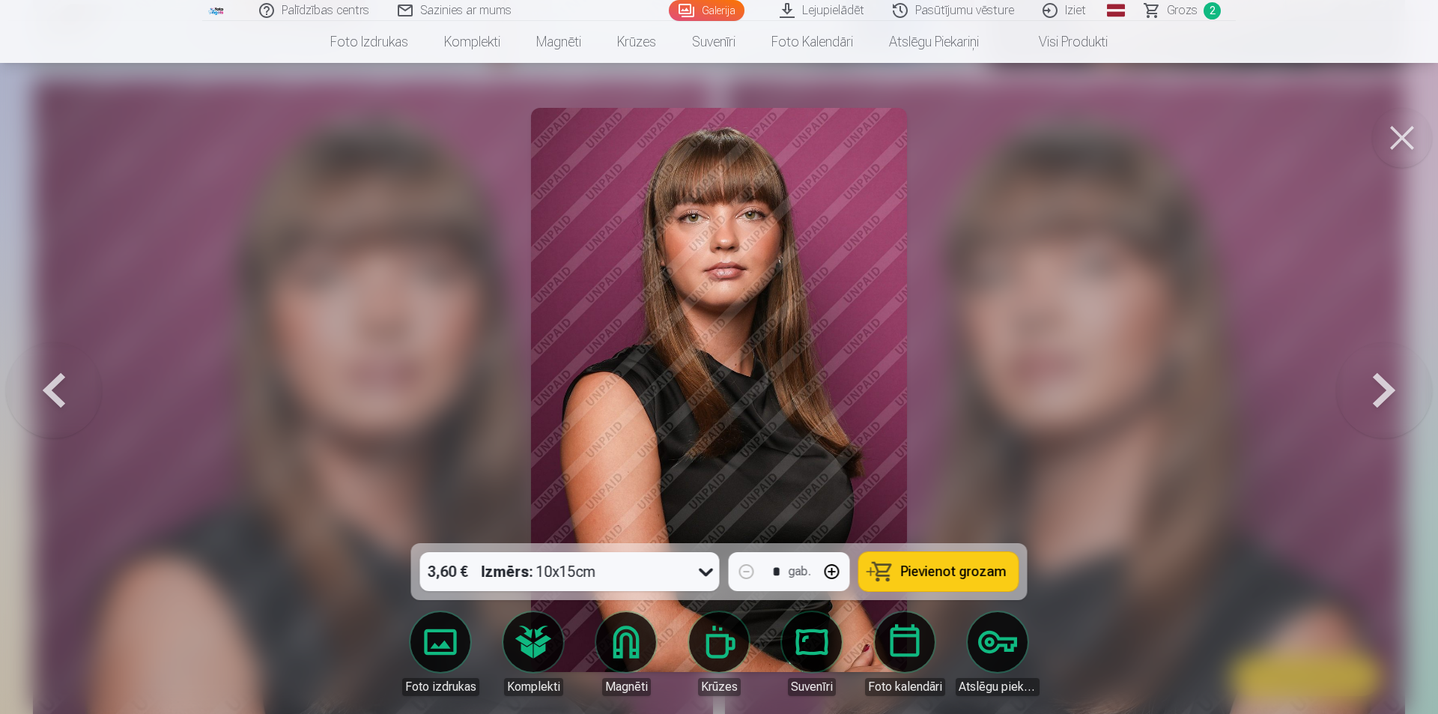
click at [1408, 379] on button at bounding box center [1384, 390] width 96 height 276
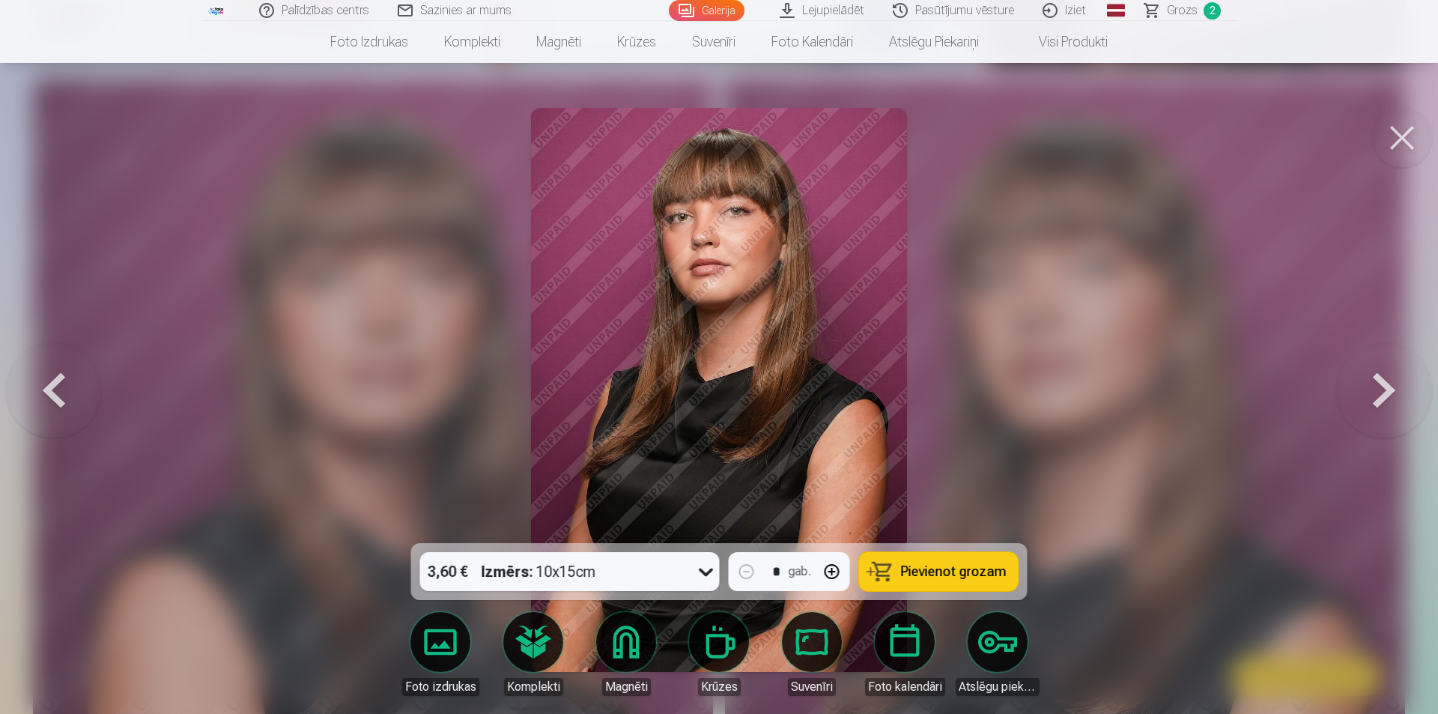
click at [39, 389] on button at bounding box center [54, 390] width 96 height 276
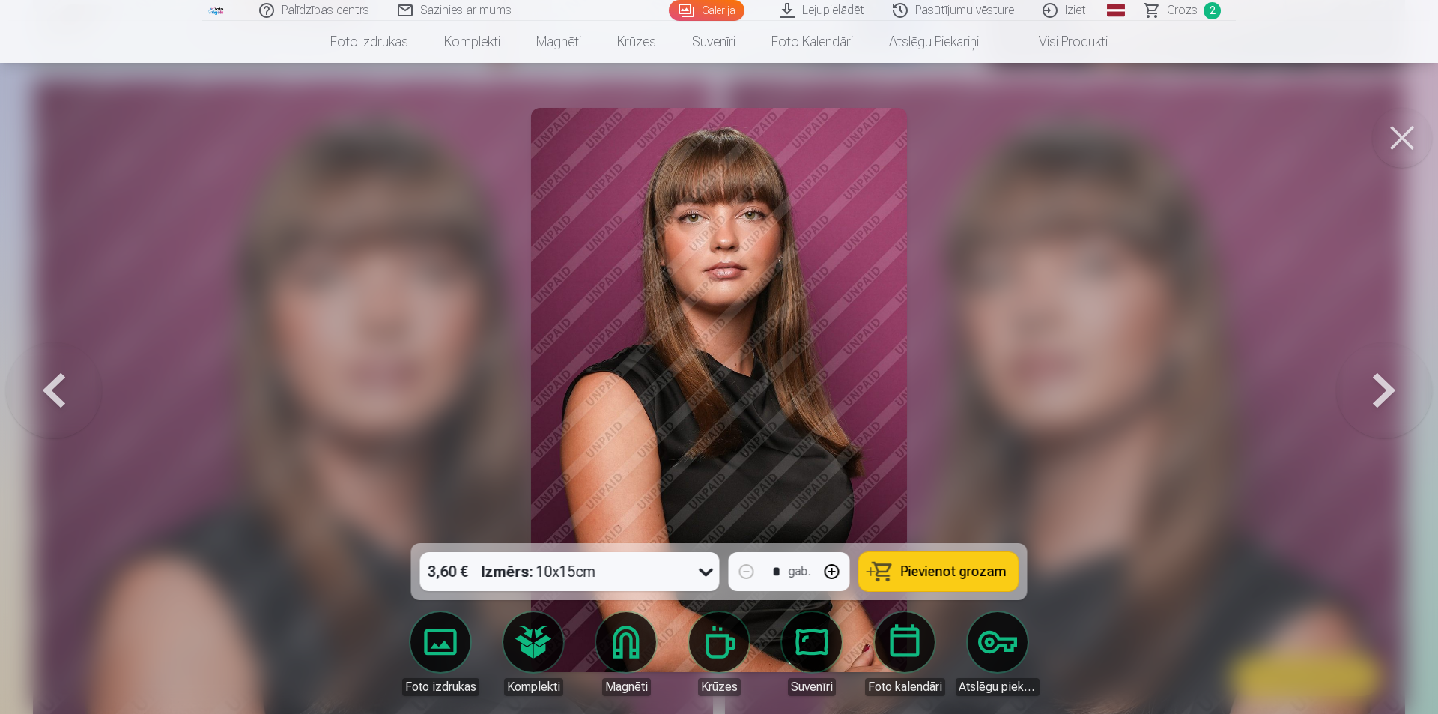
click at [1381, 395] on button at bounding box center [1384, 390] width 96 height 276
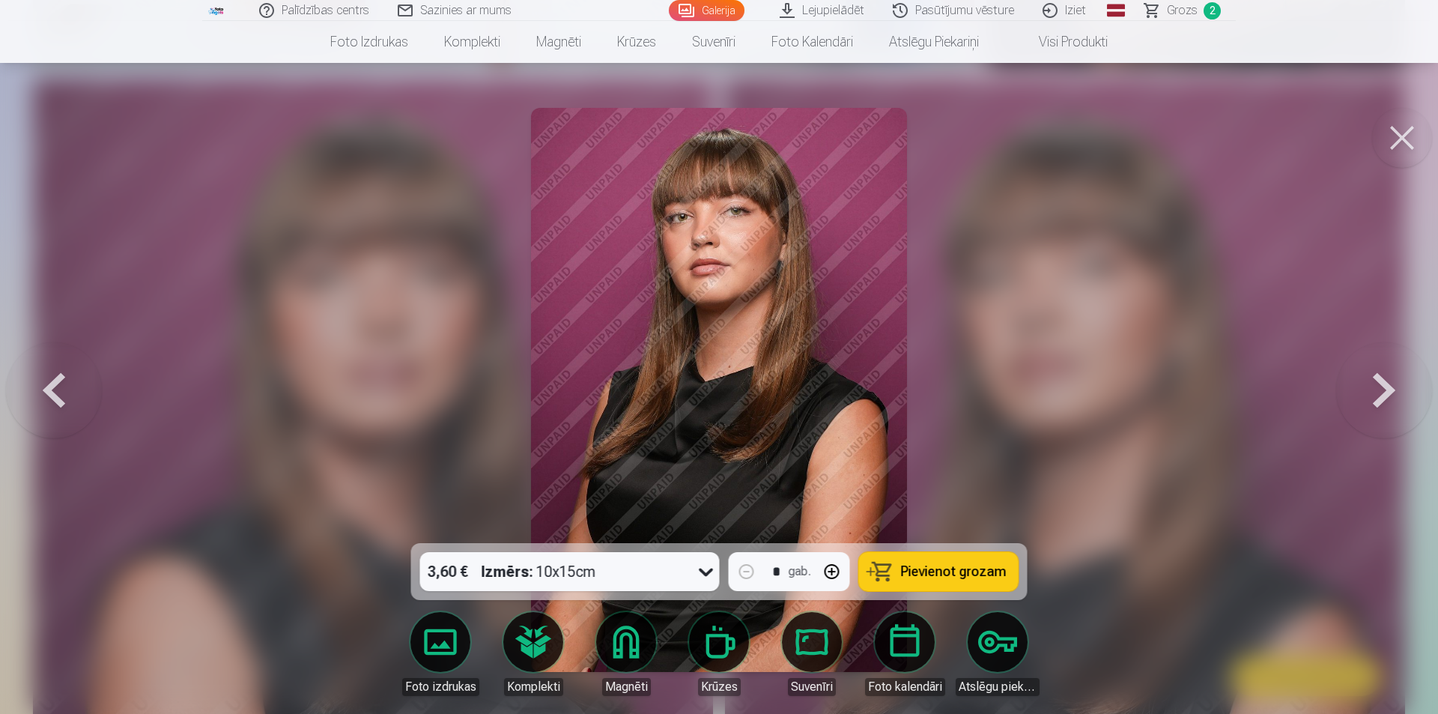
click at [68, 414] on button at bounding box center [54, 390] width 96 height 276
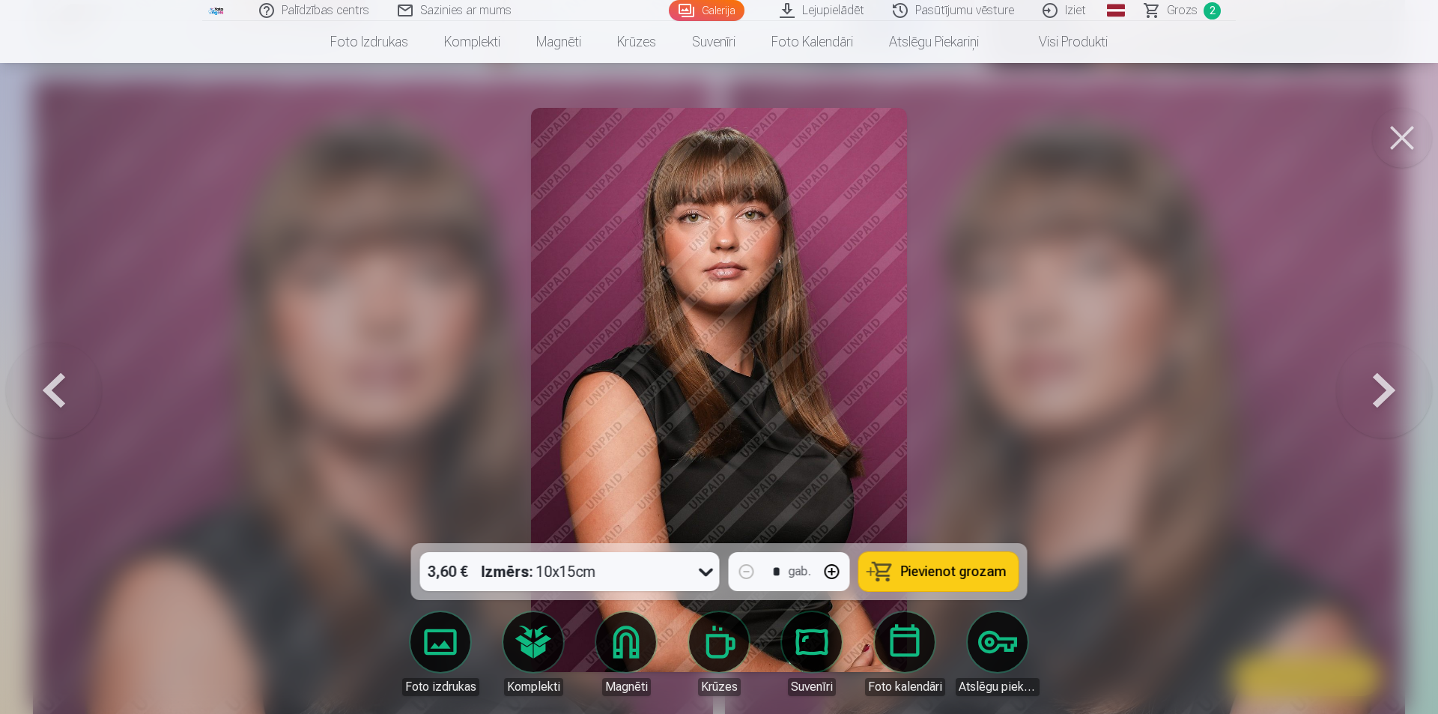
click at [1395, 158] on button at bounding box center [1402, 138] width 60 height 60
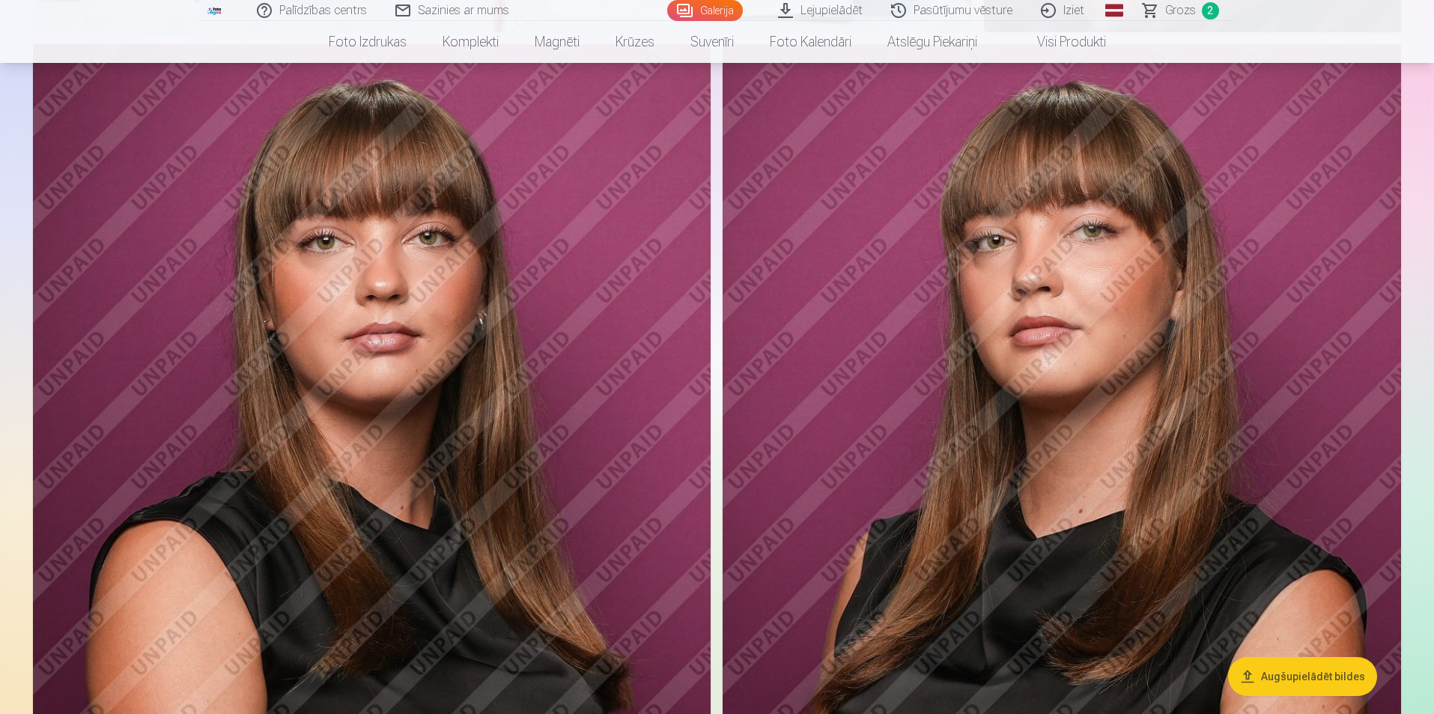
scroll to position [3955, 0]
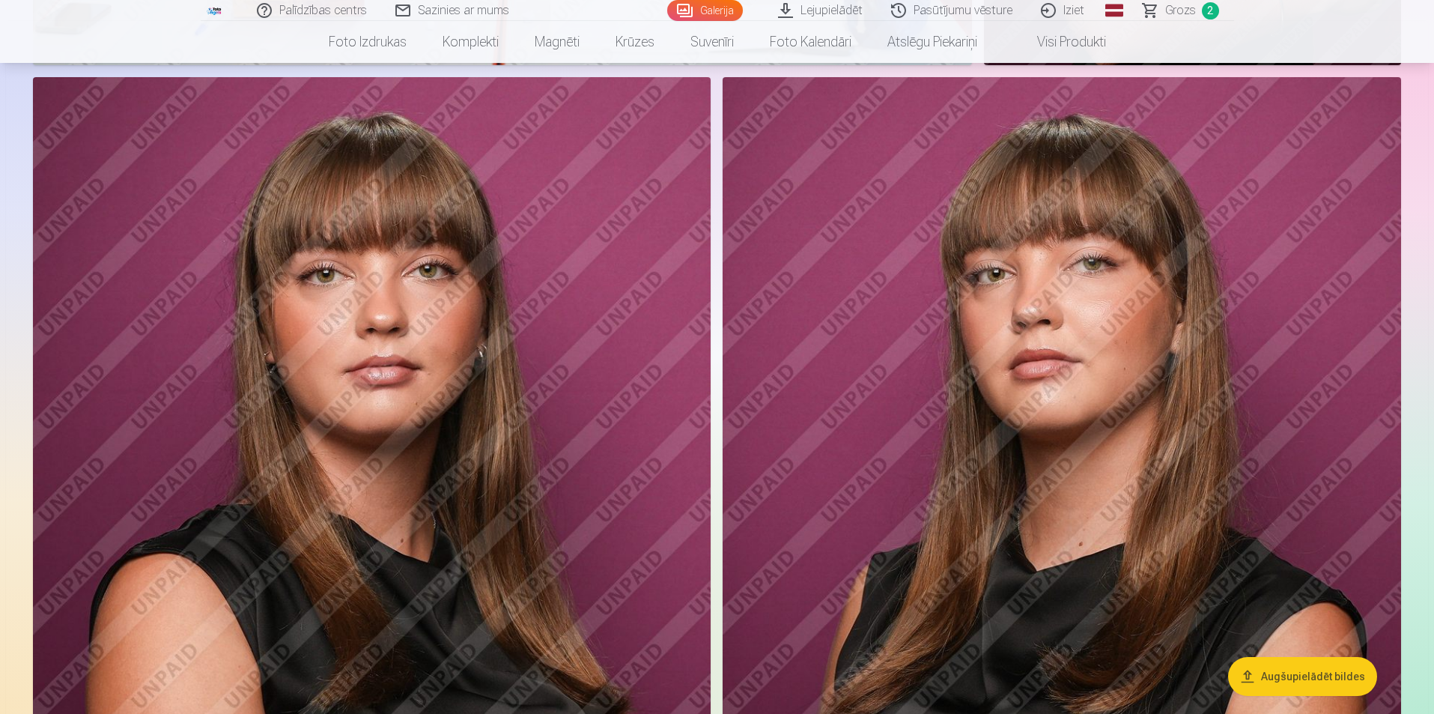
click at [1312, 366] on img at bounding box center [1062, 586] width 678 height 1018
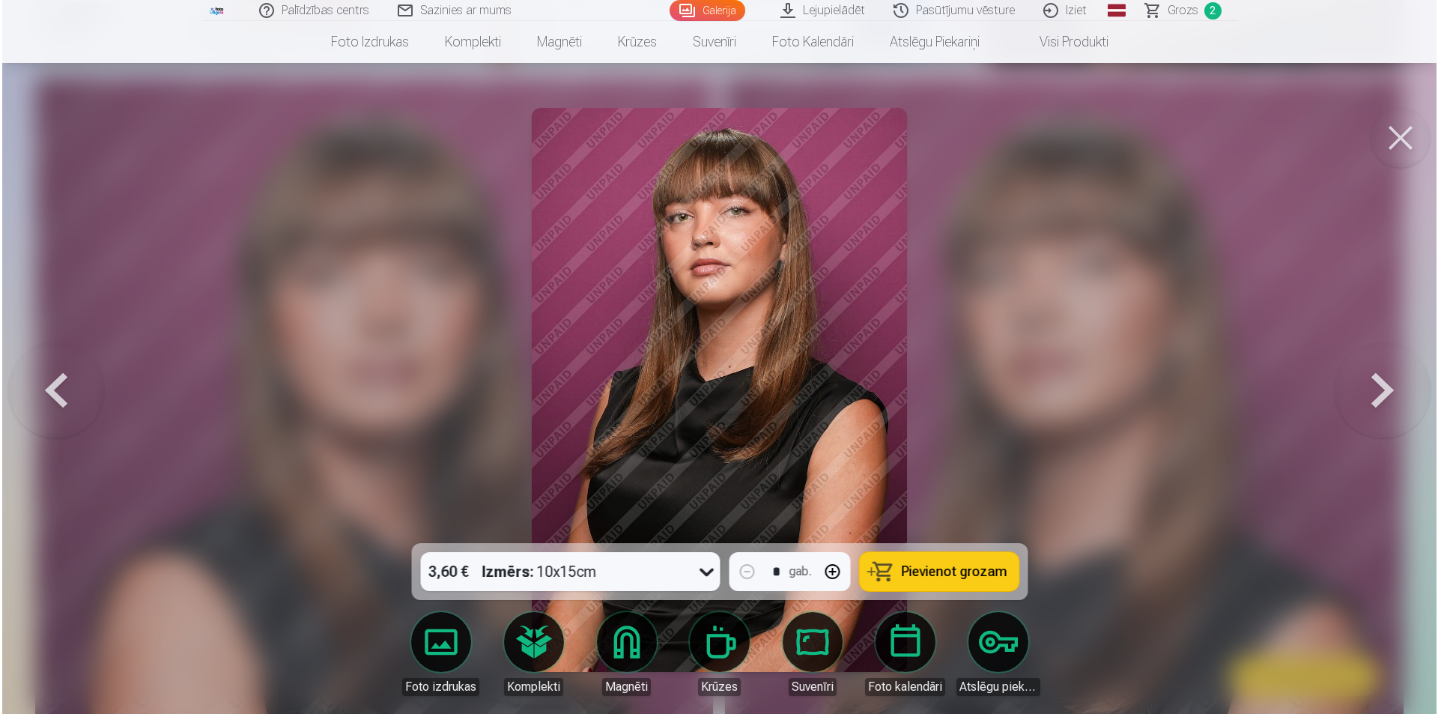
scroll to position [3964, 0]
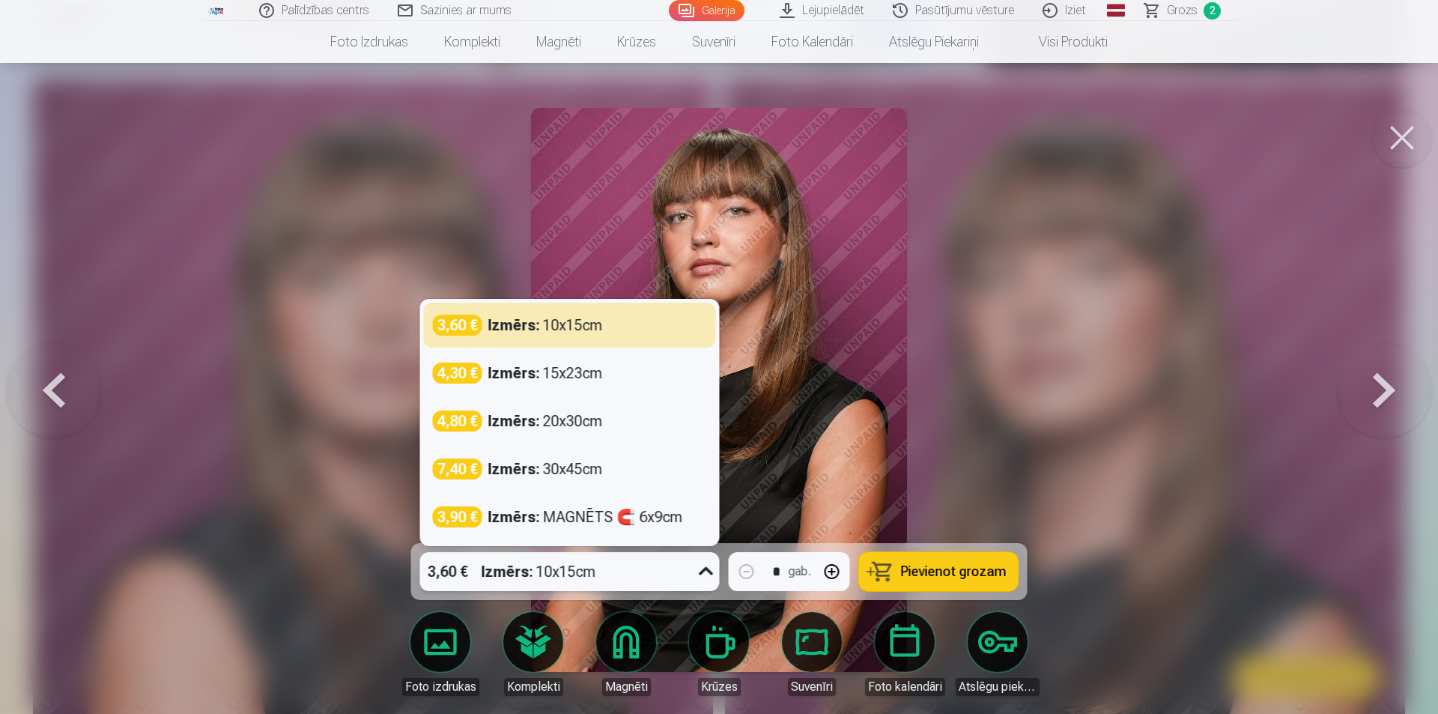
click at [703, 577] on icon at bounding box center [706, 571] width 24 height 24
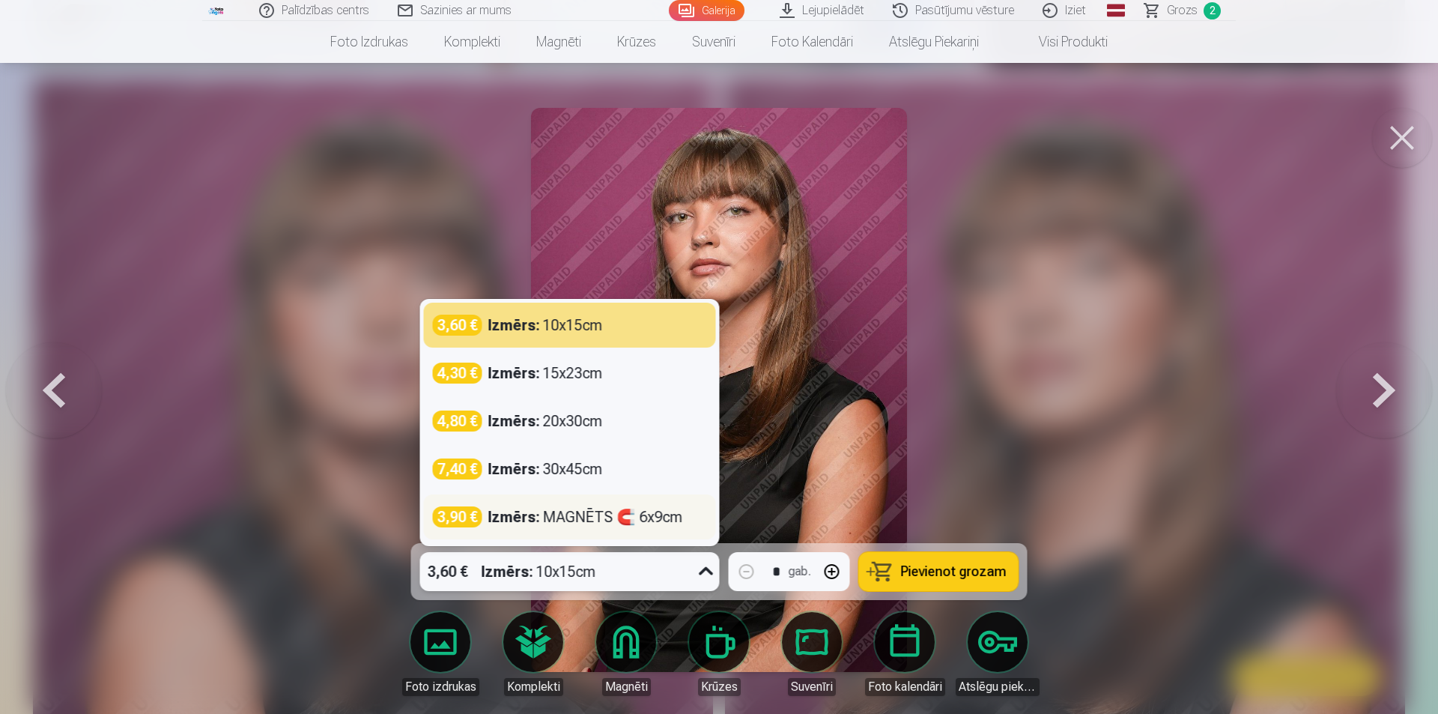
click at [528, 516] on strong "Izmērs :" at bounding box center [514, 516] width 52 height 21
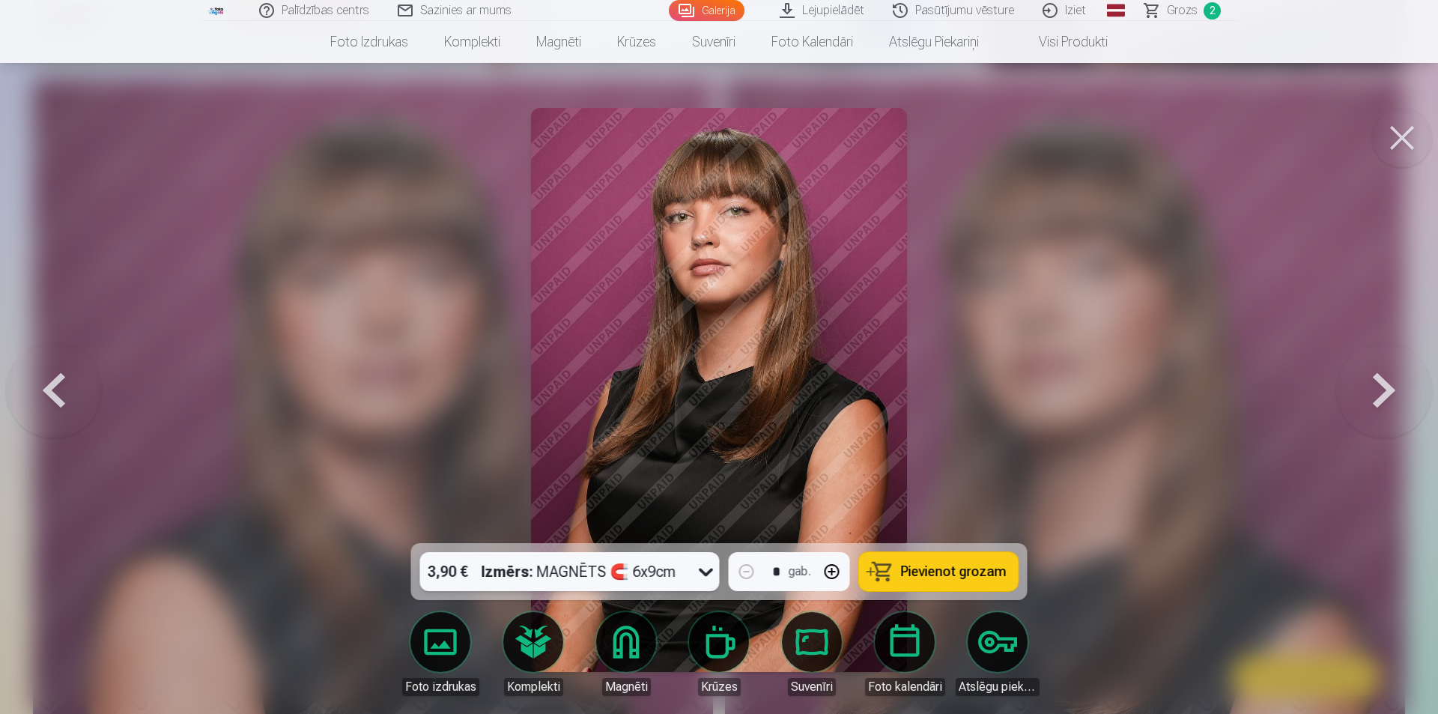
click at [954, 558] on button "Pievienot grozam" at bounding box center [938, 571] width 159 height 39
click at [1408, 122] on button at bounding box center [1402, 138] width 60 height 60
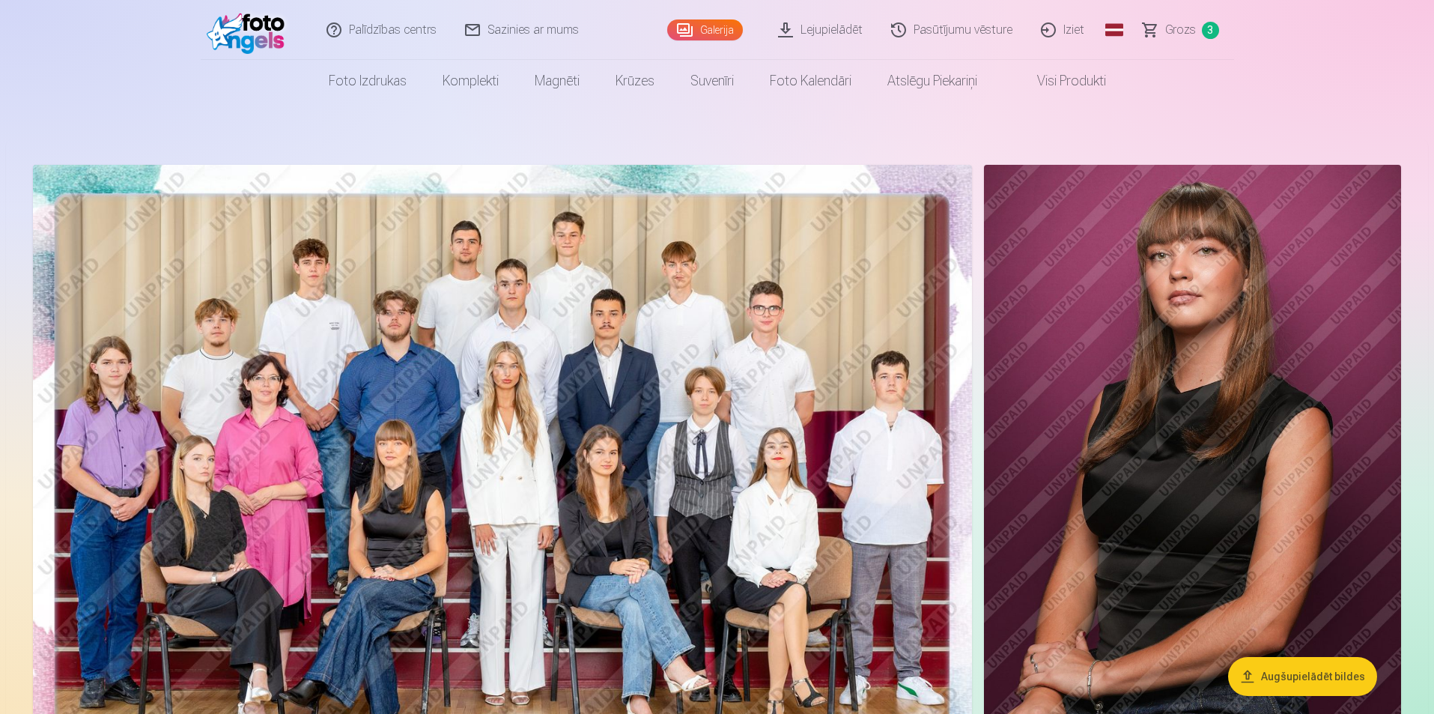
click at [1336, 434] on img at bounding box center [1192, 478] width 417 height 627
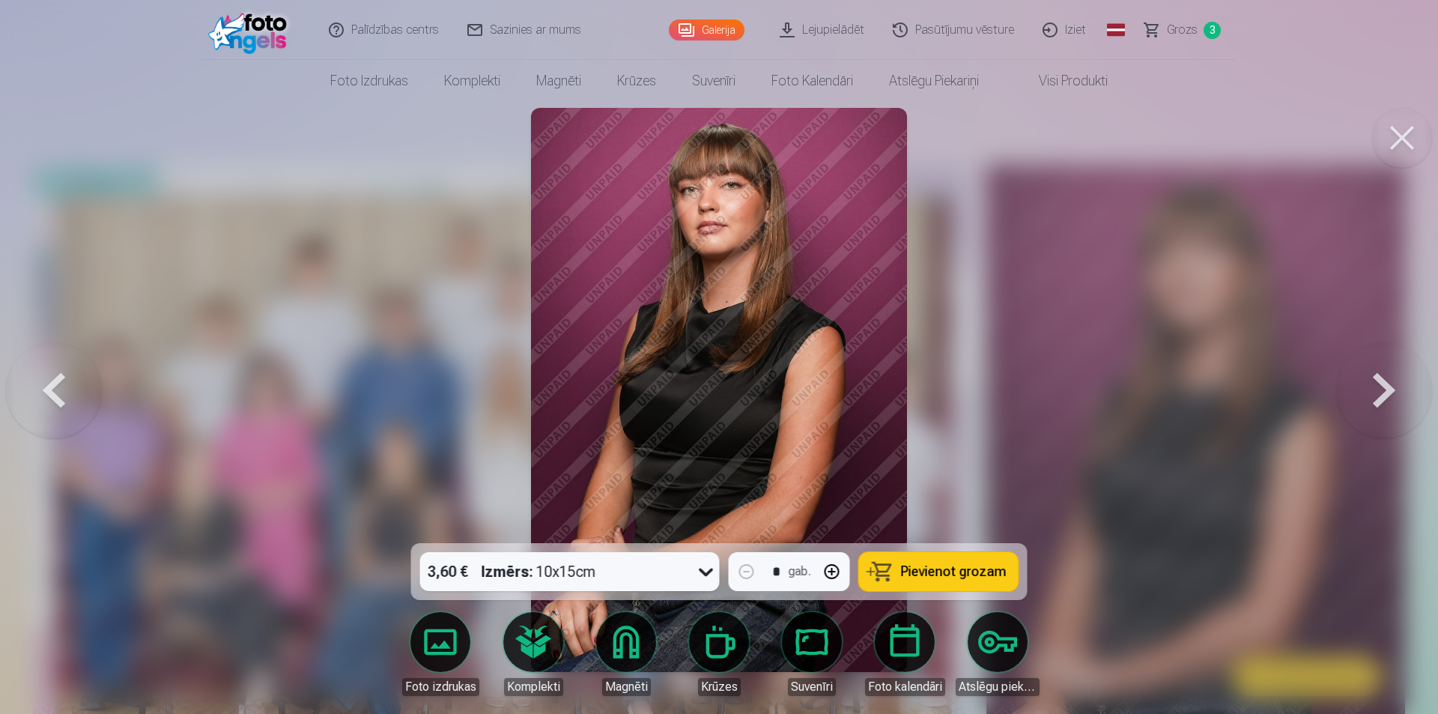
click at [1399, 153] on button at bounding box center [1402, 138] width 60 height 60
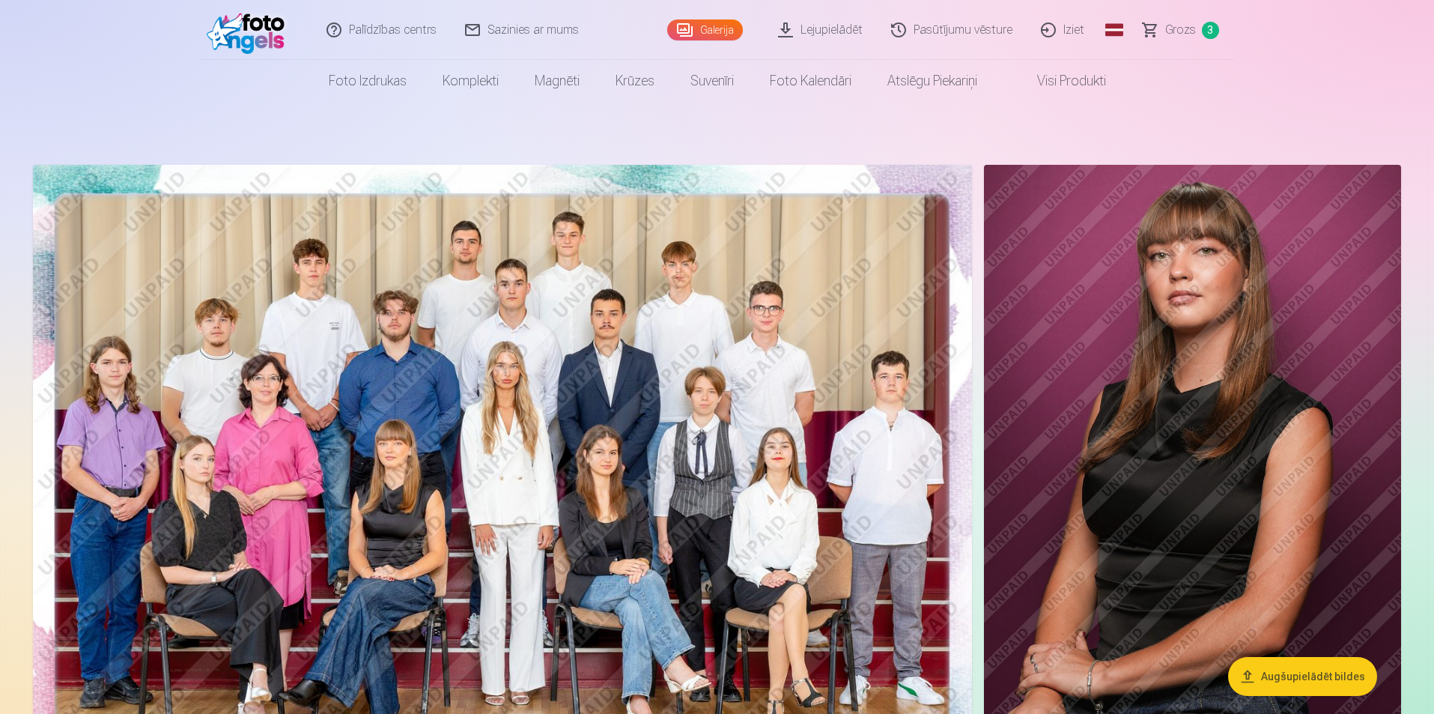
click at [1191, 296] on img at bounding box center [1192, 478] width 417 height 627
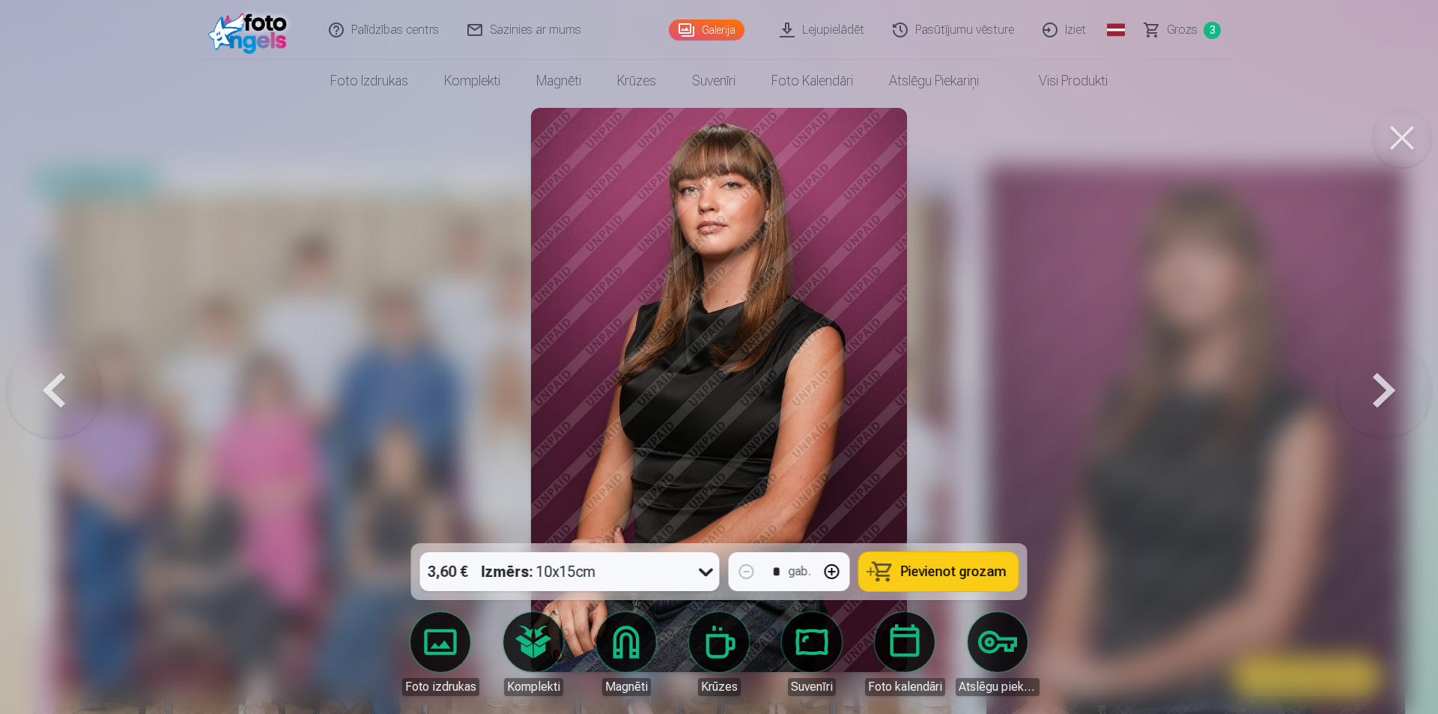
click at [1405, 146] on button at bounding box center [1402, 138] width 60 height 60
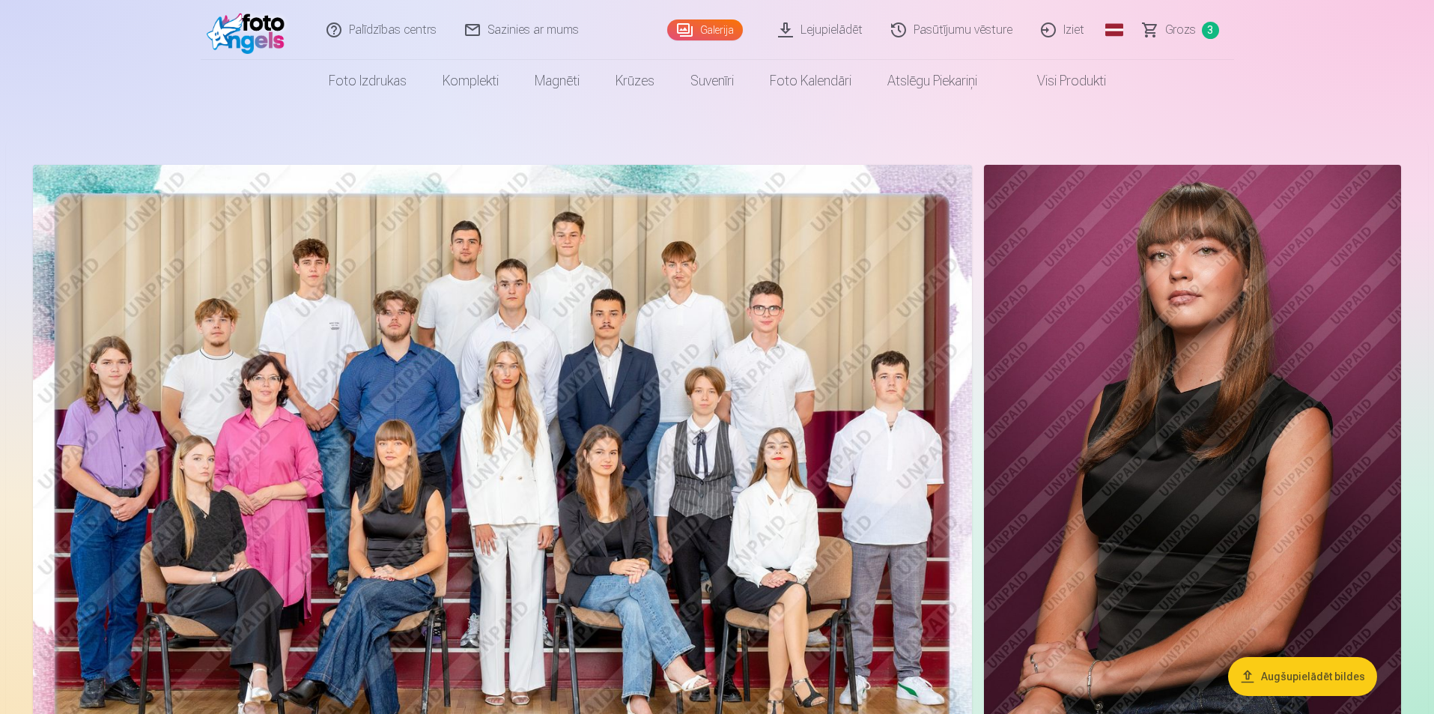
click at [1159, 340] on img at bounding box center [1192, 478] width 417 height 627
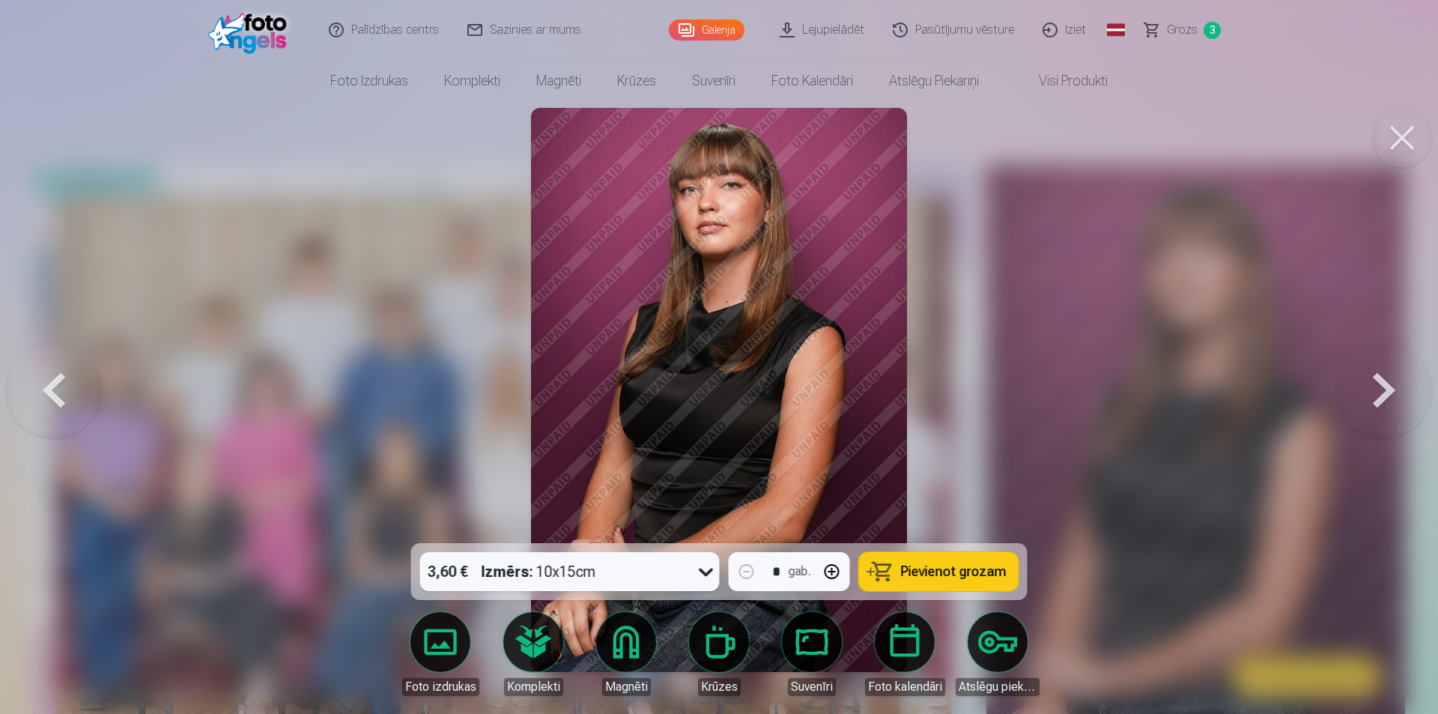
click at [699, 574] on icon at bounding box center [706, 571] width 24 height 24
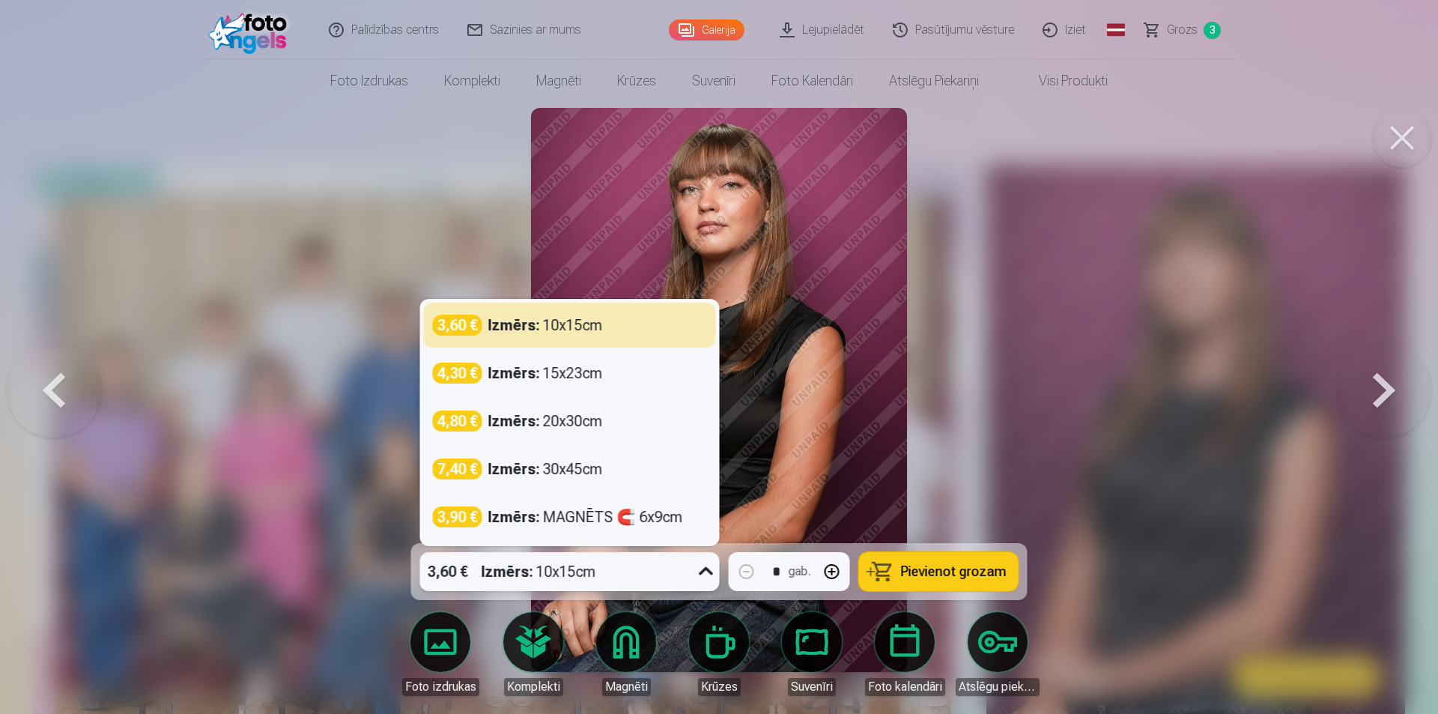
click at [616, 543] on div "3,60 € Izmērs : 10x15cm 4,30 € Izmērs : 15x23cm 4,80 € Izmērs : 20x30cm 7,40 € …" at bounding box center [570, 422] width 300 height 247
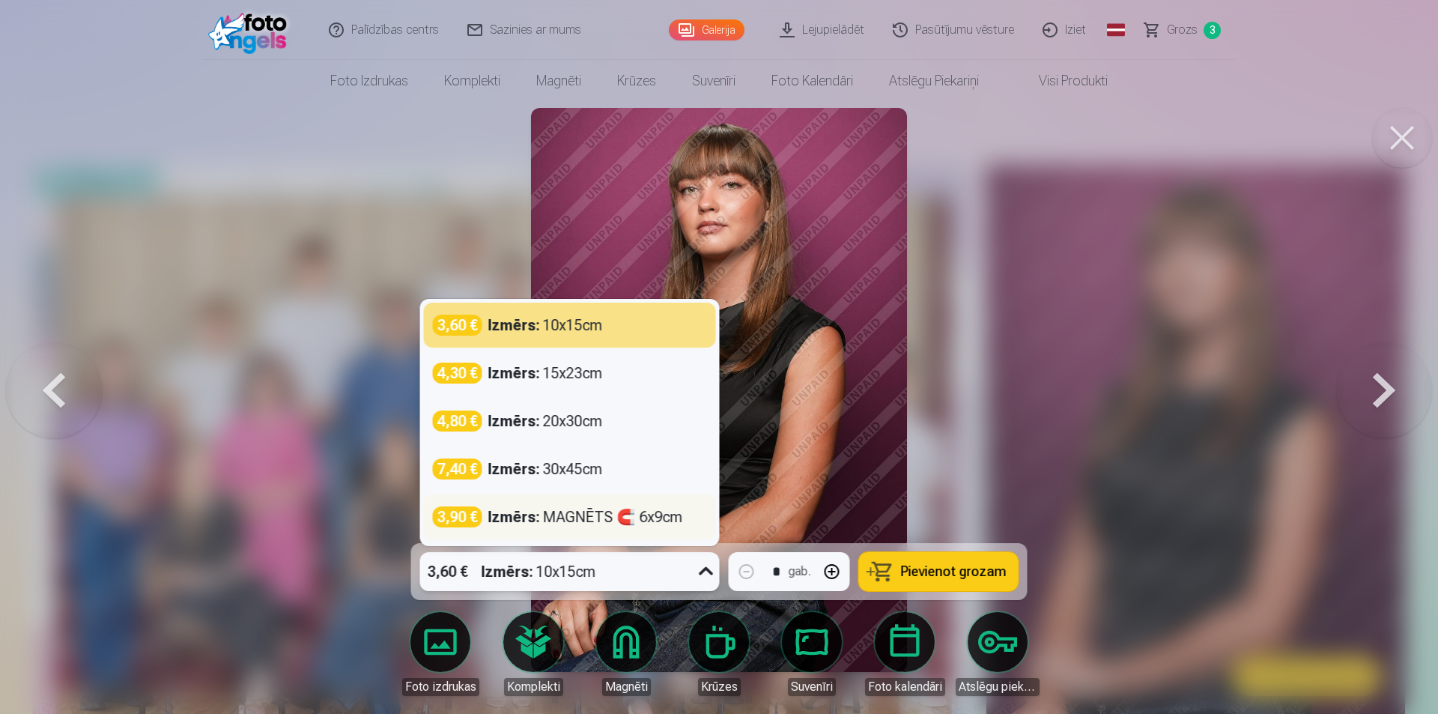
click at [614, 532] on div "3,90 € Izmērs : MAGNĒTS 🧲 6x9cm" at bounding box center [570, 516] width 292 height 45
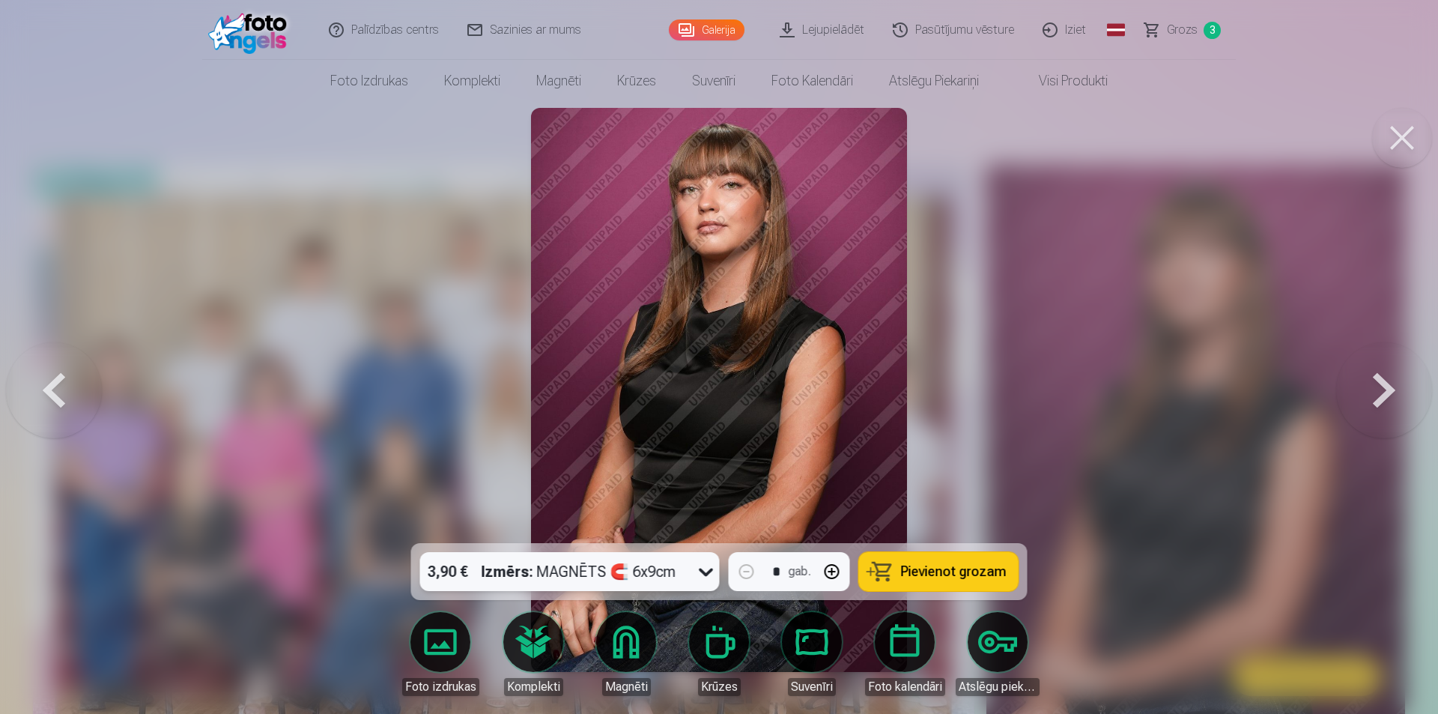
click at [970, 565] on span "Pievienot grozam" at bounding box center [954, 571] width 106 height 13
click at [1384, 133] on button at bounding box center [1402, 138] width 60 height 60
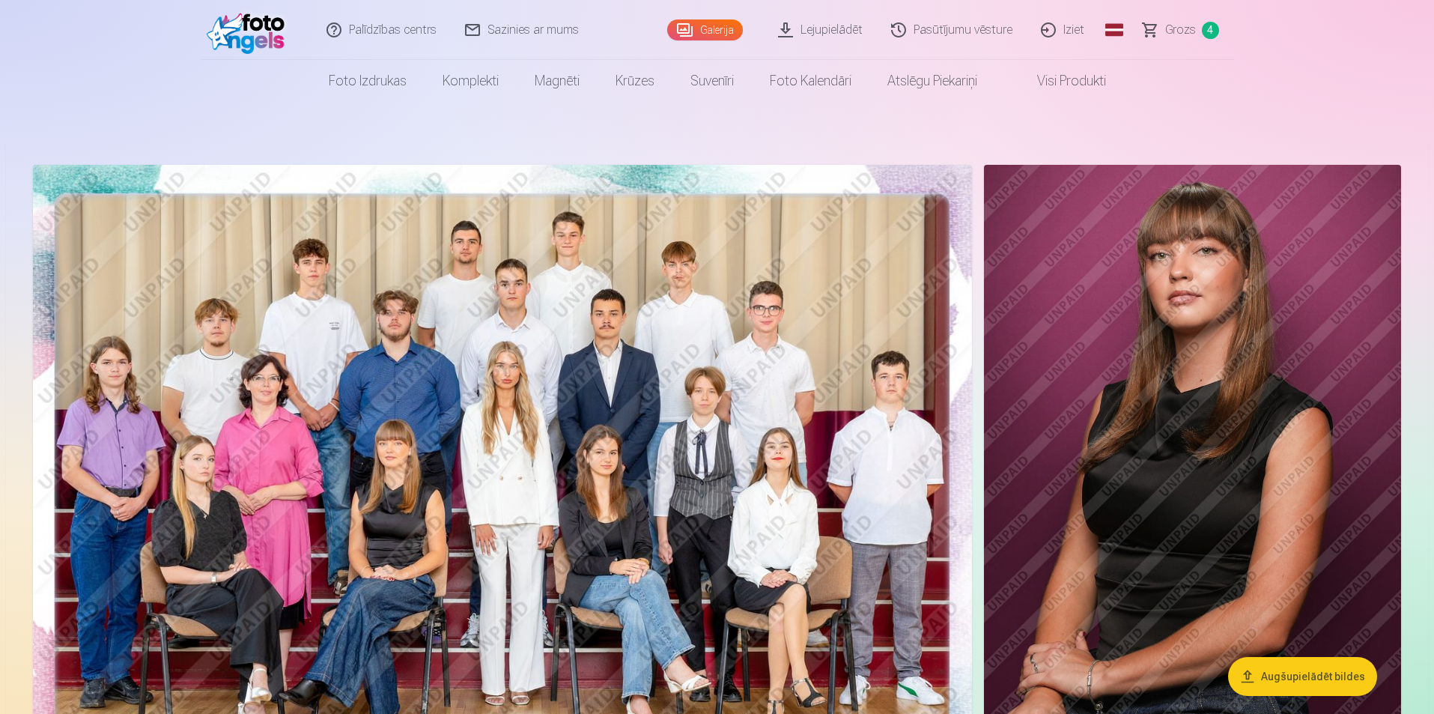
click at [1173, 39] on link "Grozs 4" at bounding box center [1181, 30] width 105 height 60
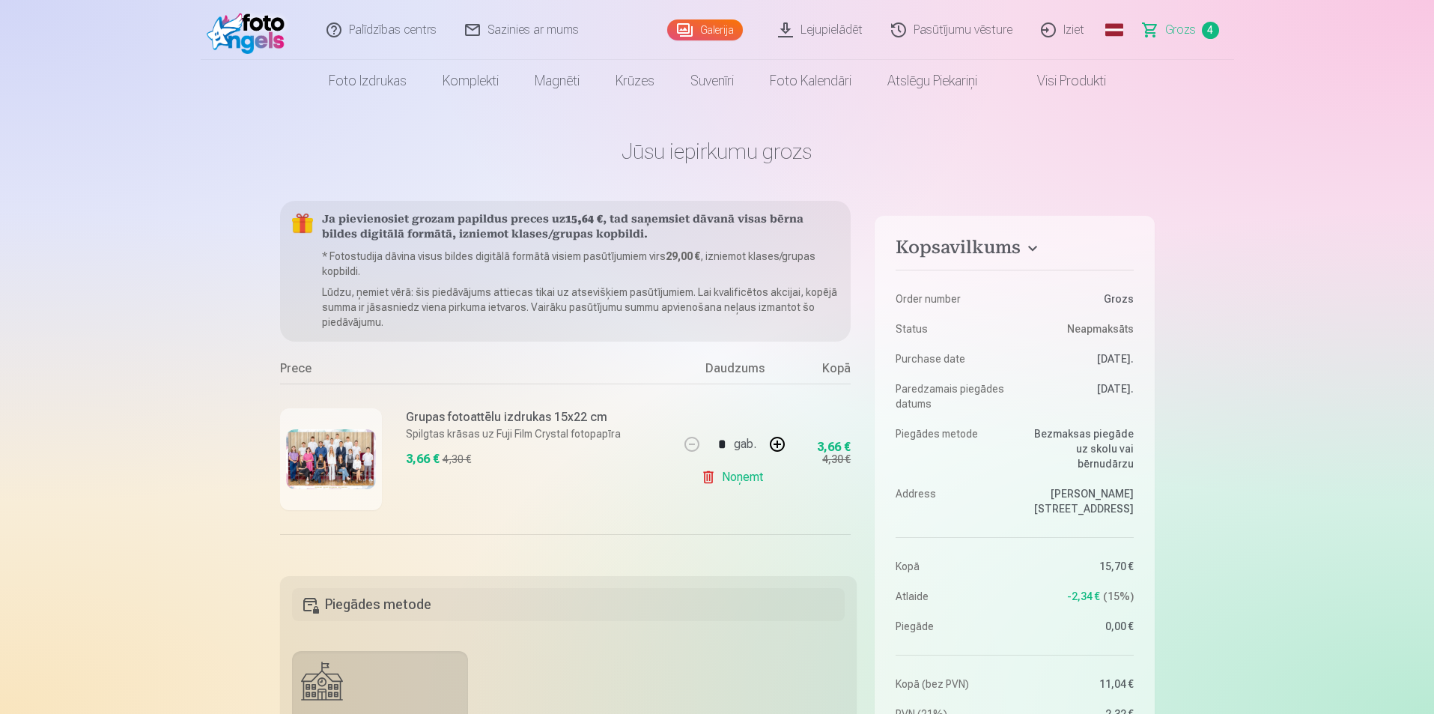
drag, startPoint x: 781, startPoint y: 553, endPoint x: 839, endPoint y: 552, distance: 58.4
click at [839, 552] on div "Ja pievienosiet grozam papildus preces uz 15,64 € , tad saņemsiet dāvanā visas …" at bounding box center [565, 593] width 571 height 785
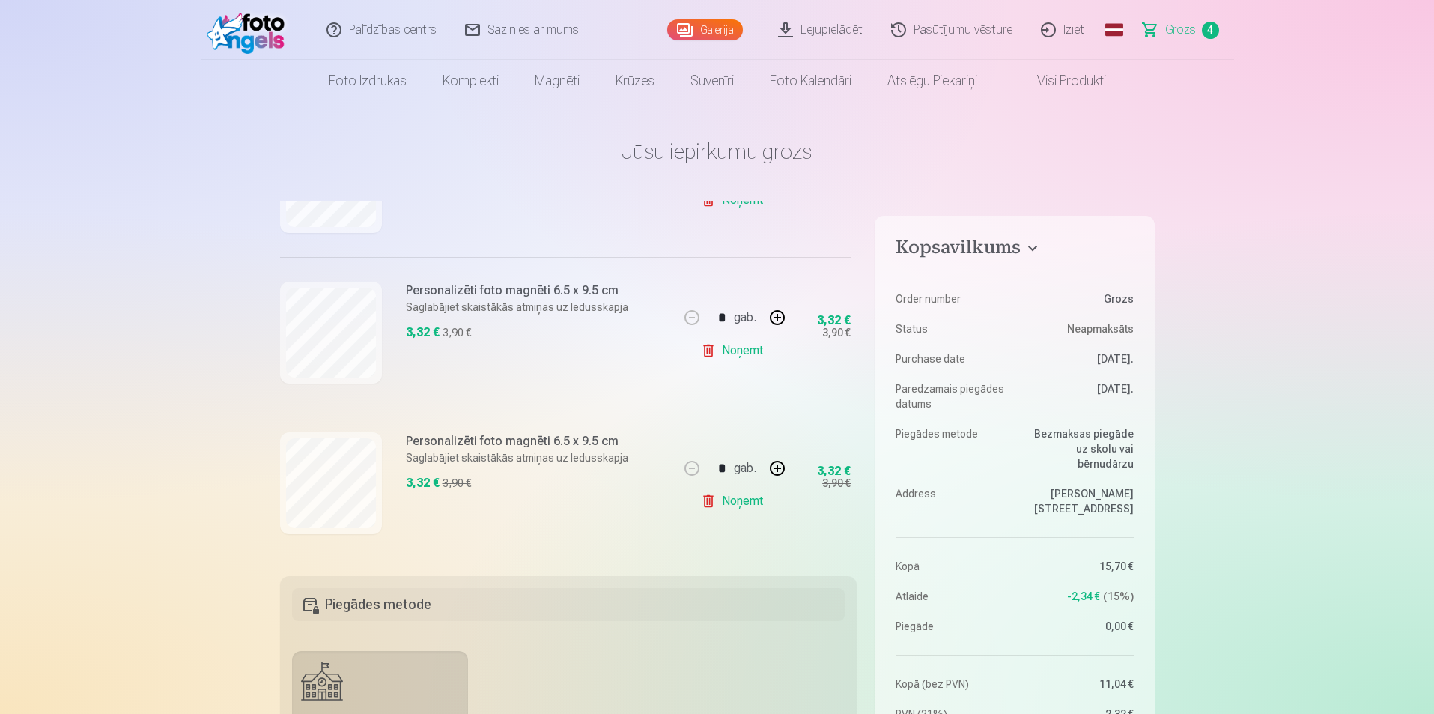
scroll to position [431, 0]
click at [720, 496] on link "Noņemt" at bounding box center [735, 501] width 68 height 30
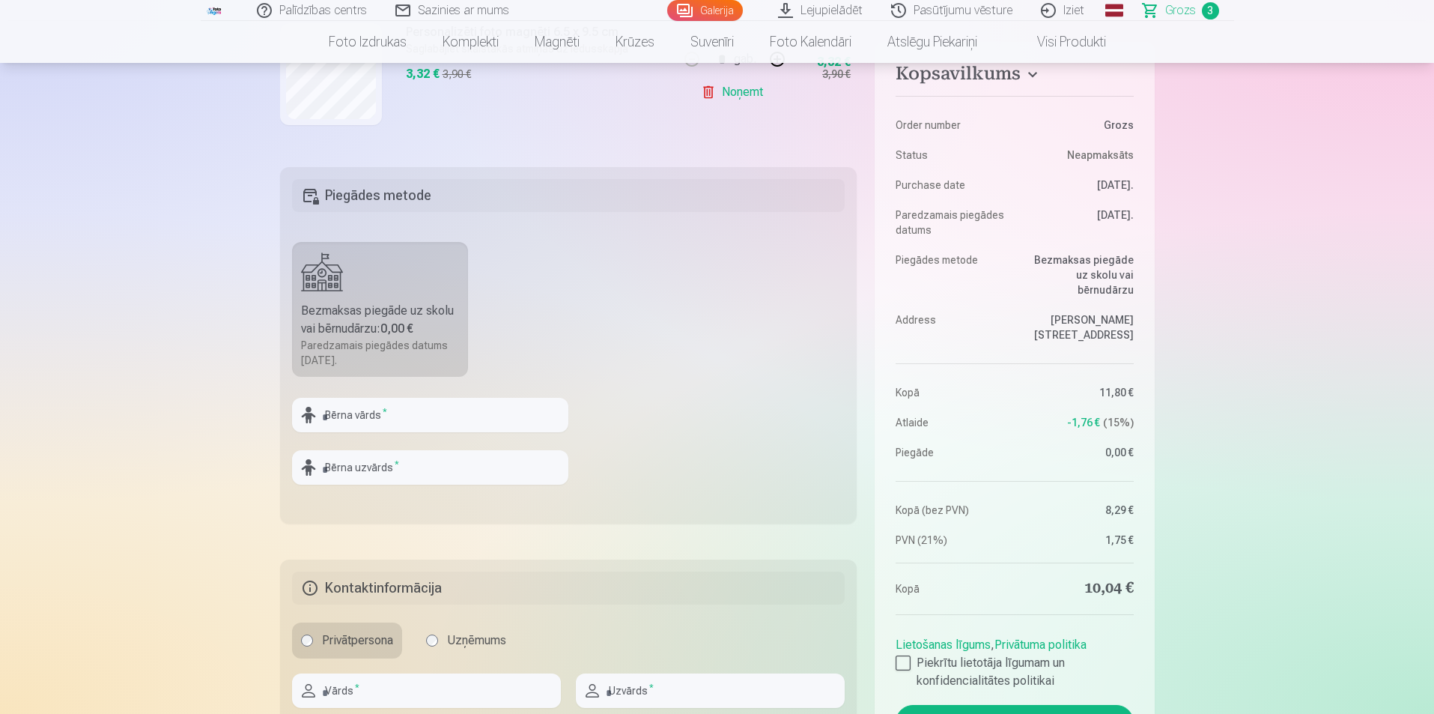
scroll to position [524, 0]
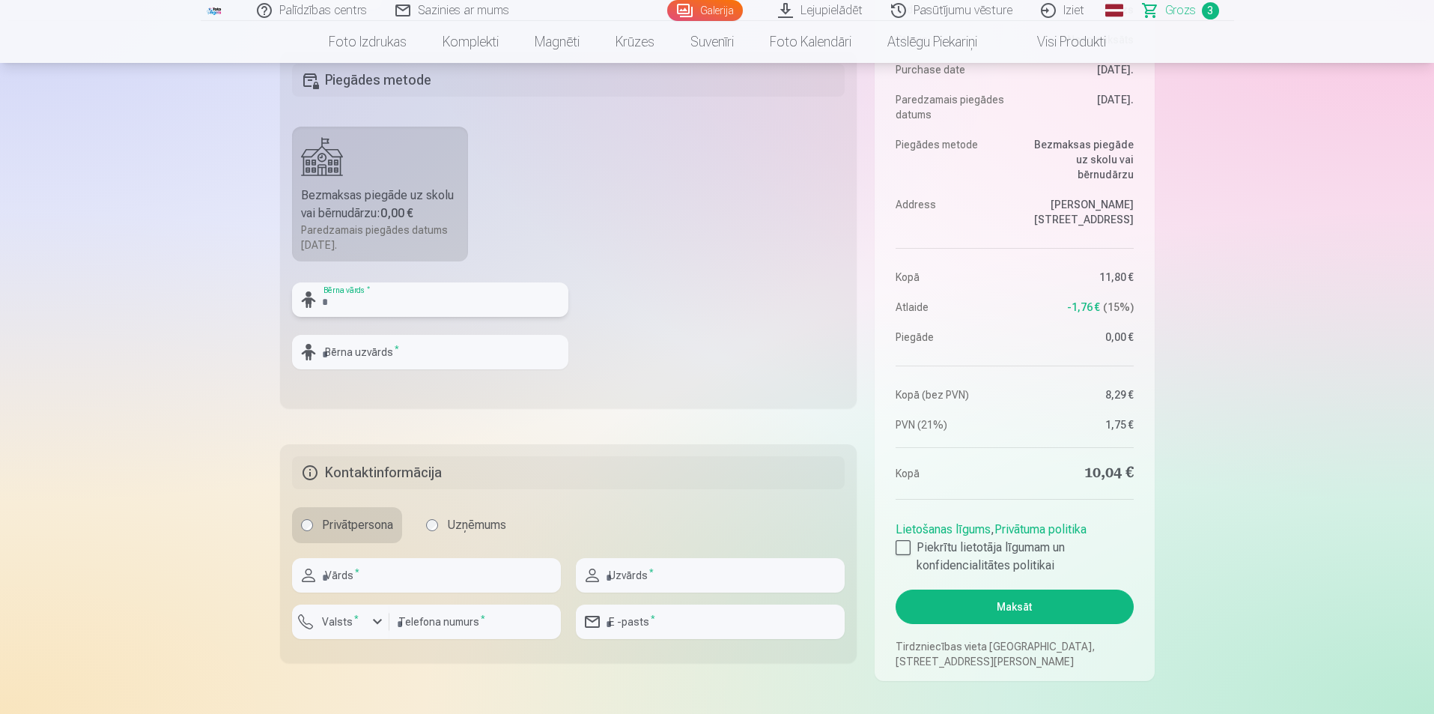
click at [416, 303] on input "text" at bounding box center [430, 299] width 276 height 34
type input "****"
click at [405, 347] on input "text" at bounding box center [430, 352] width 276 height 34
type input "******"
click at [386, 573] on input "text" at bounding box center [426, 575] width 269 height 34
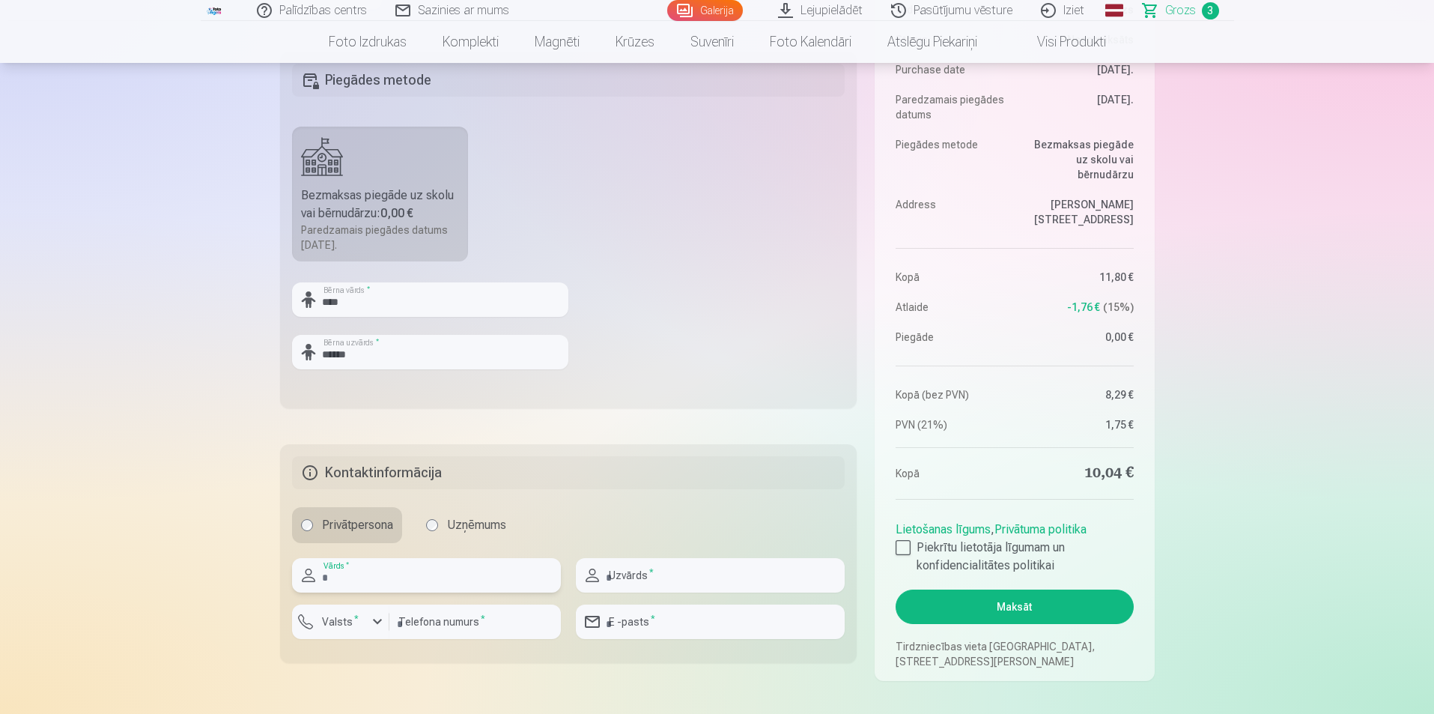
type input "********"
type input "******"
type input "********"
type input "**********"
click at [905, 548] on div at bounding box center [903, 547] width 15 height 15
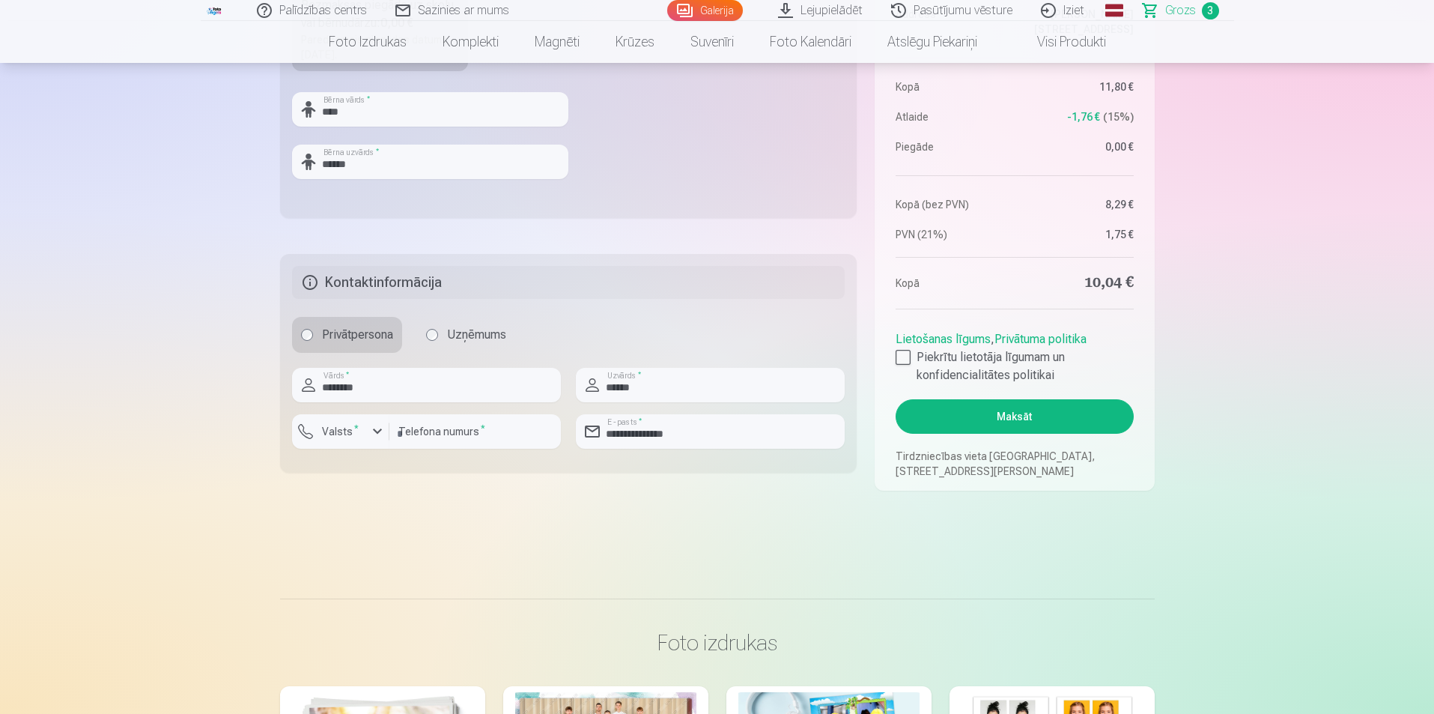
scroll to position [674, 0]
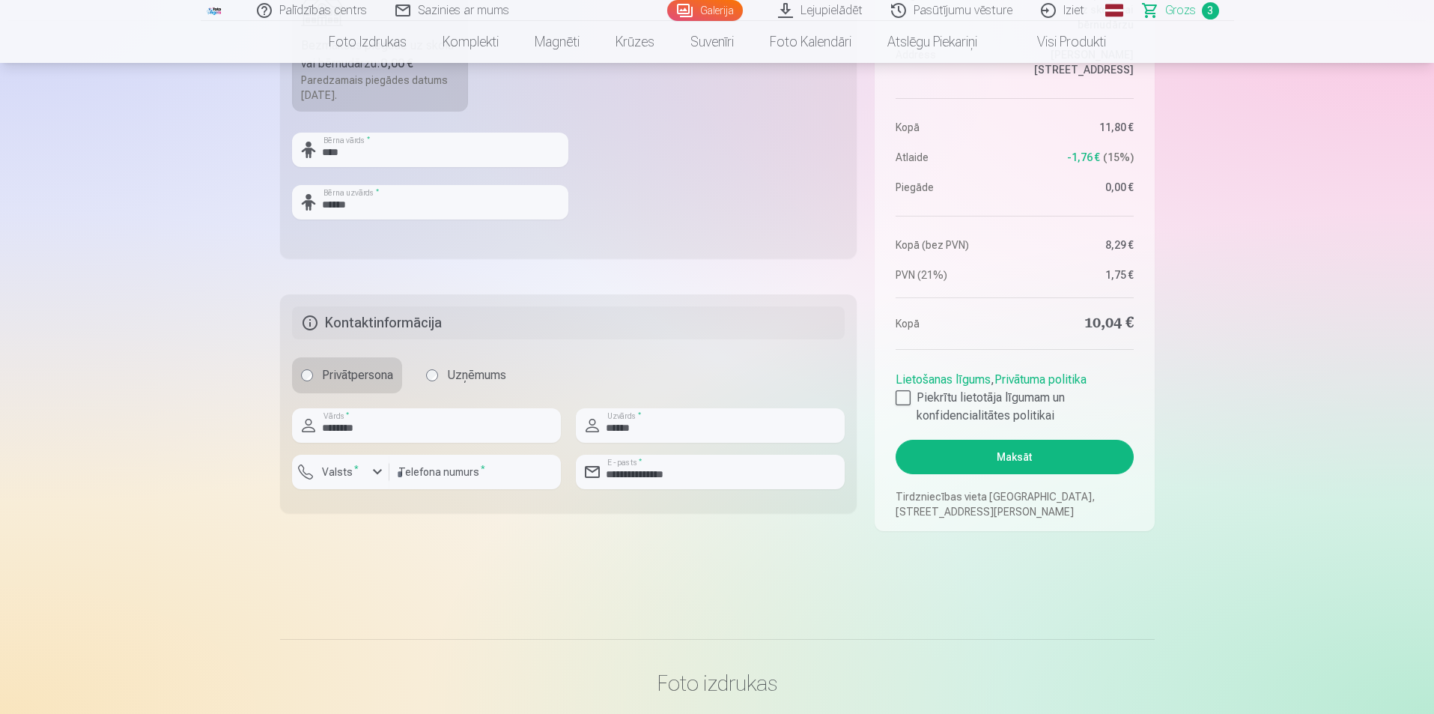
click at [1012, 452] on button "Maksāt" at bounding box center [1014, 457] width 237 height 34
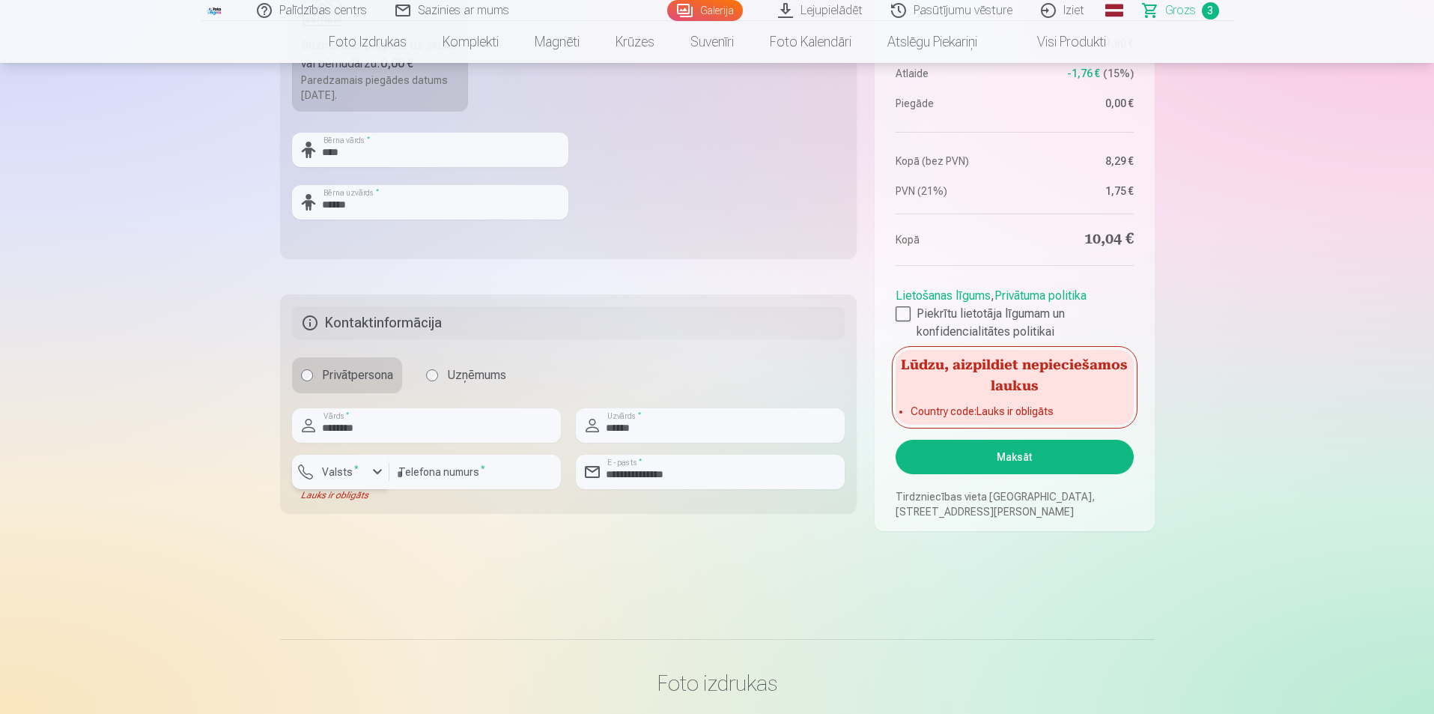
click at [347, 476] on label "Valsts *" at bounding box center [340, 471] width 49 height 15
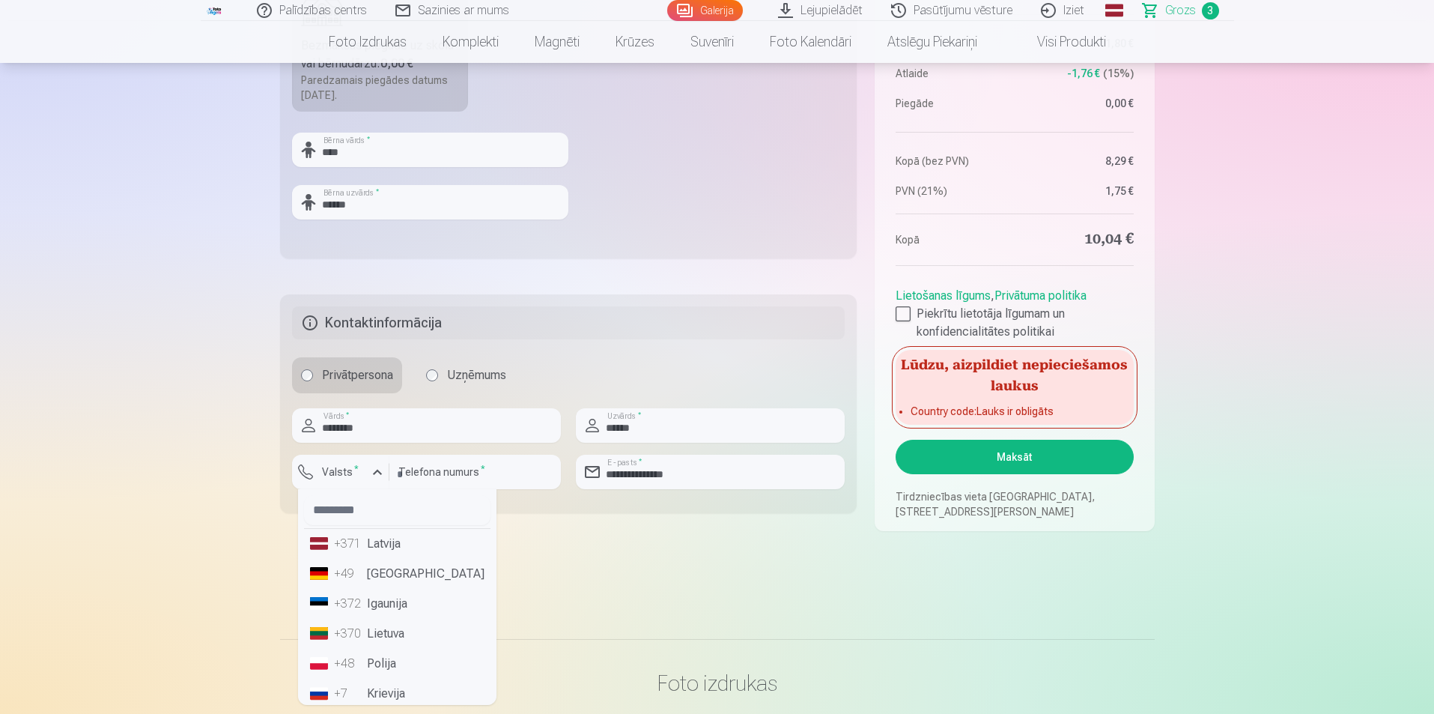
click at [382, 553] on li "+371 Latvija" at bounding box center [397, 544] width 186 height 30
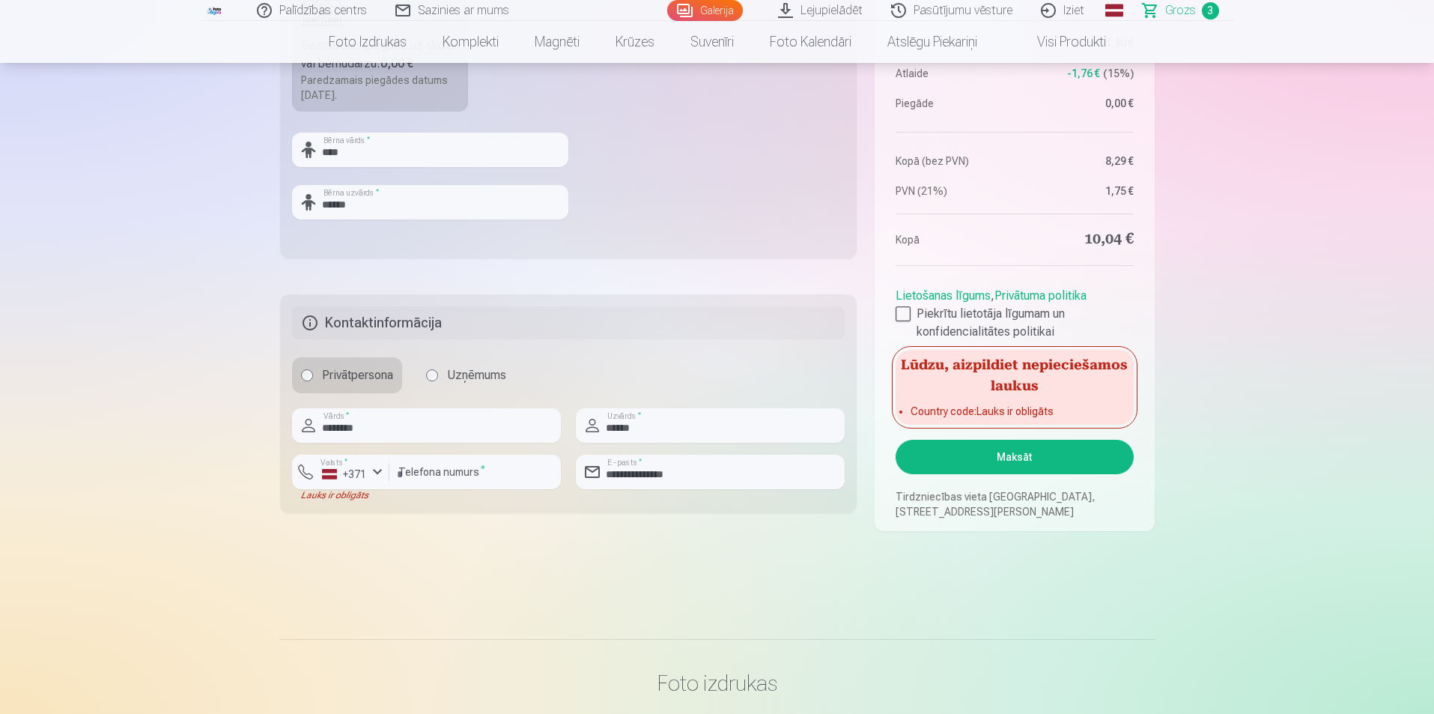
click at [1026, 469] on button "Maksāt" at bounding box center [1014, 457] width 237 height 34
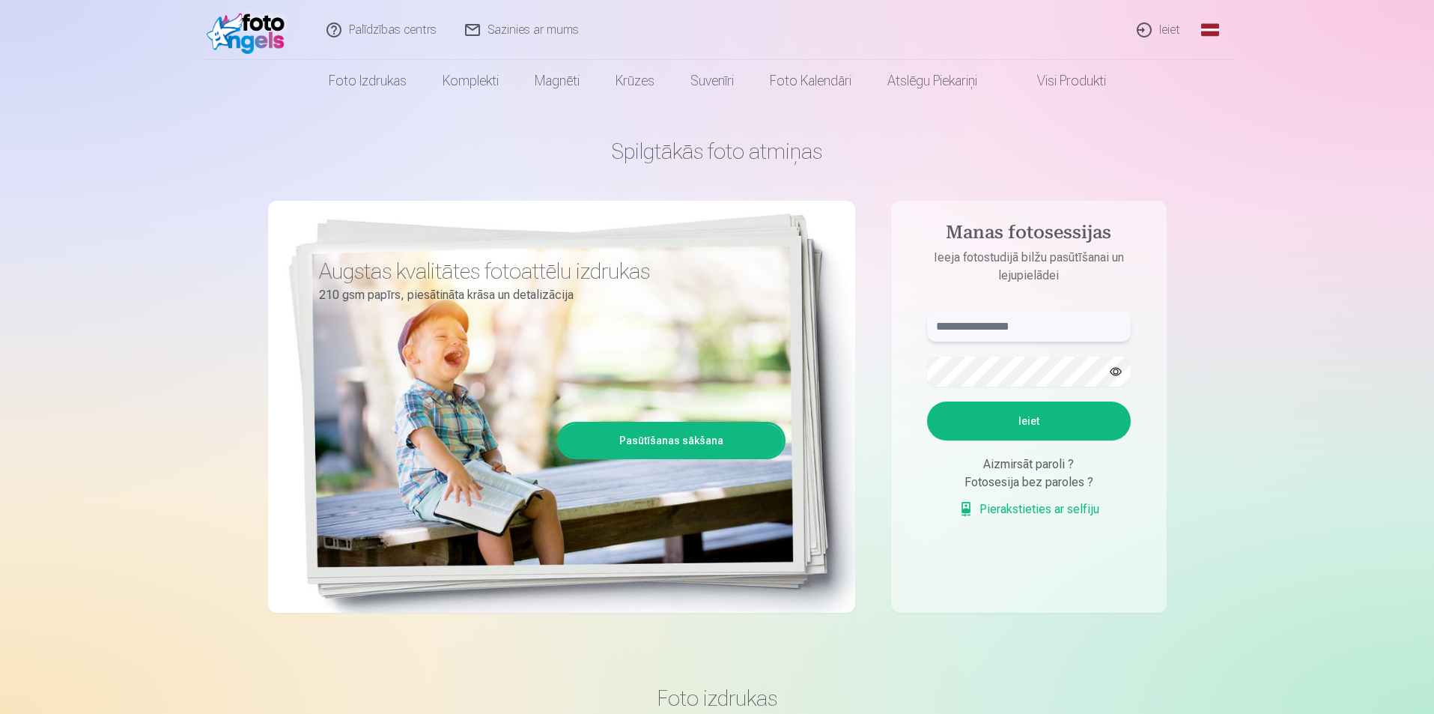
paste input "**********"
type input "**********"
click at [1000, 419] on button "Ieiet" at bounding box center [1029, 420] width 204 height 39
